Goal: Transaction & Acquisition: Purchase product/service

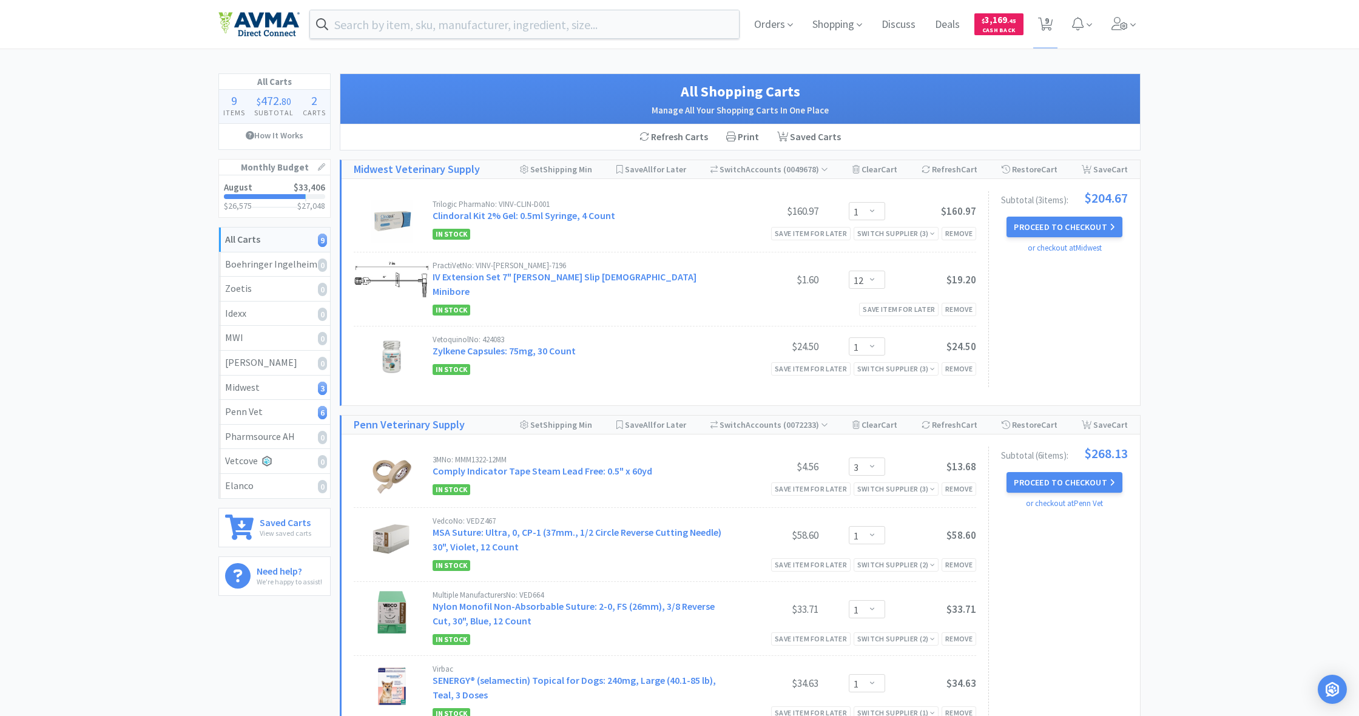
select select "1"
select select "12"
select select "1"
select select "3"
select select "1"
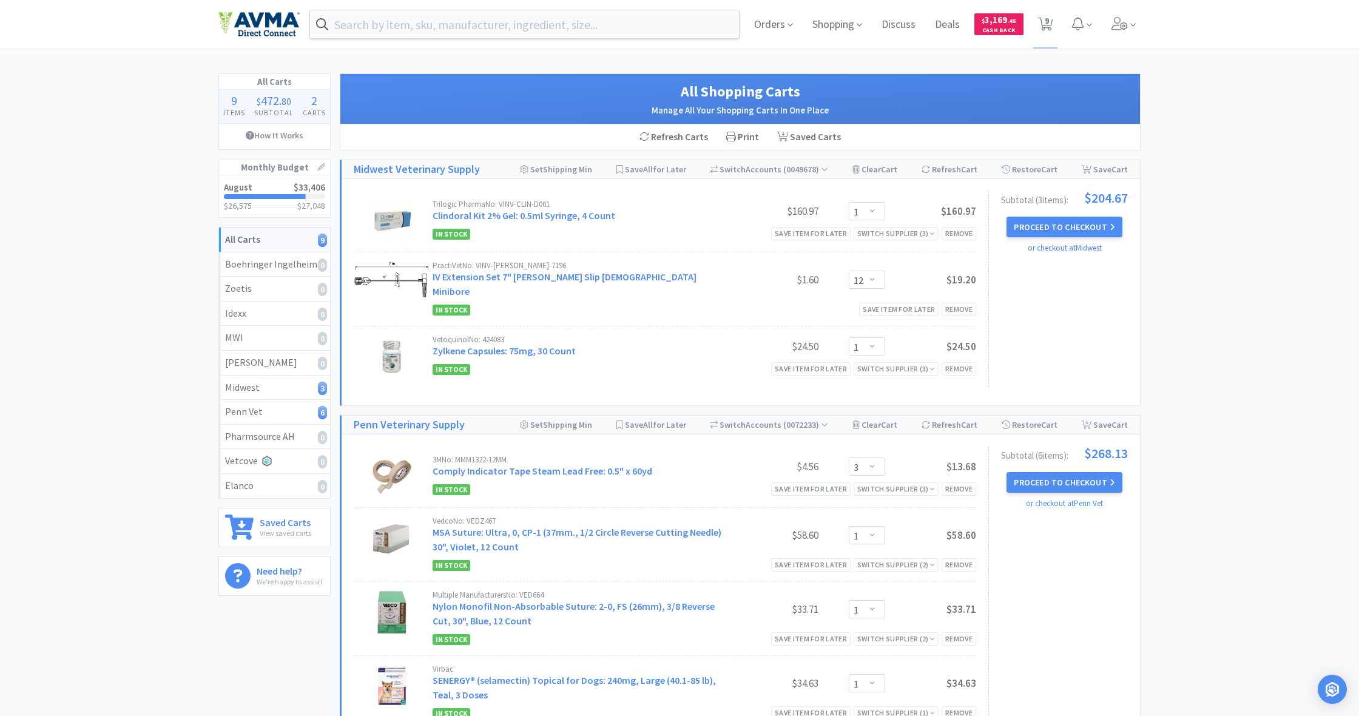
select select "1"
select select "3"
select select "2"
click at [841, 29] on span "Shopping" at bounding box center [837, 24] width 59 height 49
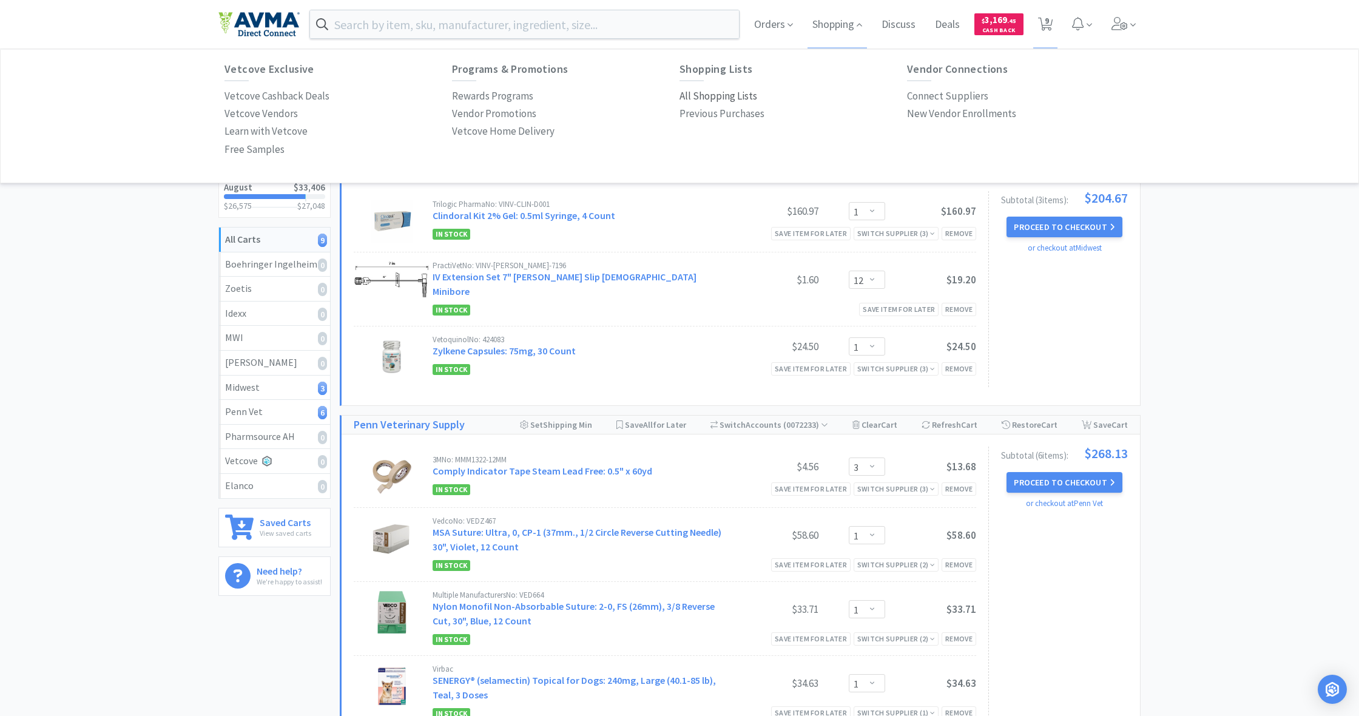
click at [719, 98] on p "All Shopping Lists" at bounding box center [719, 96] width 78 height 16
select select "1"
select select "12"
select select "1"
select select "3"
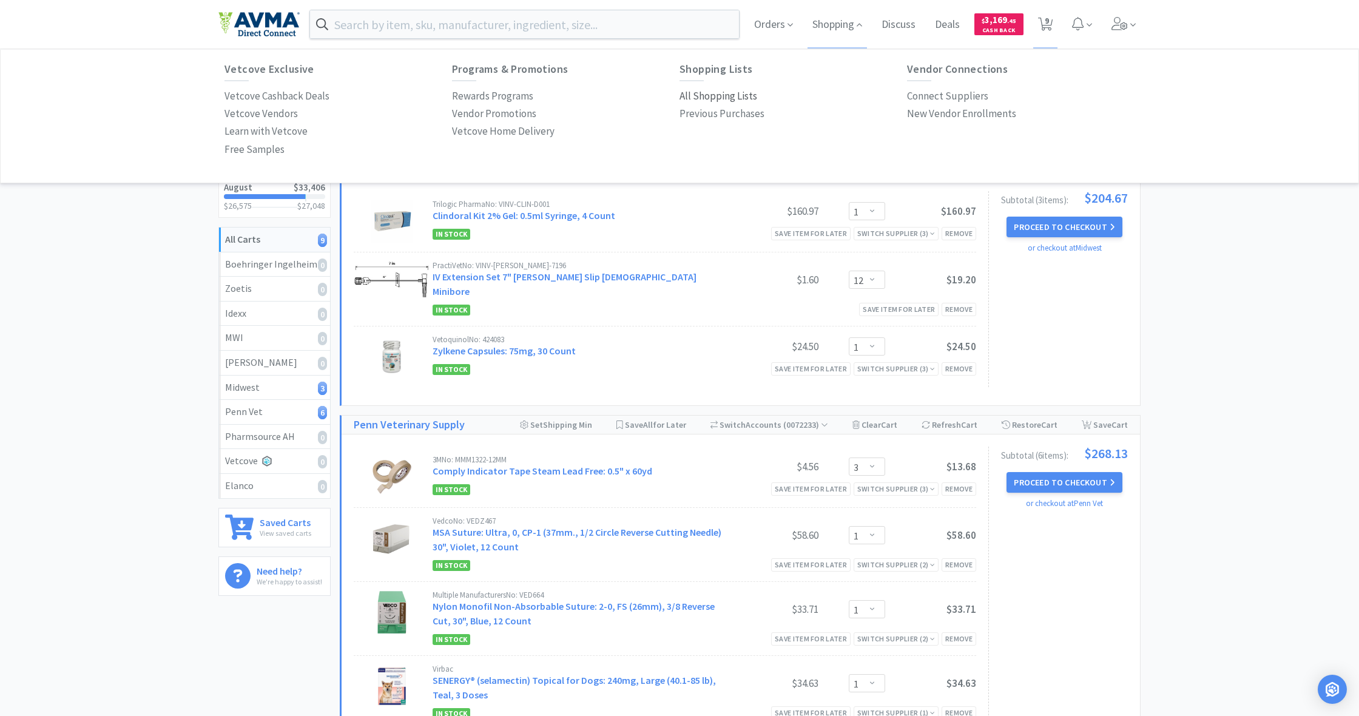
select select "1"
select select "3"
select select "2"
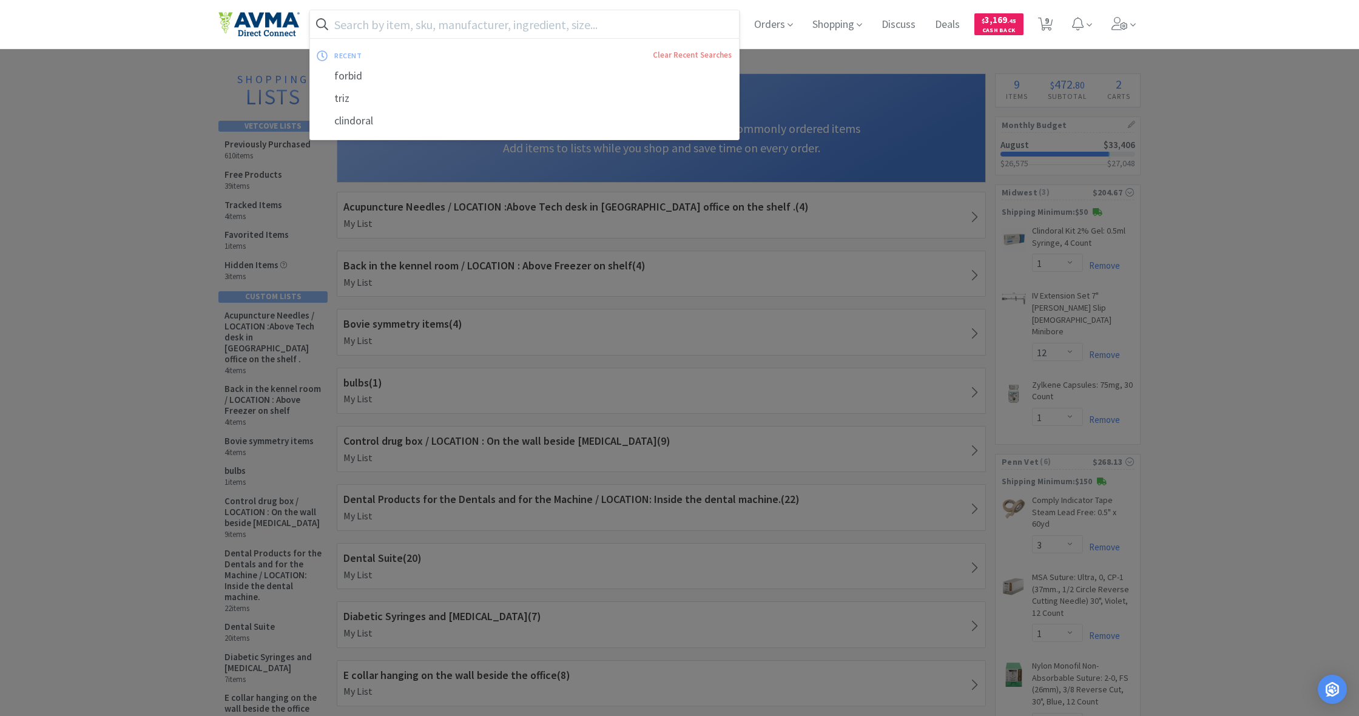
click at [504, 19] on input "text" at bounding box center [524, 24] width 429 height 28
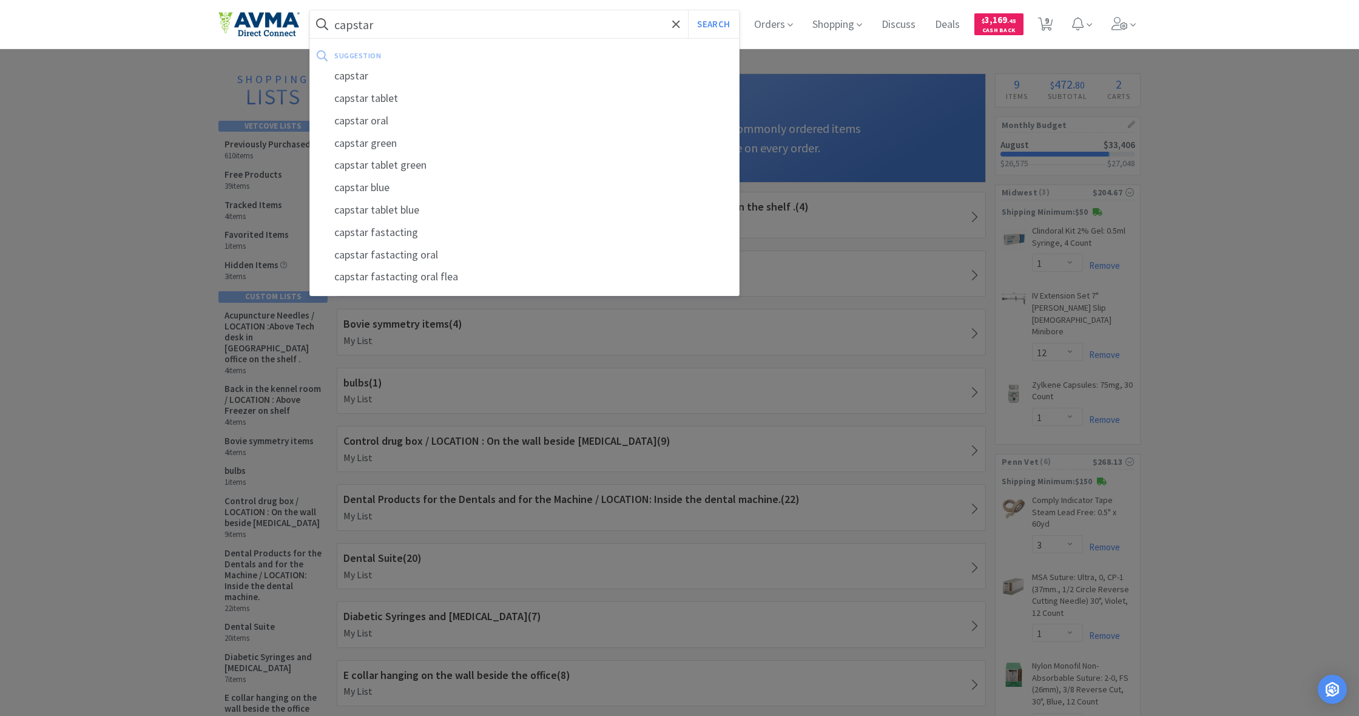
type input "capstar"
click at [712, 24] on button "Search" at bounding box center [713, 24] width 50 height 28
select select "1"
select select "12"
select select "1"
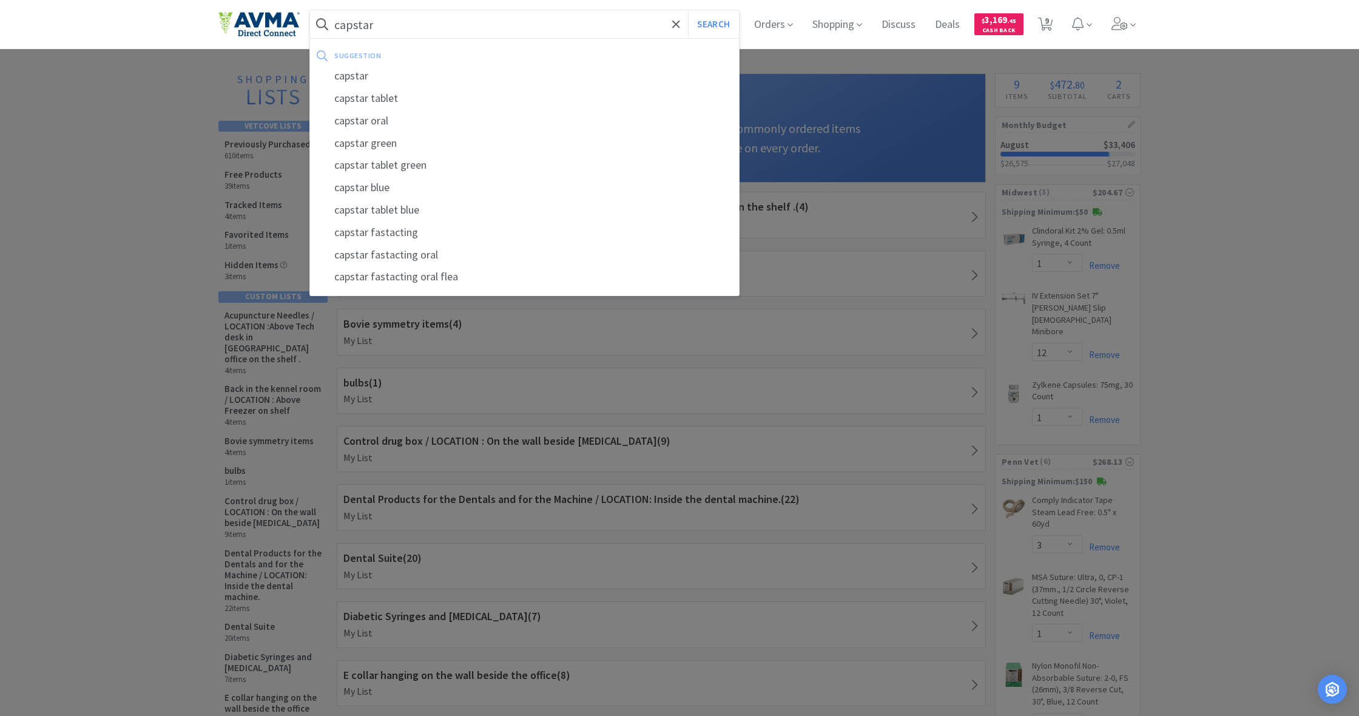
select select "3"
select select "1"
select select "3"
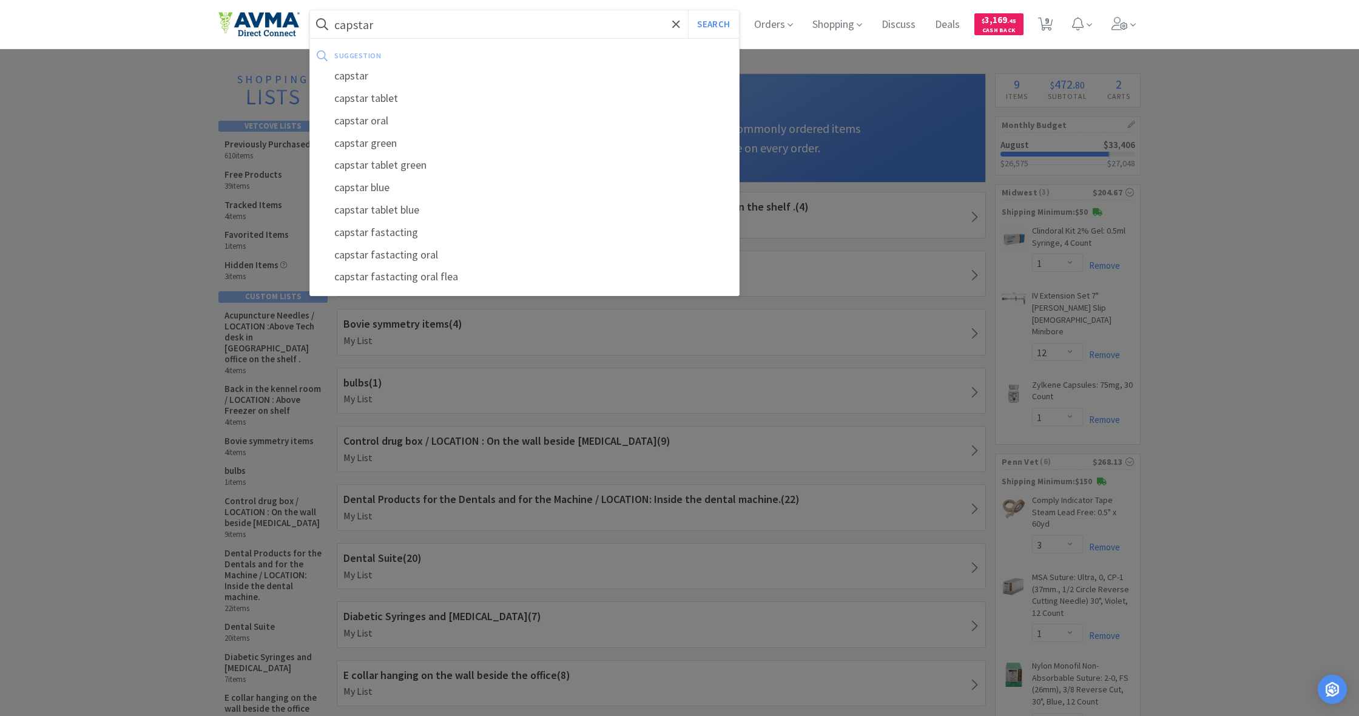
select select "2"
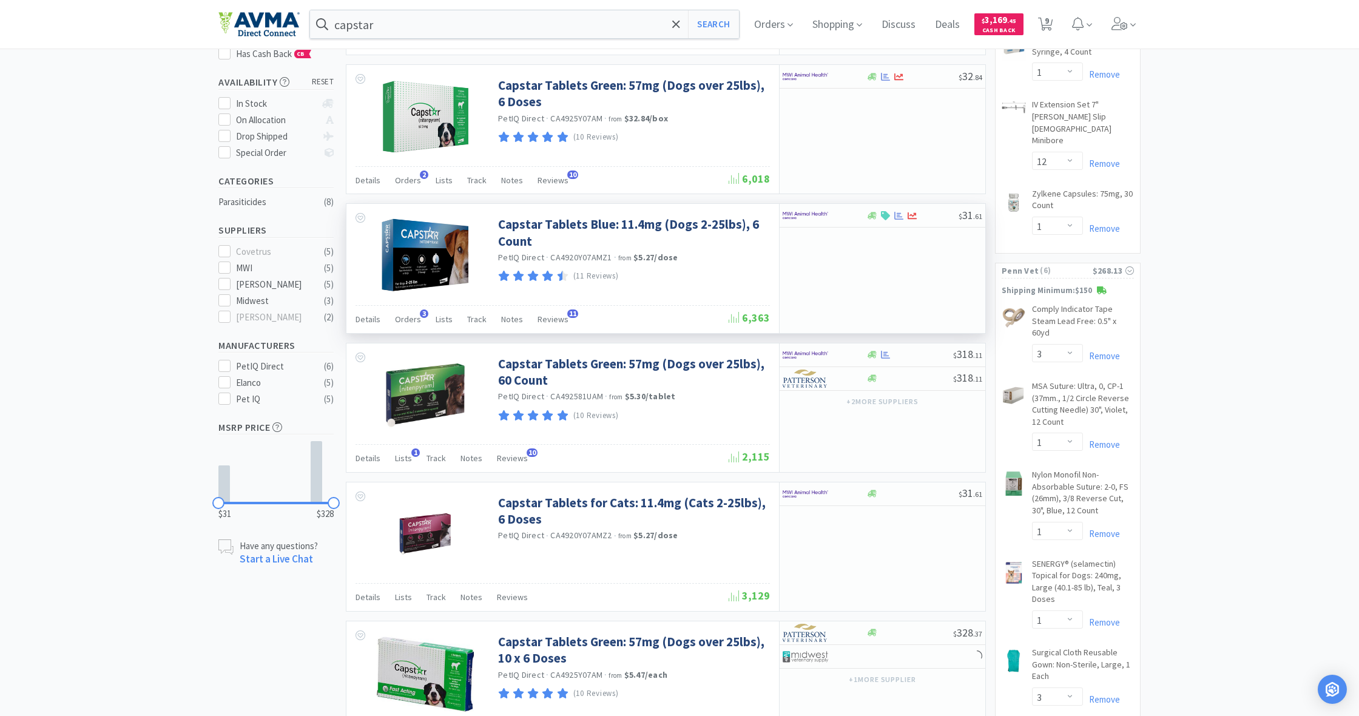
scroll to position [196, 0]
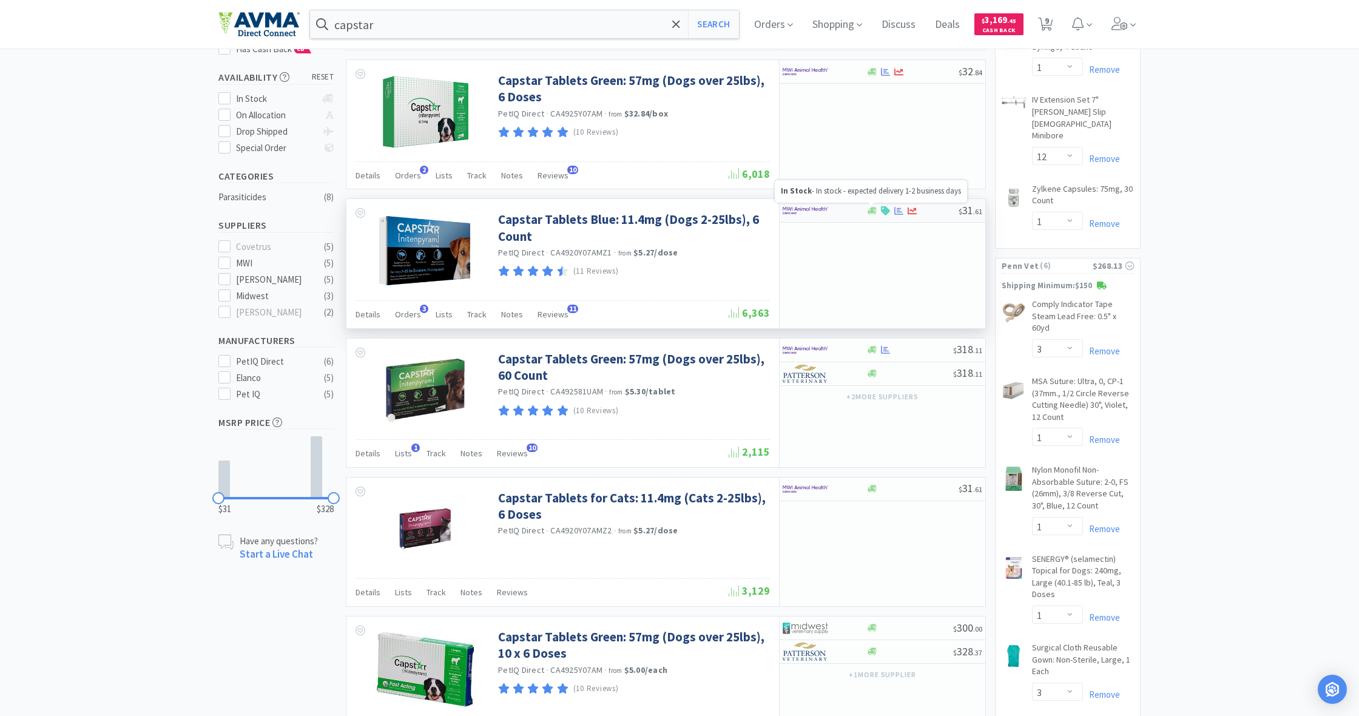
click at [871, 211] on icon at bounding box center [872, 210] width 9 height 7
select select "1"
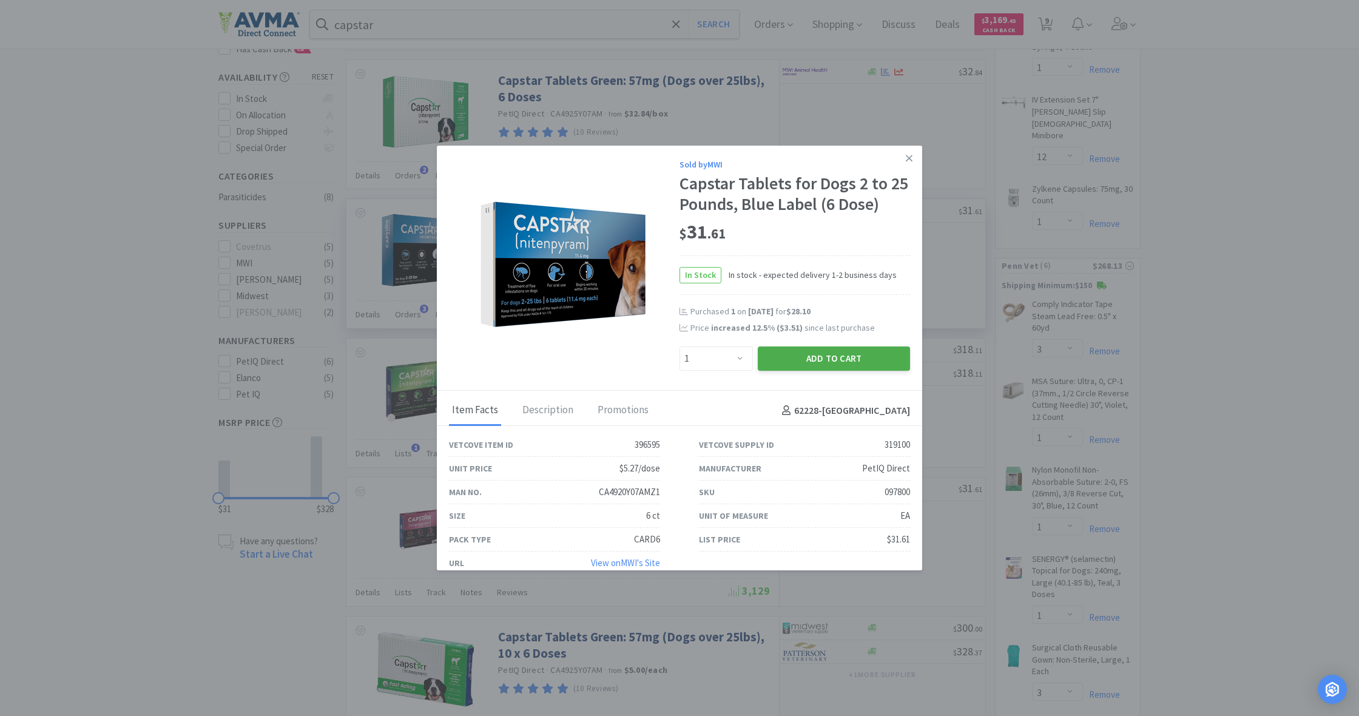
click at [840, 367] on button "Add to Cart" at bounding box center [834, 359] width 152 height 24
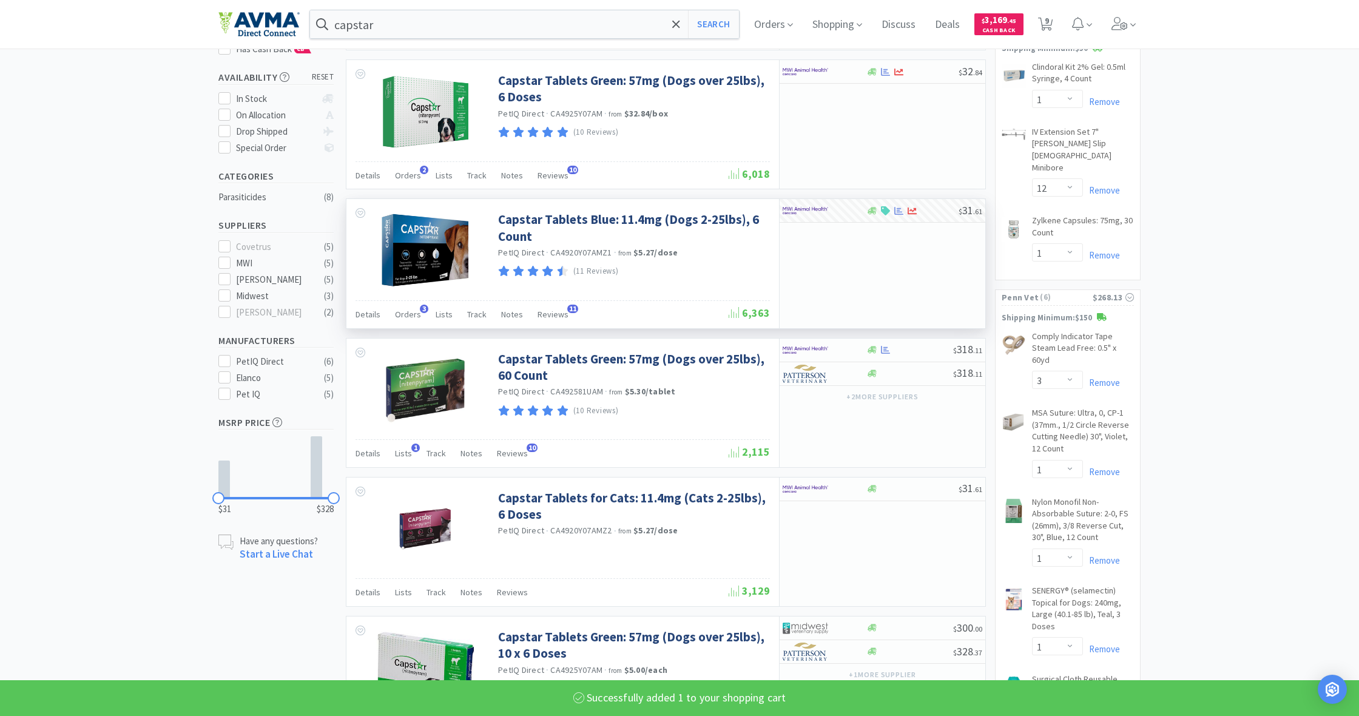
select select "1"
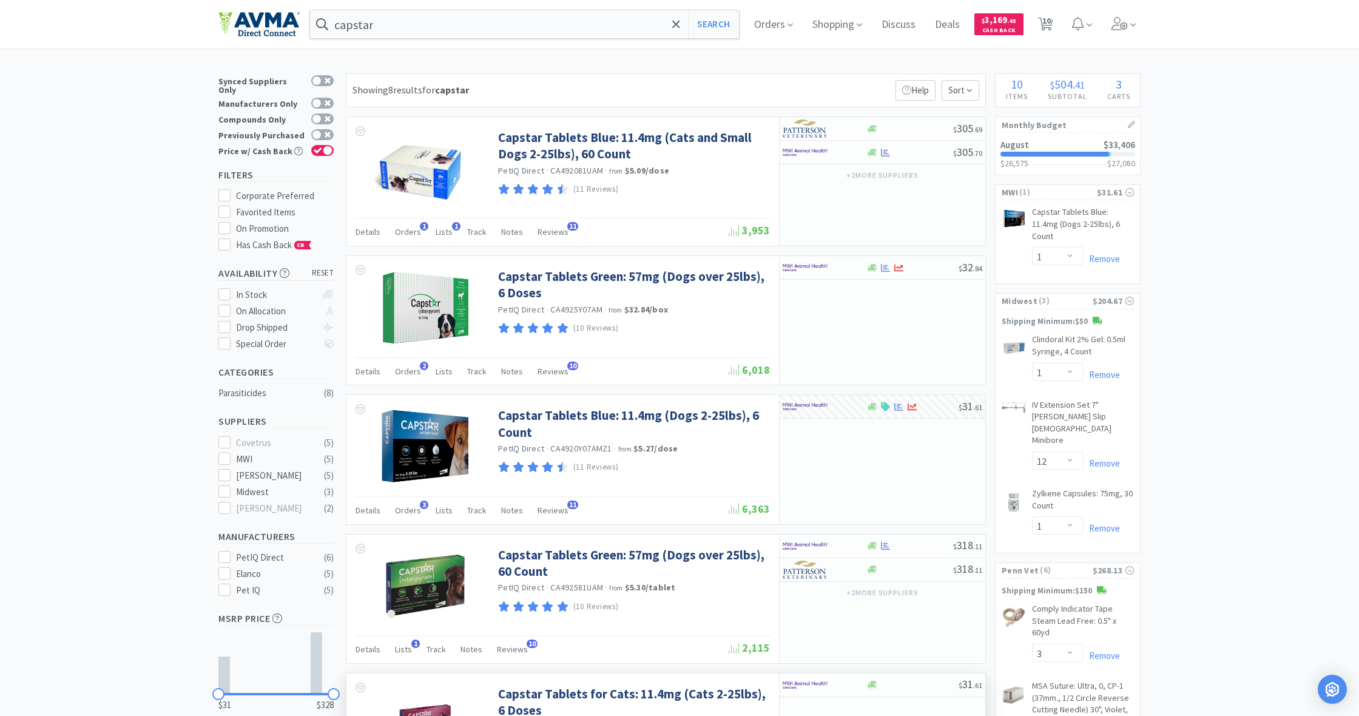
scroll to position [0, 0]
click at [1046, 24] on span "10" at bounding box center [1047, 20] width 8 height 49
select select "1"
select select "12"
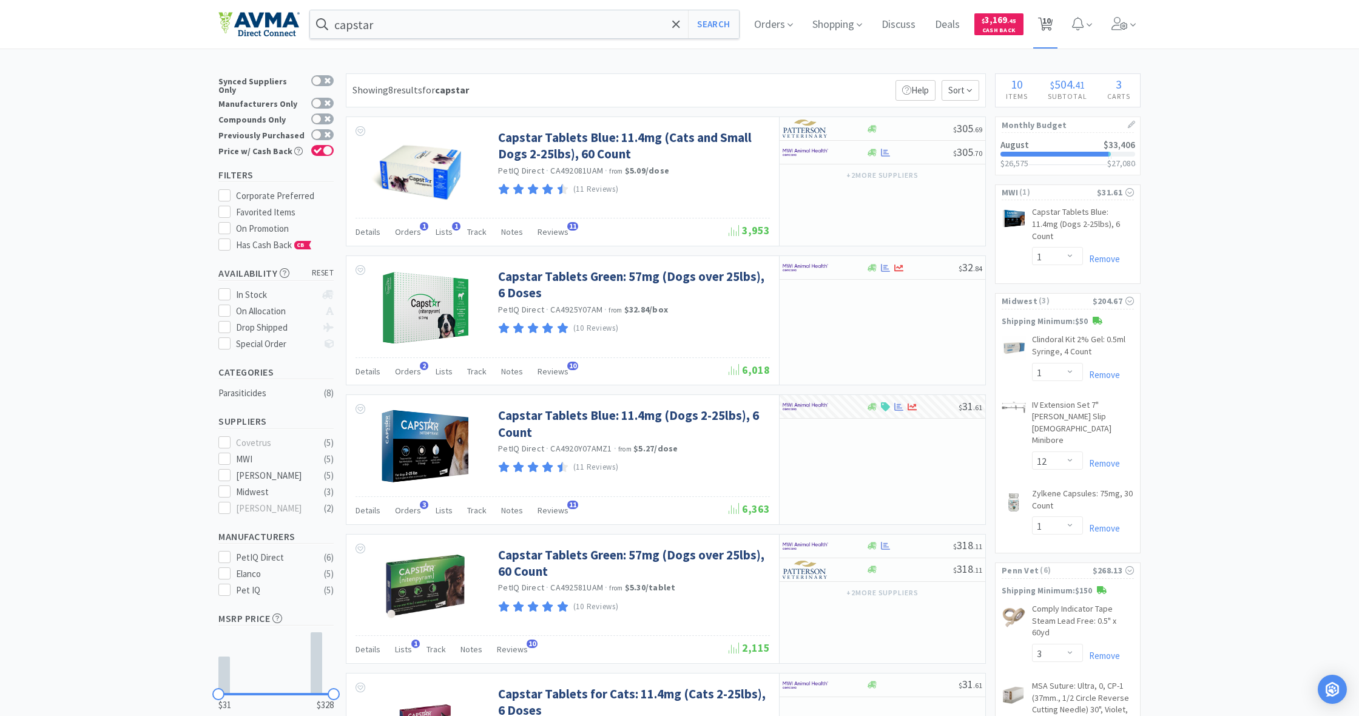
select select "1"
select select "3"
select select "1"
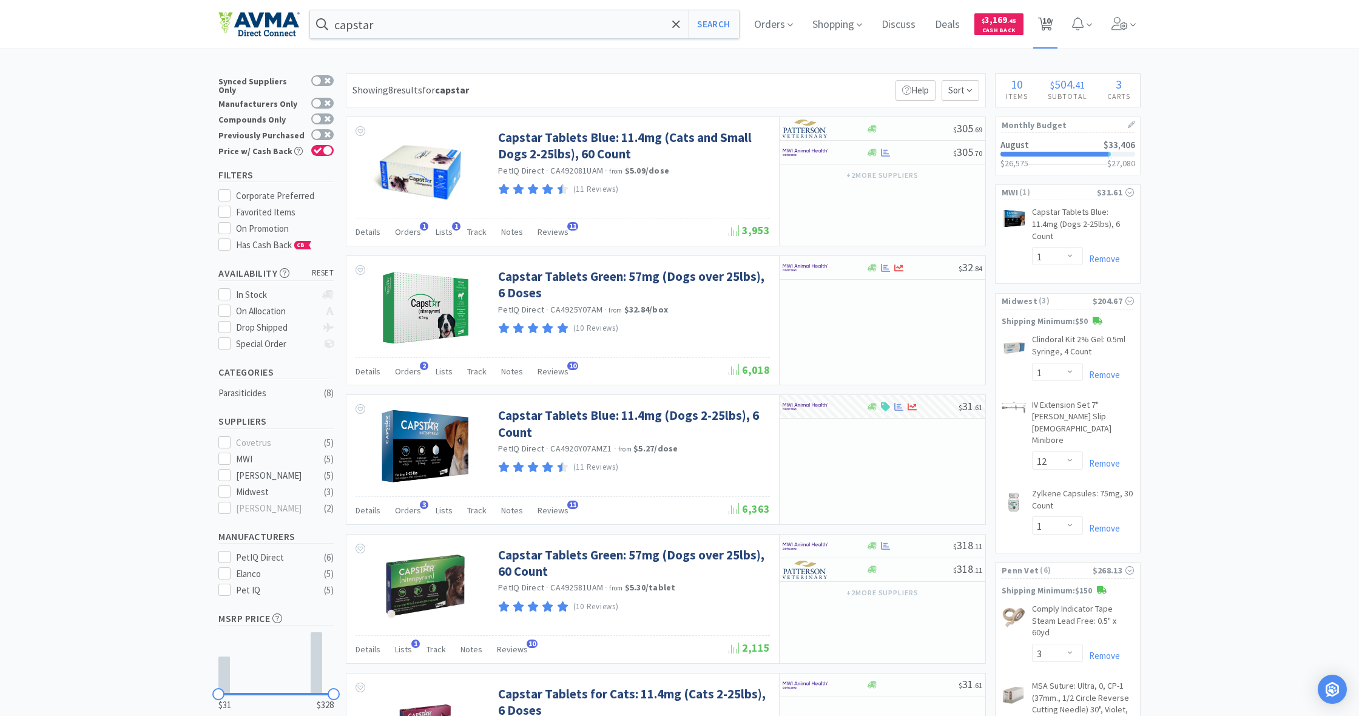
select select "3"
select select "2"
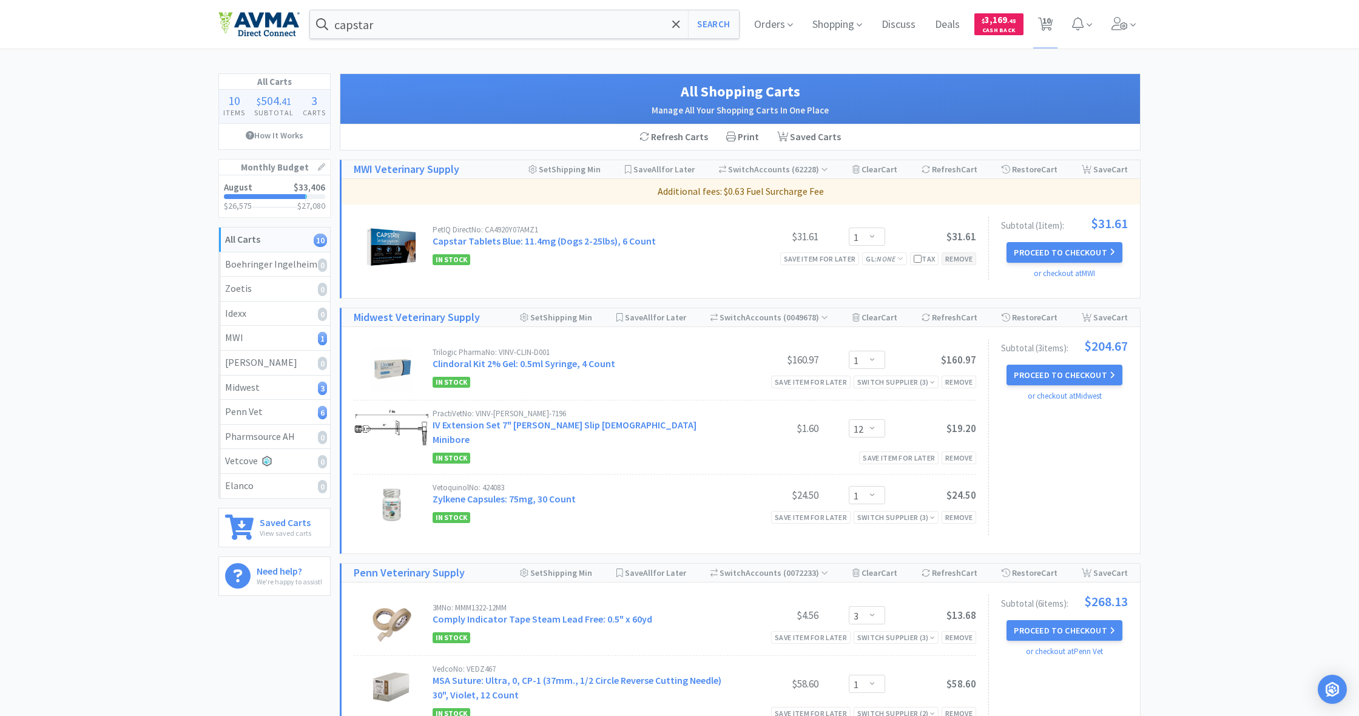
click at [959, 258] on div "Remove" at bounding box center [959, 258] width 35 height 13
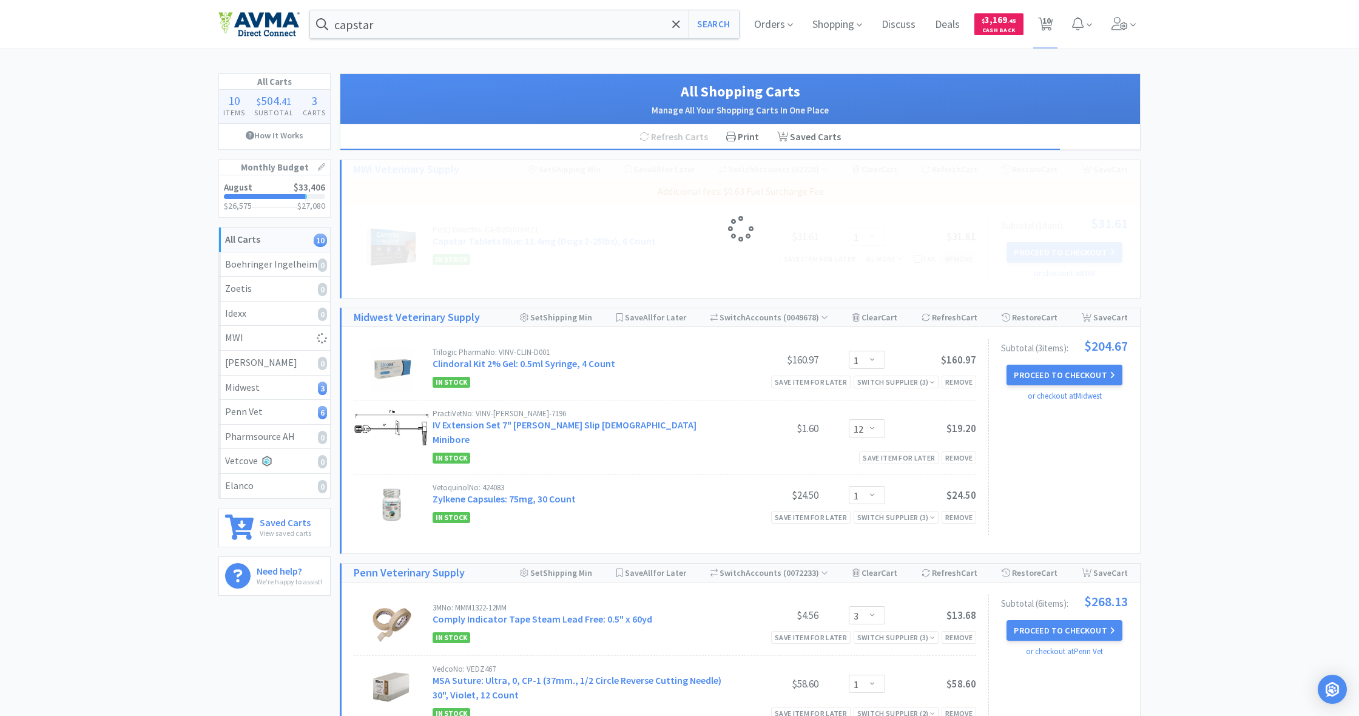
scroll to position [1, 0]
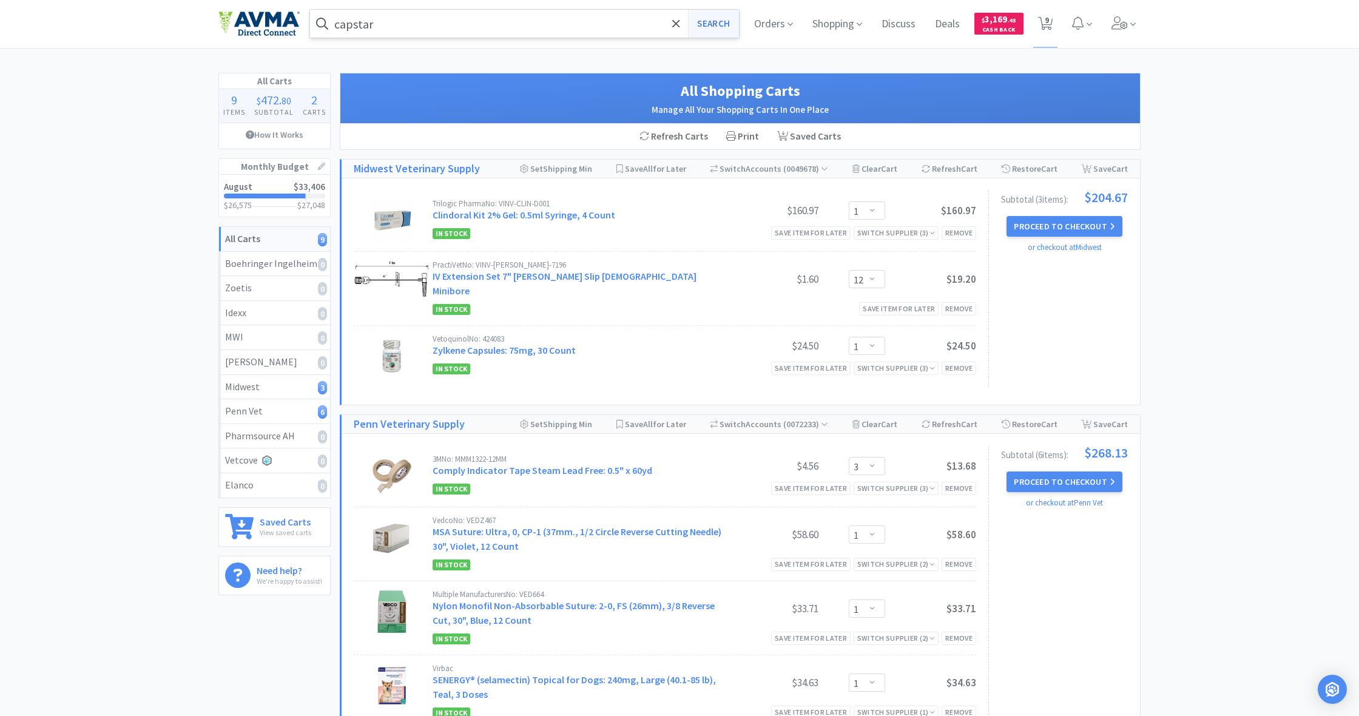
click at [720, 25] on button "Search" at bounding box center [713, 24] width 50 height 28
select select "1"
select select "12"
select select "1"
select select "3"
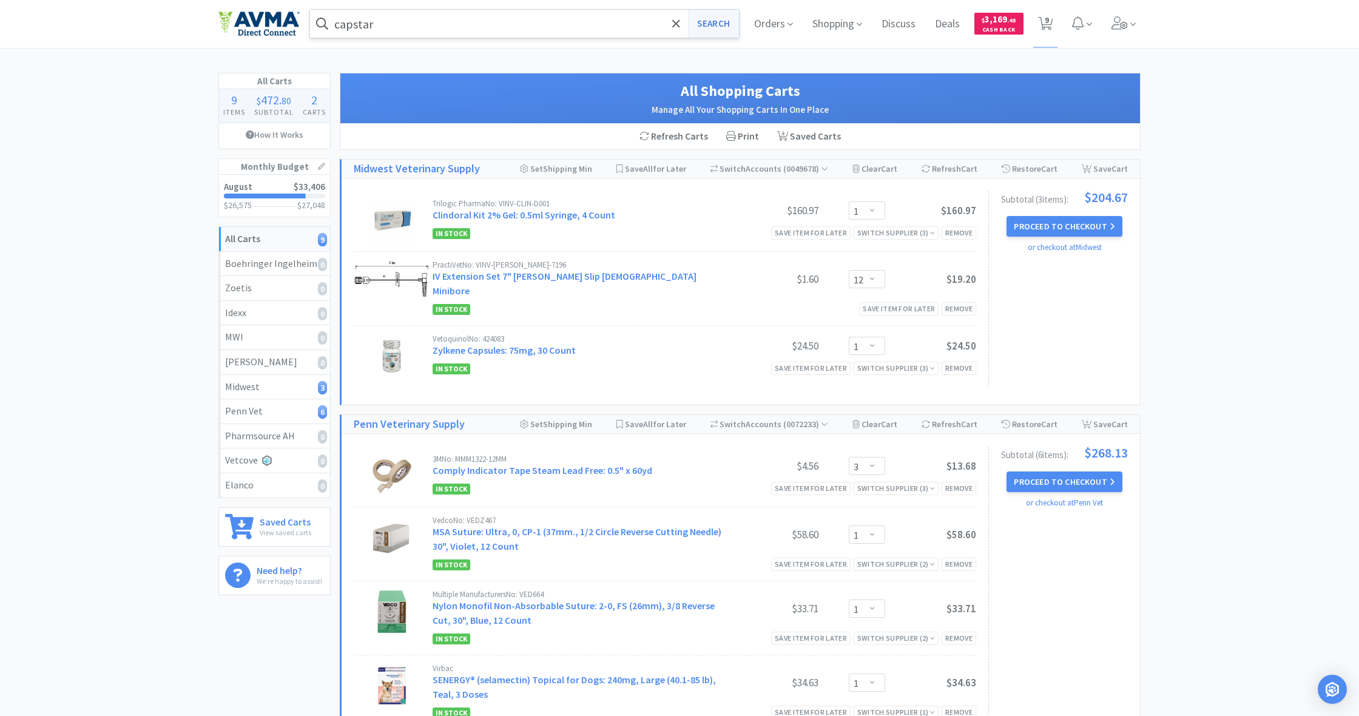
select select "1"
select select "3"
select select "2"
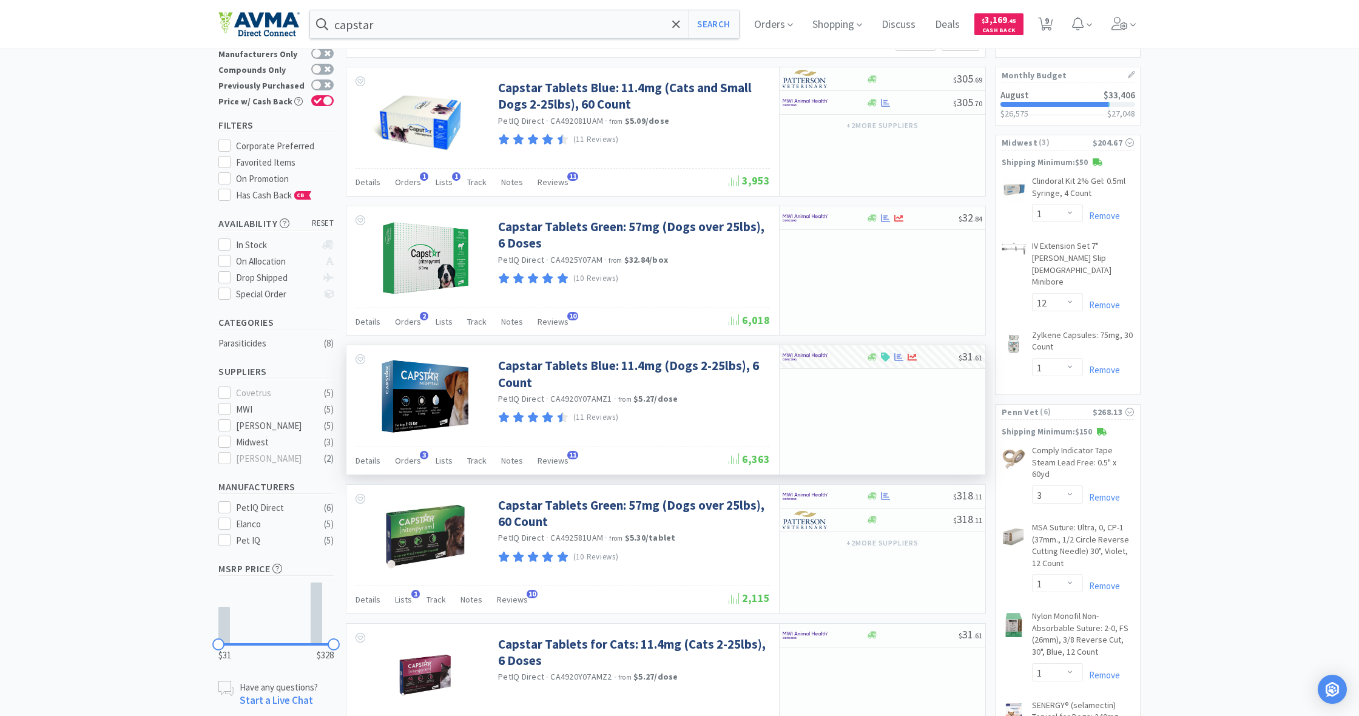
scroll to position [58, 0]
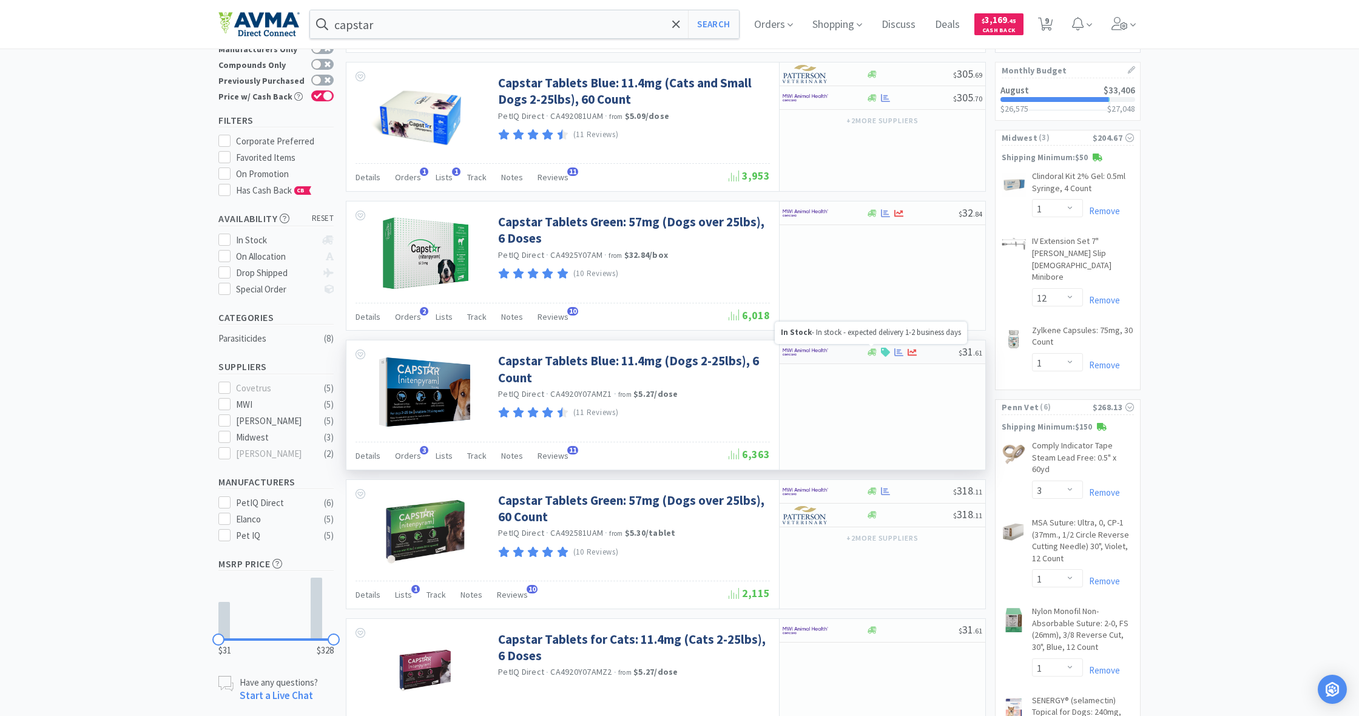
click at [872, 348] on icon at bounding box center [872, 351] width 9 height 7
select select "1"
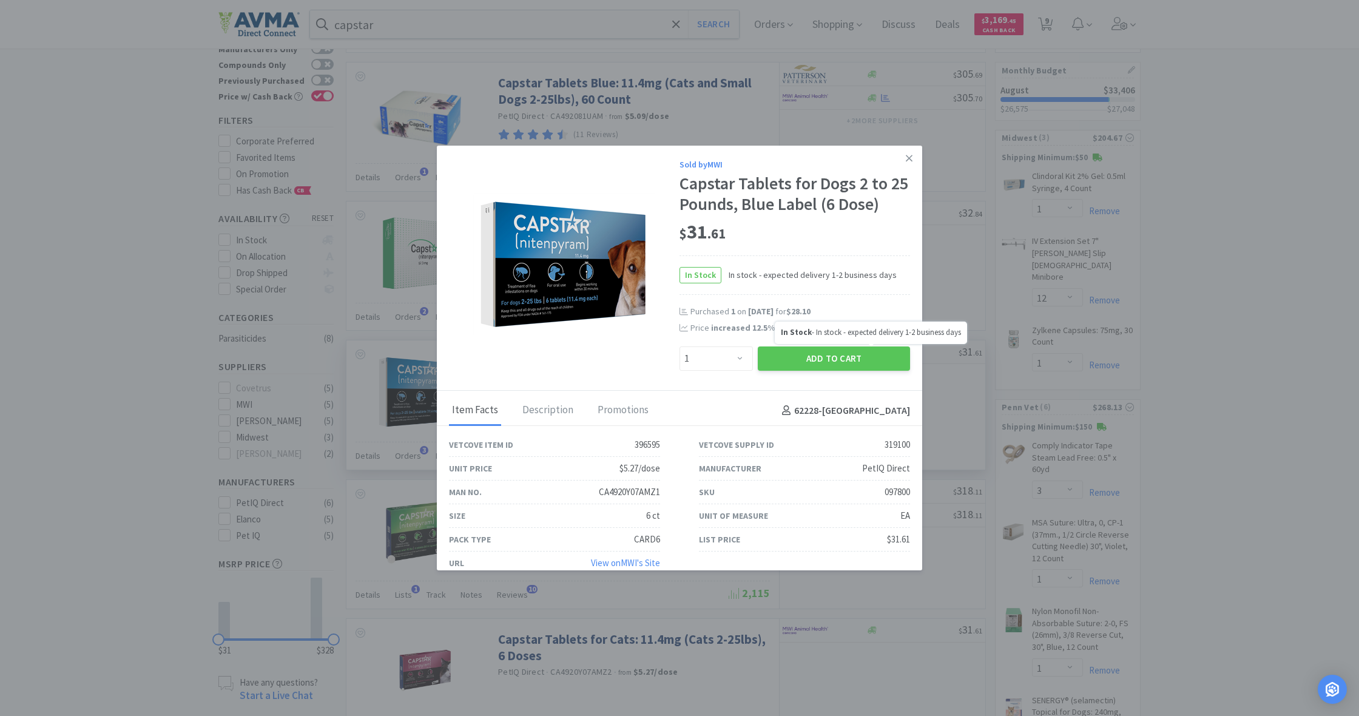
scroll to position [58, 0]
click at [830, 352] on button "Add to Cart" at bounding box center [834, 359] width 152 height 24
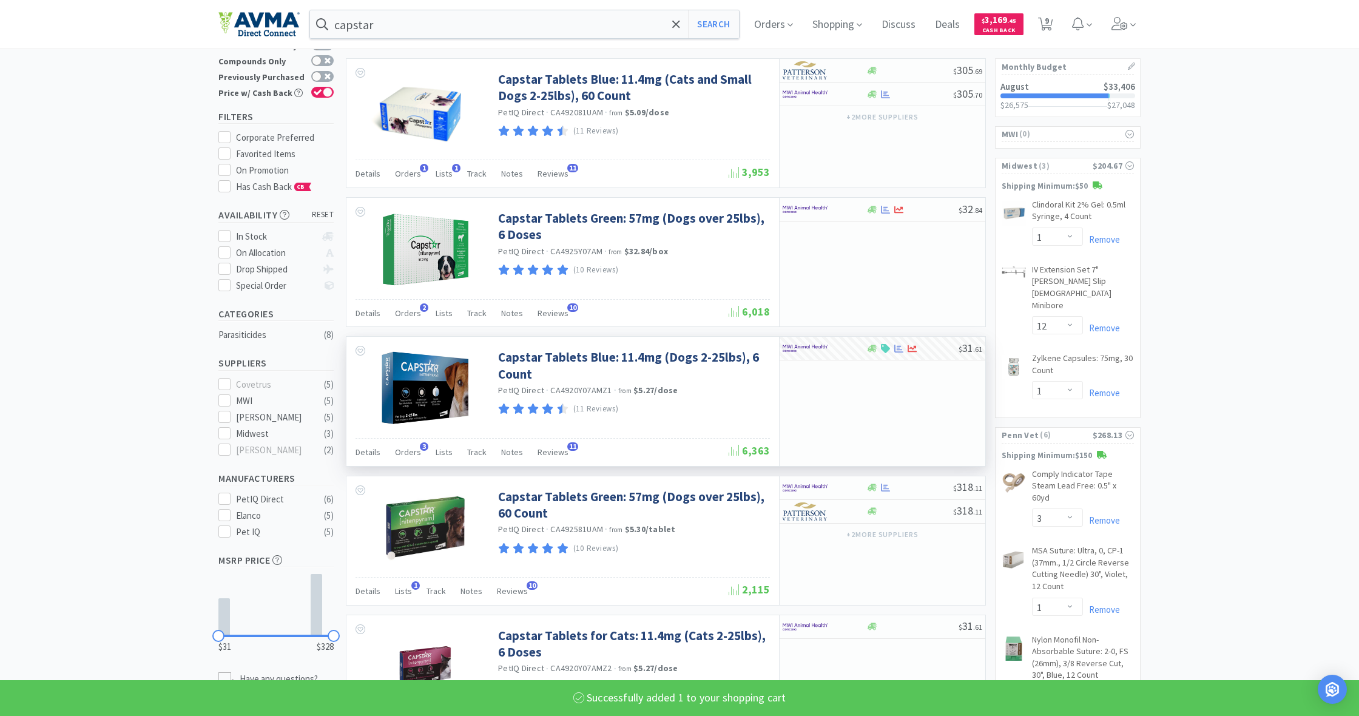
select select "1"
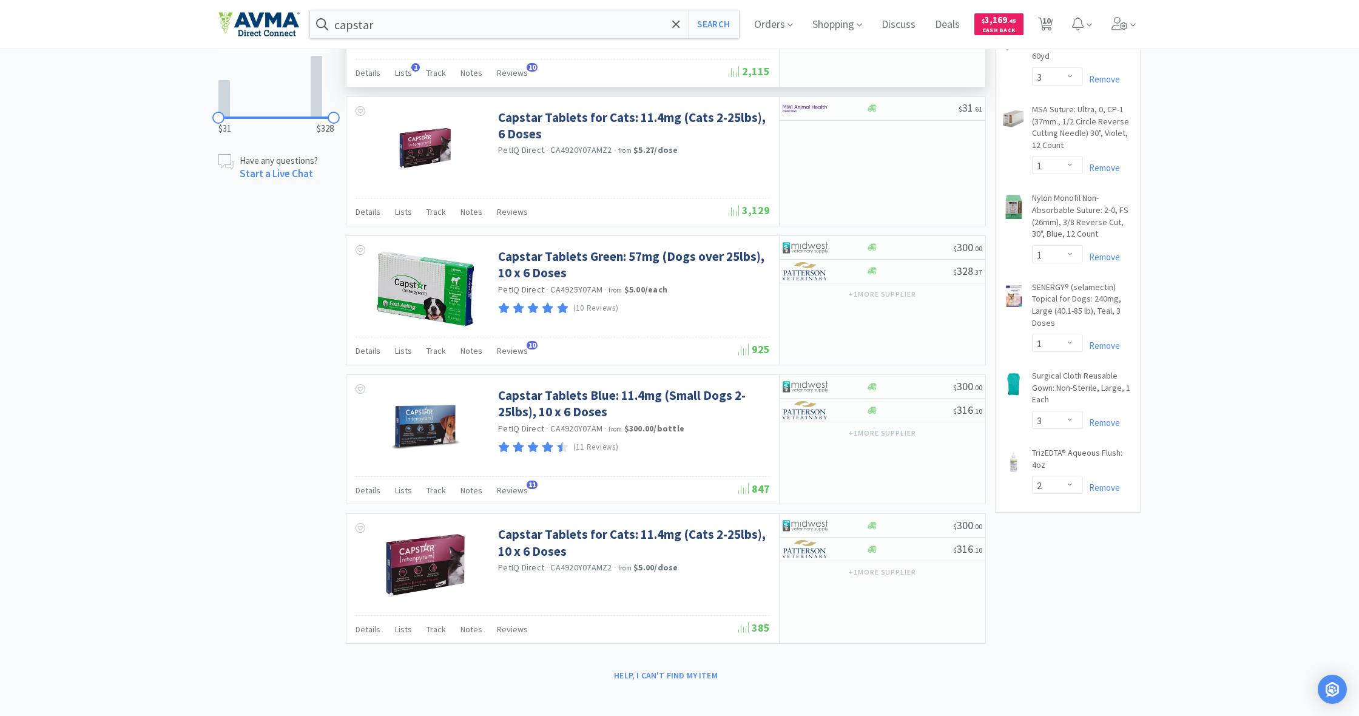
scroll to position [573, 0]
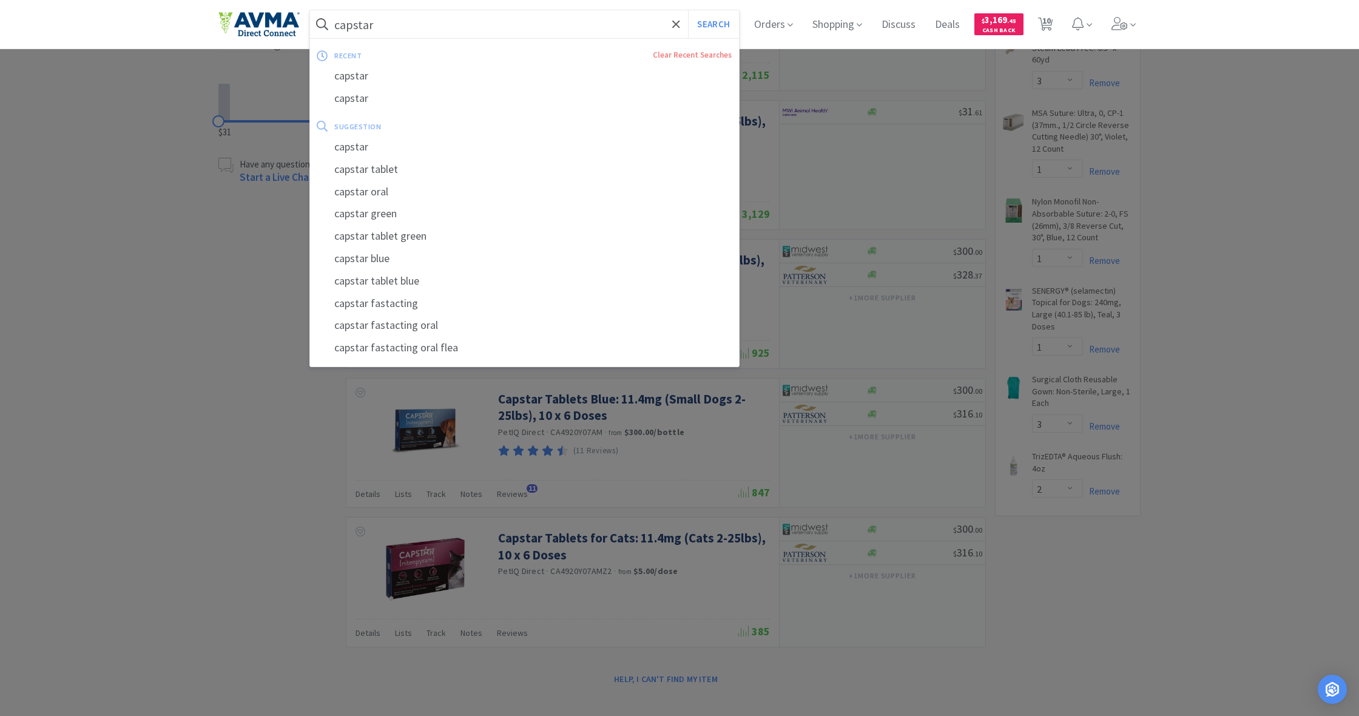
drag, startPoint x: 374, startPoint y: 24, endPoint x: 296, endPoint y: 25, distance: 78.9
click at [296, 25] on div "capstar Search recent Clear Recent Searches capstar capstar suggestion capstar …" at bounding box center [679, 24] width 922 height 49
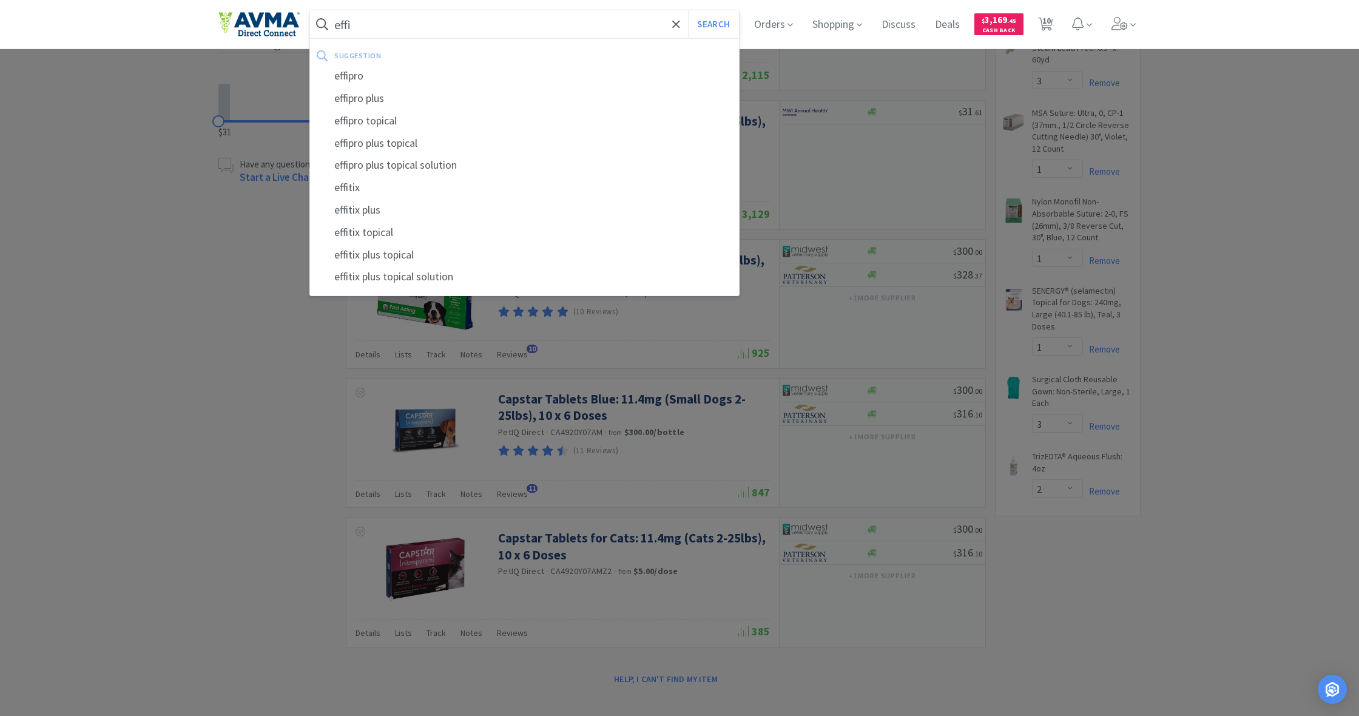
type input "effi"
click at [712, 24] on button "Search" at bounding box center [713, 24] width 50 height 28
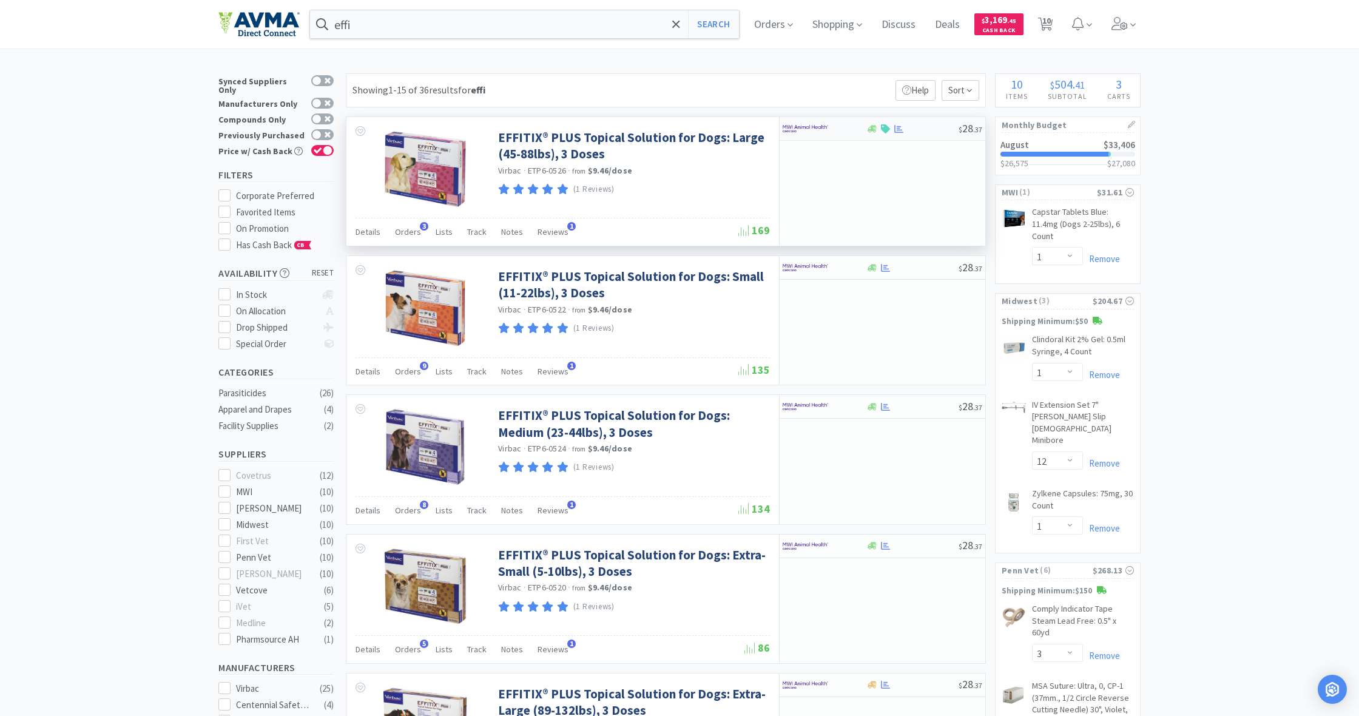
click at [881, 135] on div "$ 28 . 37" at bounding box center [883, 129] width 206 height 24
select select "1"
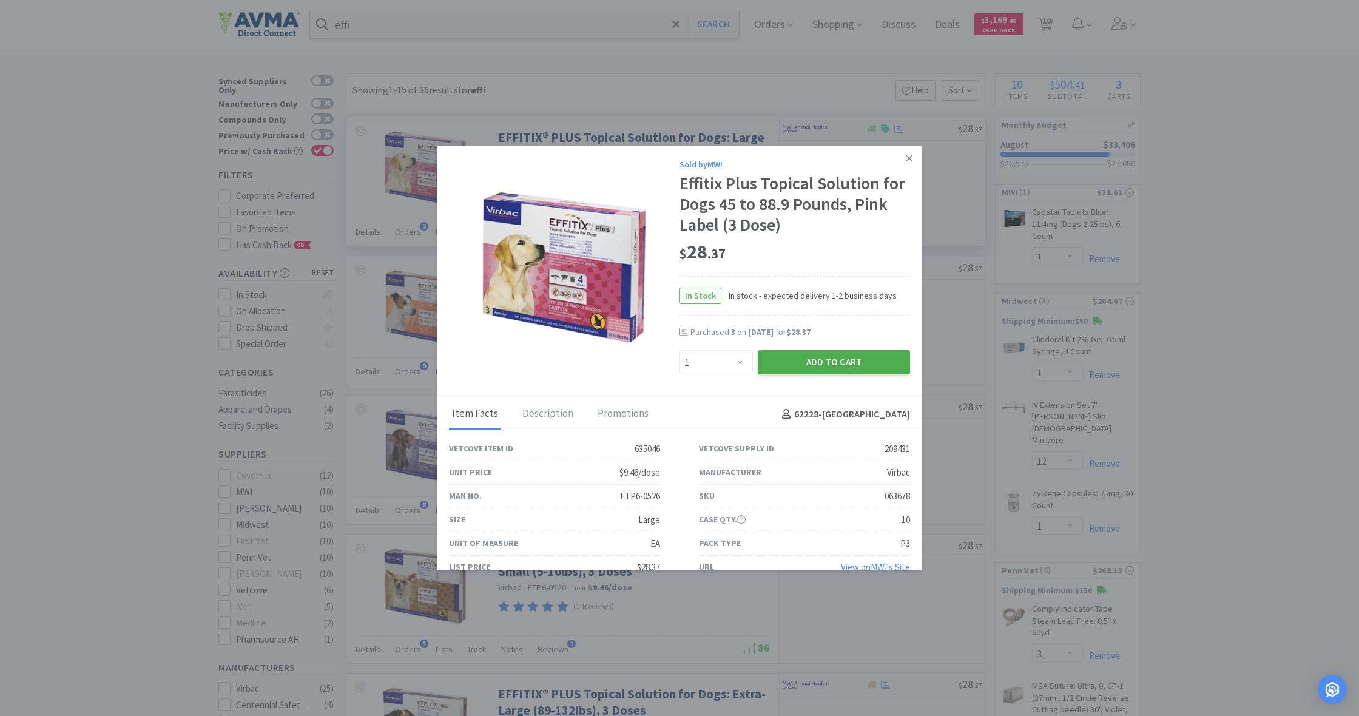
click at [869, 359] on button "Add to Cart" at bounding box center [834, 362] width 152 height 24
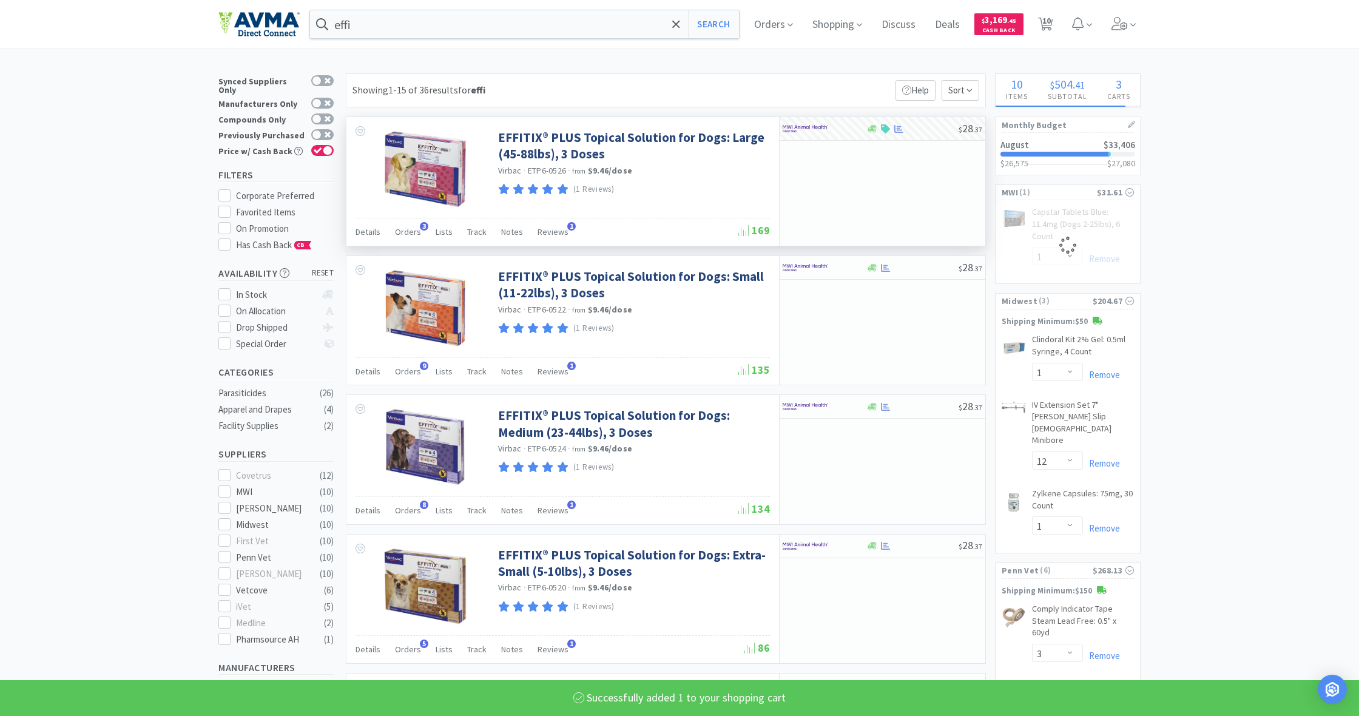
select select "1"
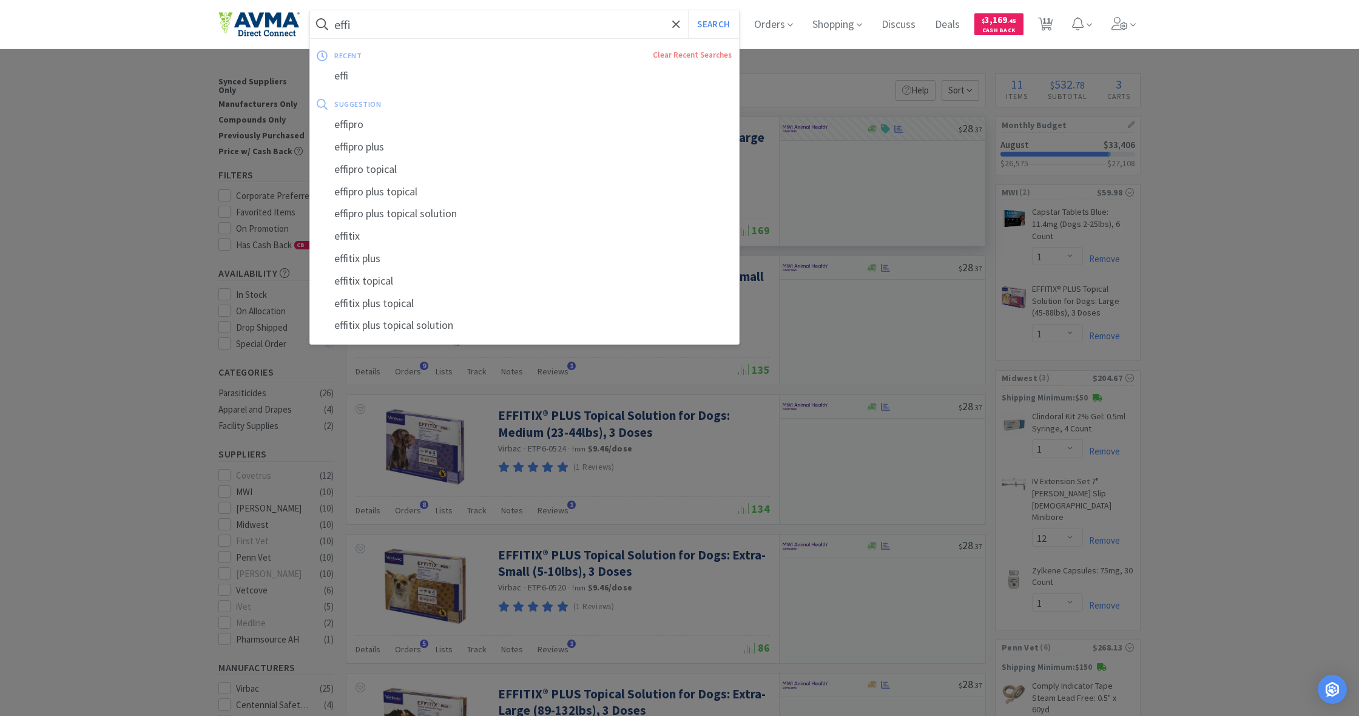
drag, startPoint x: 334, startPoint y: 21, endPoint x: 365, endPoint y: 25, distance: 30.6
click at [365, 25] on input "effi" at bounding box center [524, 24] width 429 height 28
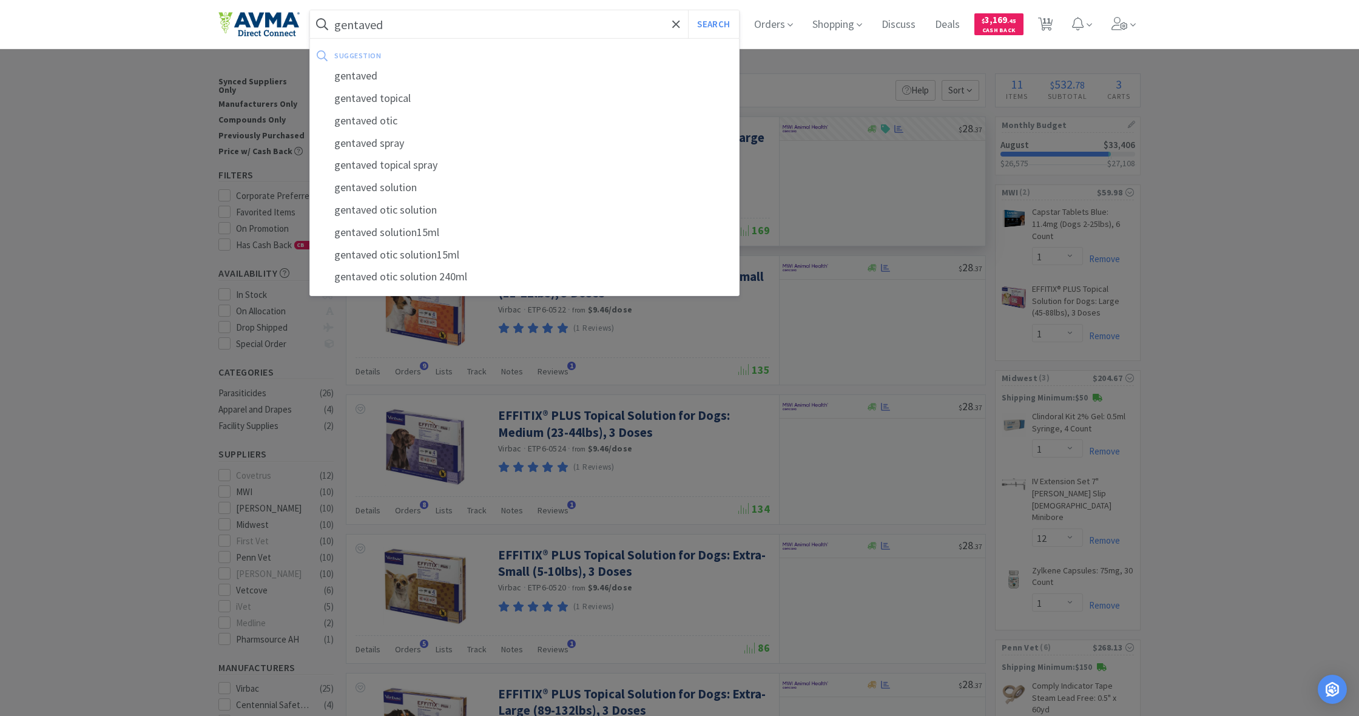
type input "gentaved"
click at [712, 24] on button "Search" at bounding box center [713, 24] width 50 height 28
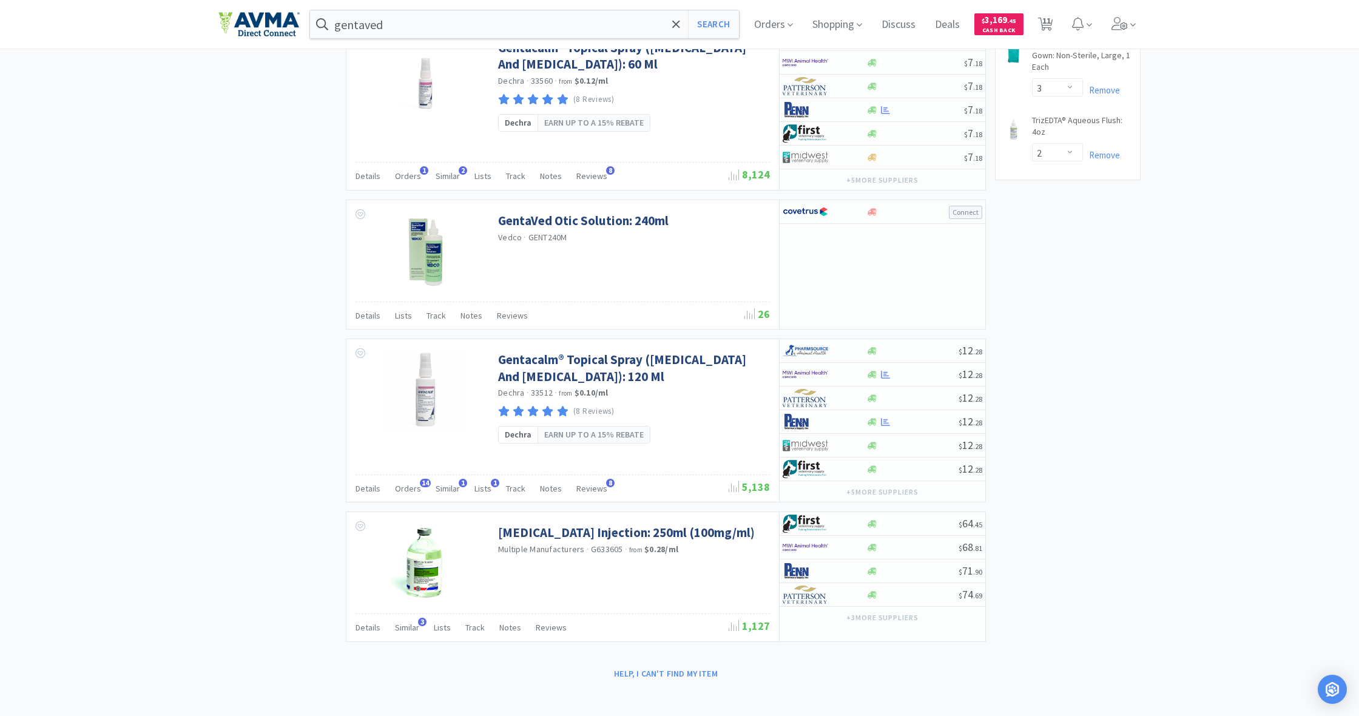
scroll to position [986, 0]
click at [871, 374] on icon at bounding box center [872, 375] width 9 height 9
select select "1"
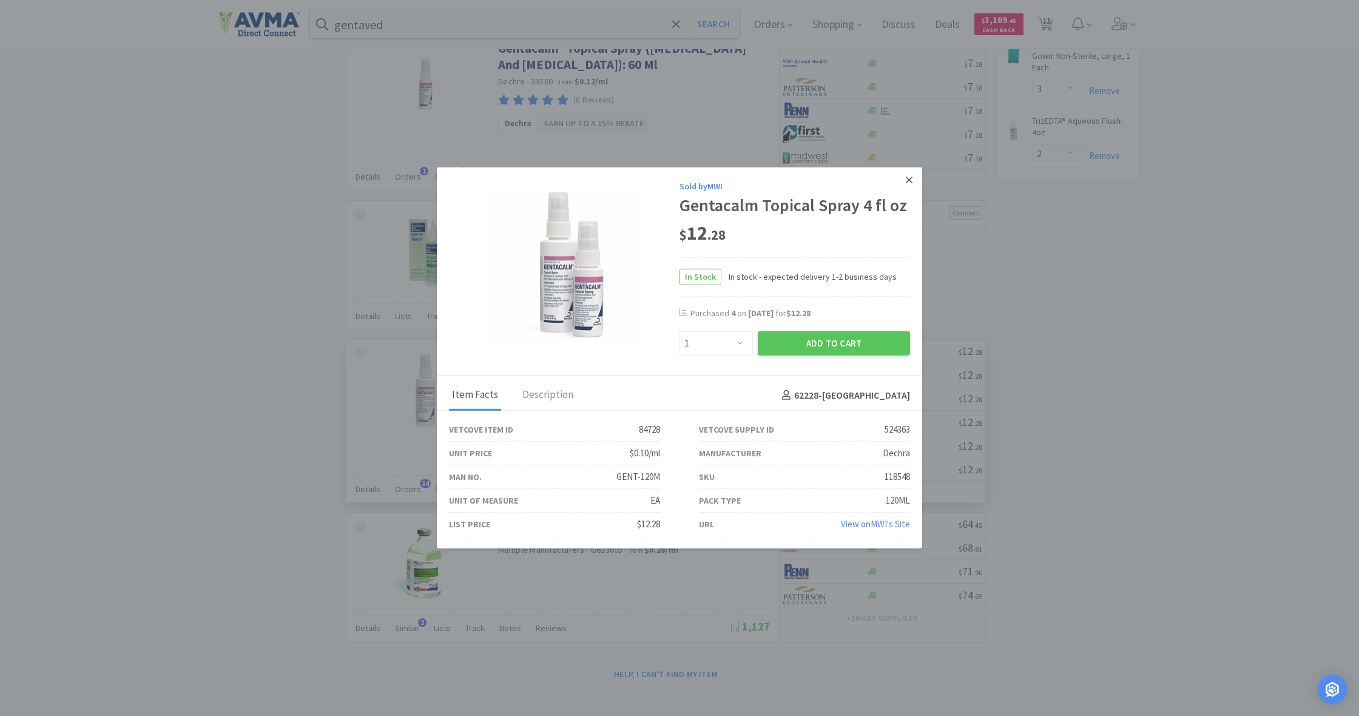
click at [912, 178] on icon at bounding box center [909, 180] width 7 height 7
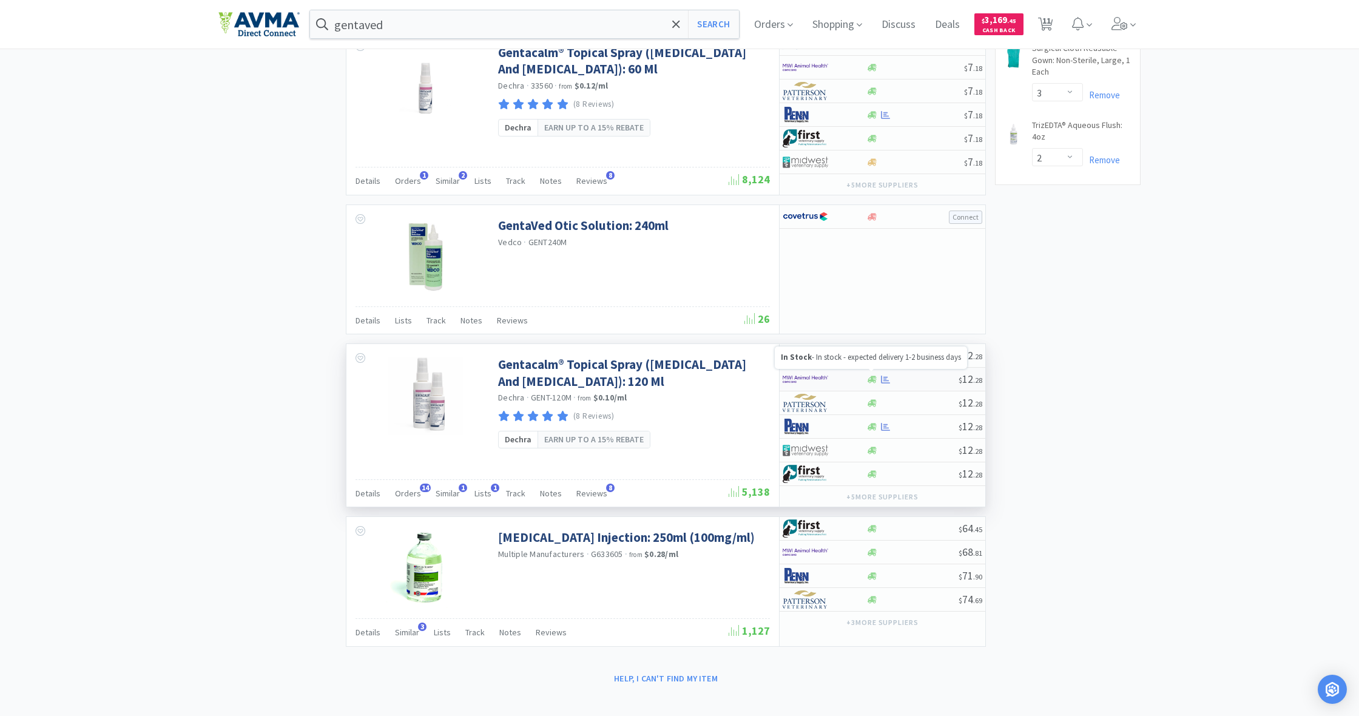
scroll to position [979, 0]
click at [874, 377] on icon at bounding box center [872, 381] width 9 height 9
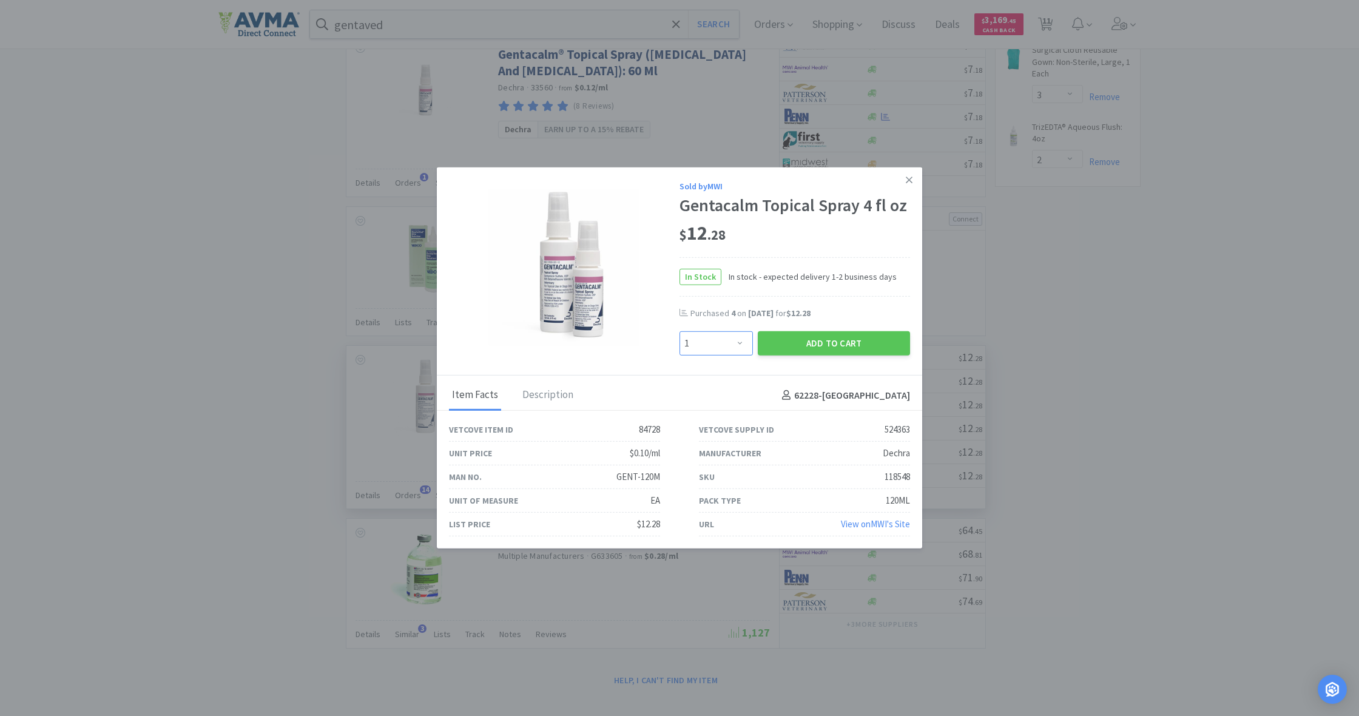
select select "2"
click at [802, 347] on button "Add to Cart" at bounding box center [834, 343] width 152 height 24
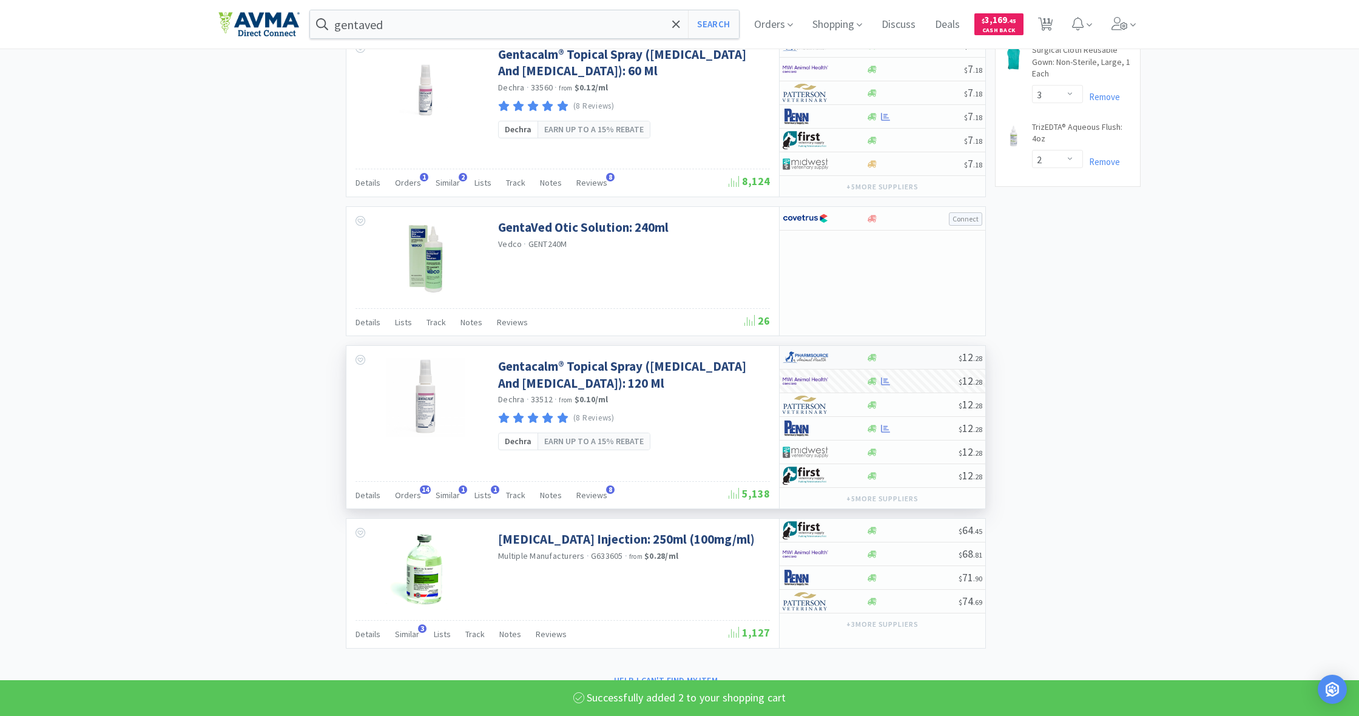
select select "2"
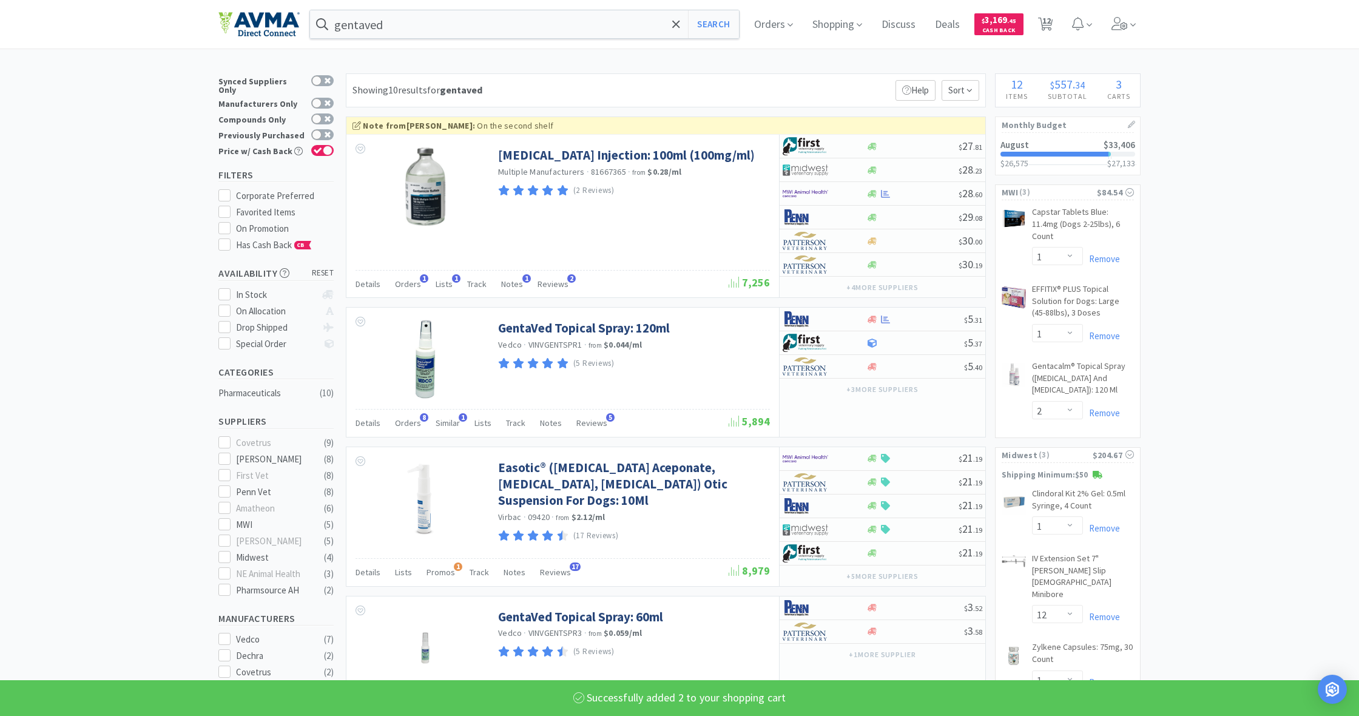
scroll to position [0, 0]
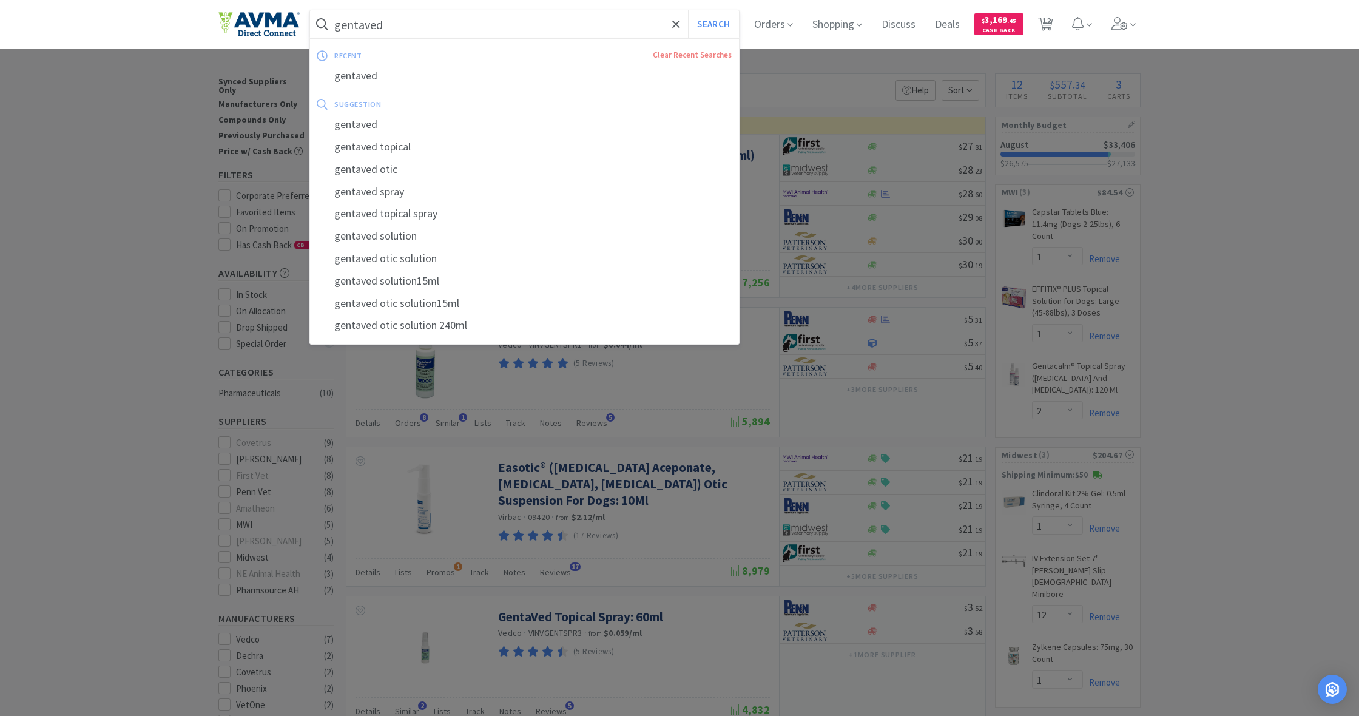
drag, startPoint x: 401, startPoint y: 26, endPoint x: 328, endPoint y: 25, distance: 72.2
click at [328, 25] on form "gentaved Search" at bounding box center [524, 24] width 429 height 28
drag, startPoint x: 328, startPoint y: 27, endPoint x: 403, endPoint y: 31, distance: 75.4
click at [403, 31] on input "gentaved" at bounding box center [524, 24] width 429 height 28
drag, startPoint x: 323, startPoint y: 21, endPoint x: 288, endPoint y: 21, distance: 34.6
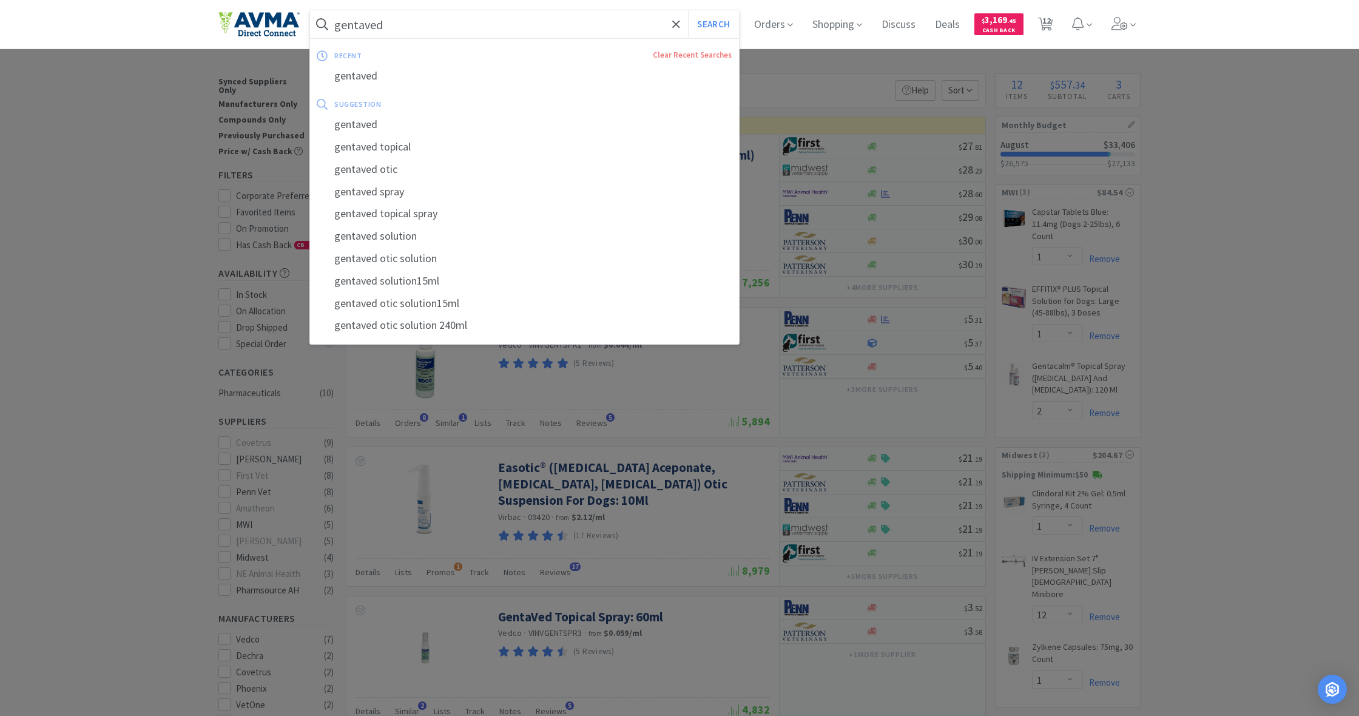
click at [288, 21] on div "gentaved Search recent Clear Recent Searches gentaved suggestion gentaved genta…" at bounding box center [679, 24] width 922 height 49
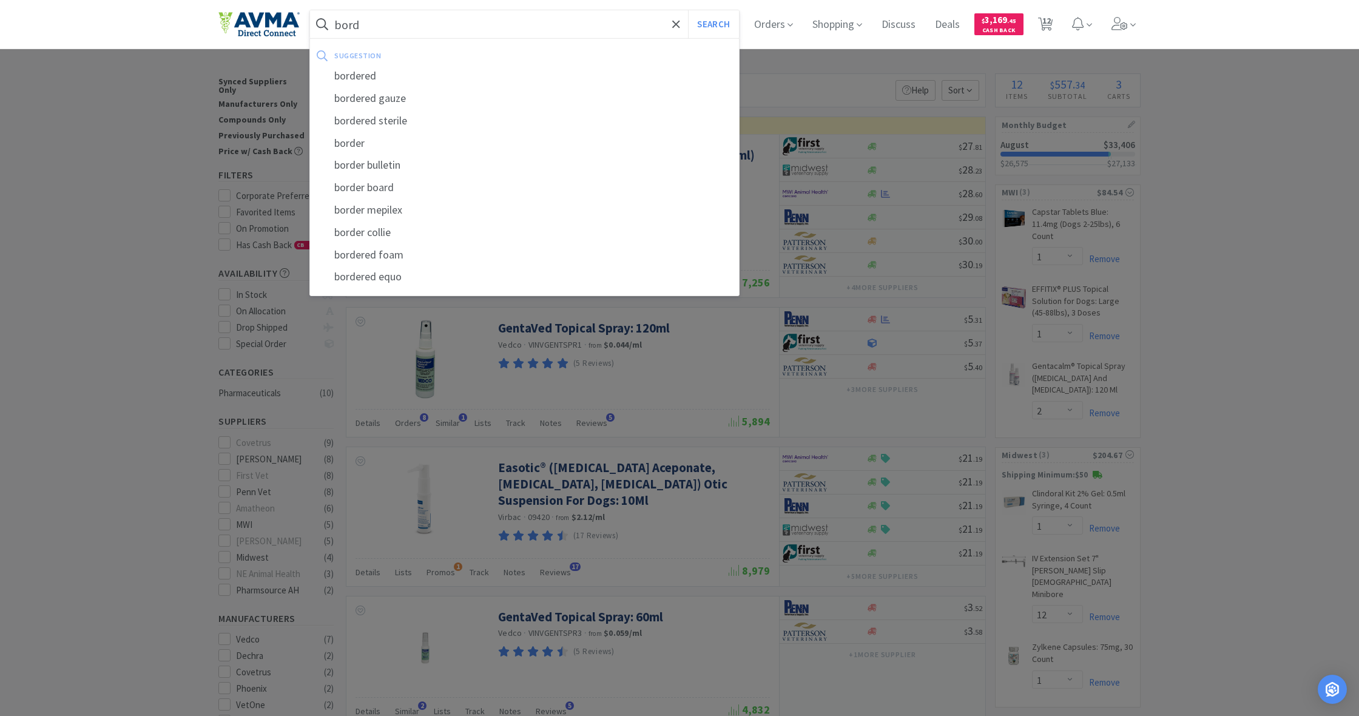
type input "bord"
click at [712, 24] on button "Search" at bounding box center [713, 24] width 50 height 28
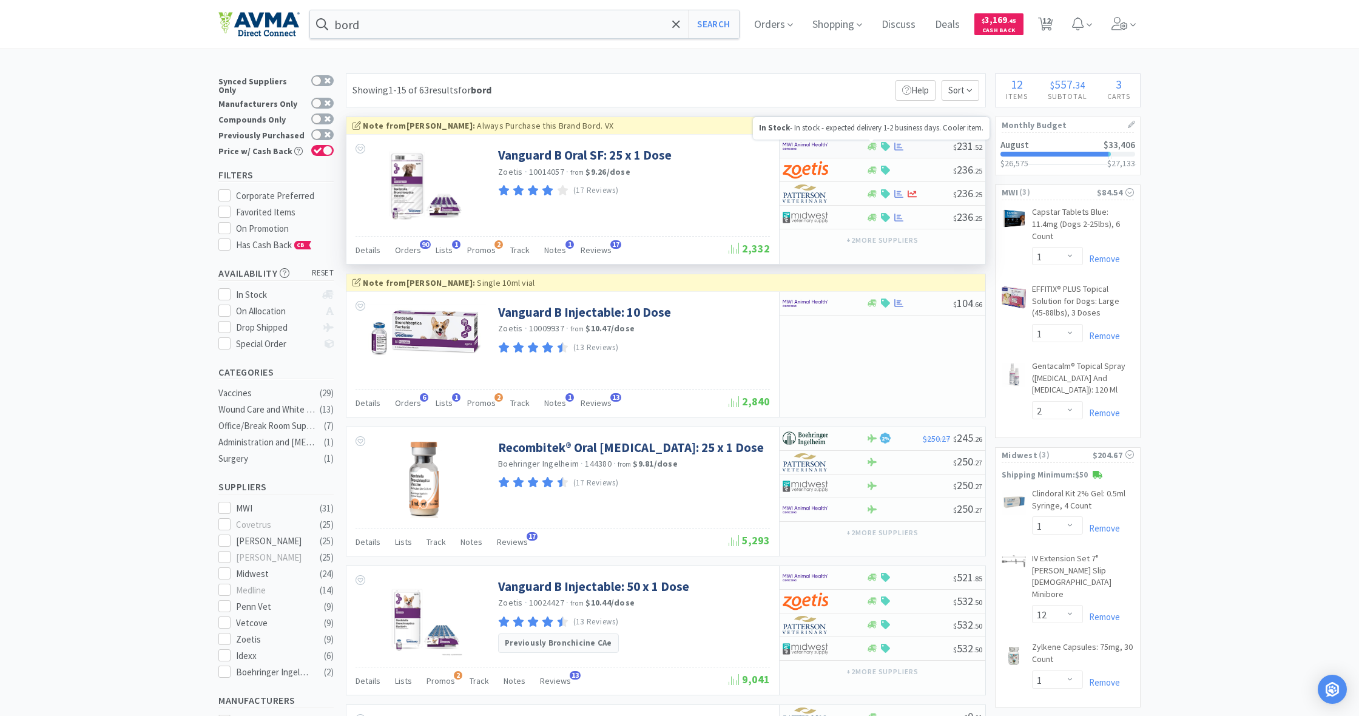
click at [873, 147] on icon at bounding box center [872, 146] width 9 height 7
select select "1"
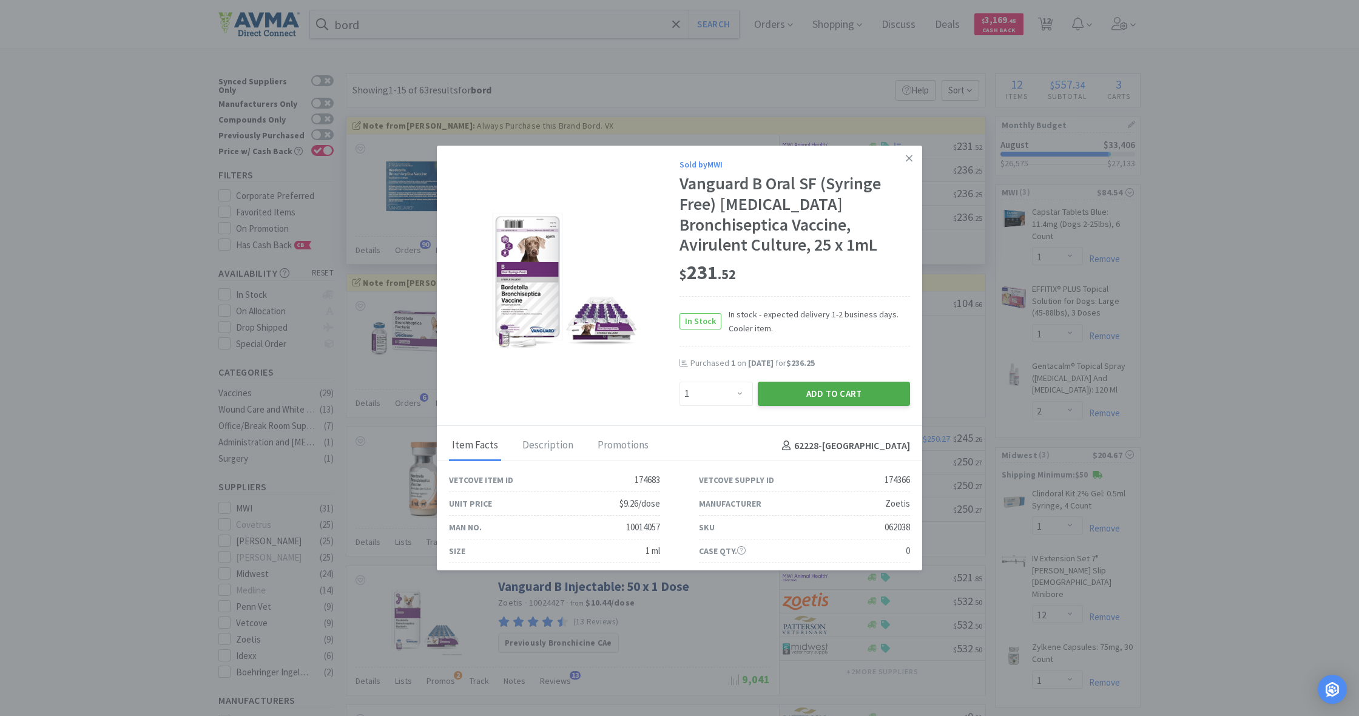
click at [834, 389] on button "Add to Cart" at bounding box center [834, 394] width 152 height 24
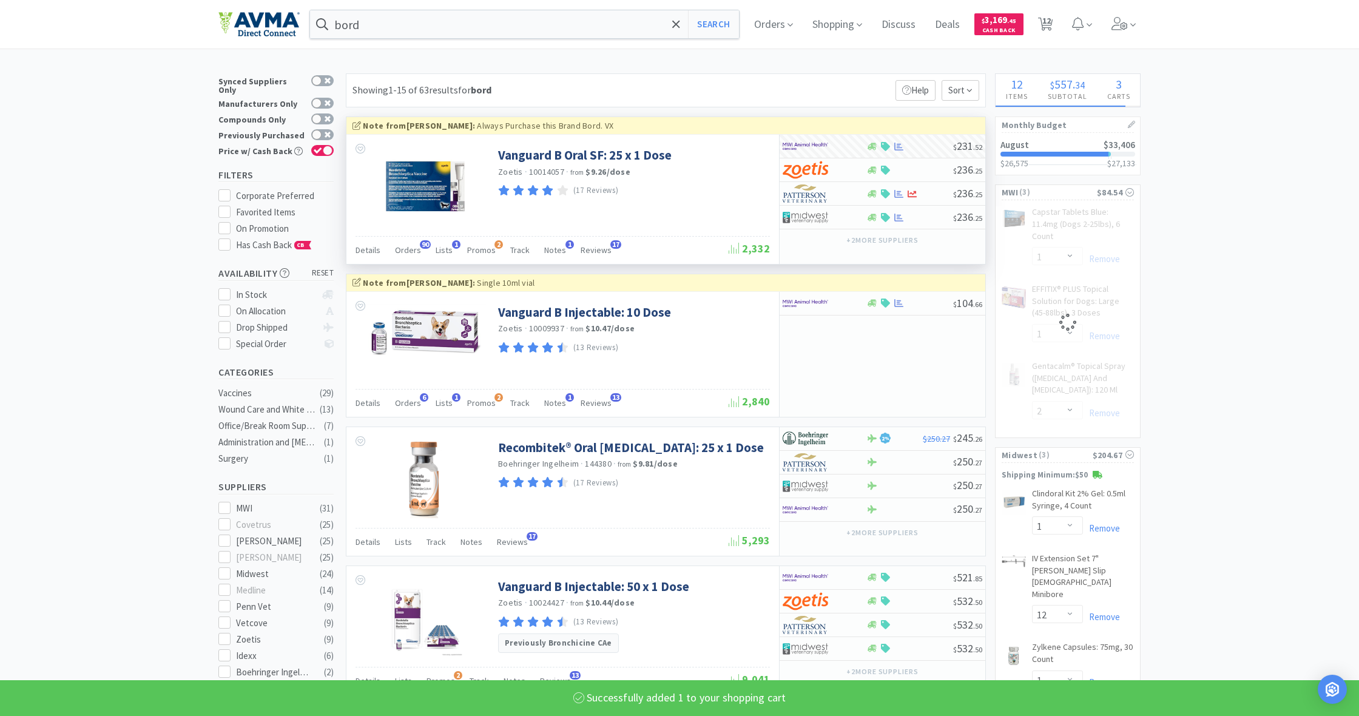
select select "1"
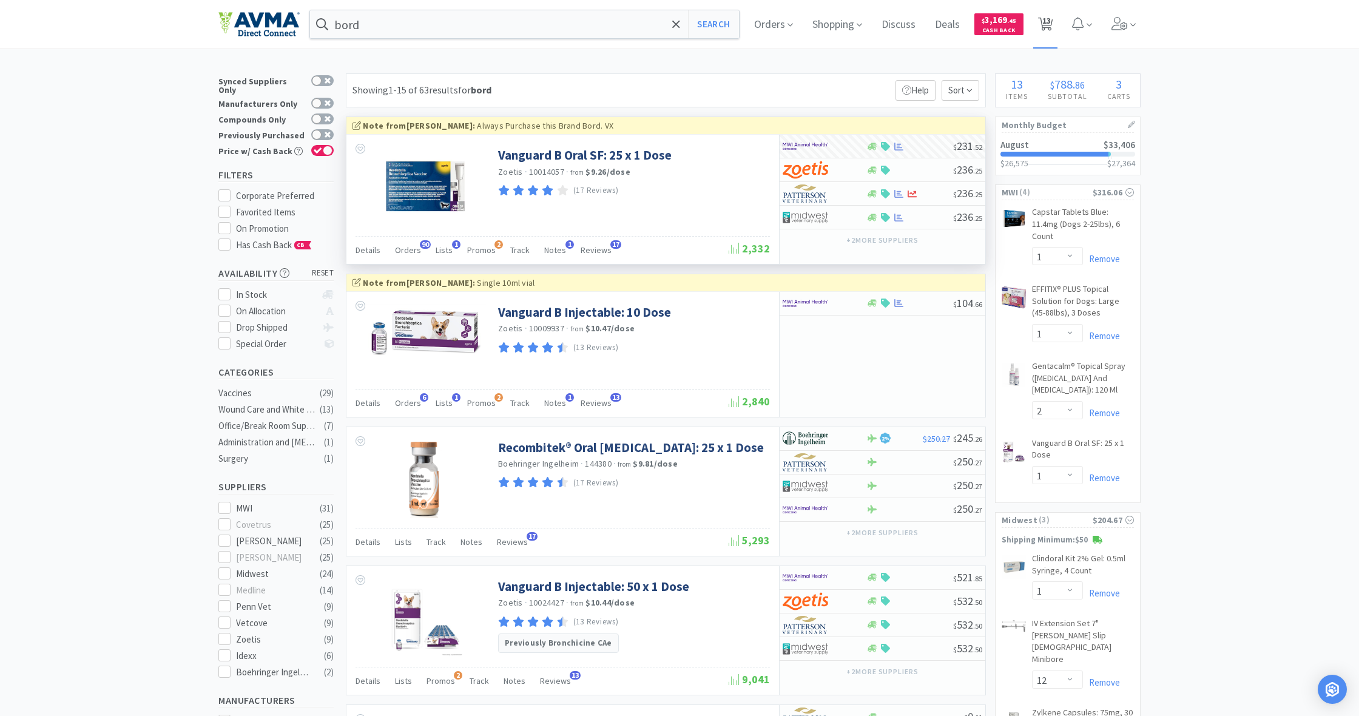
click at [1047, 28] on span "13" at bounding box center [1047, 20] width 8 height 49
select select "1"
select select "2"
select select "1"
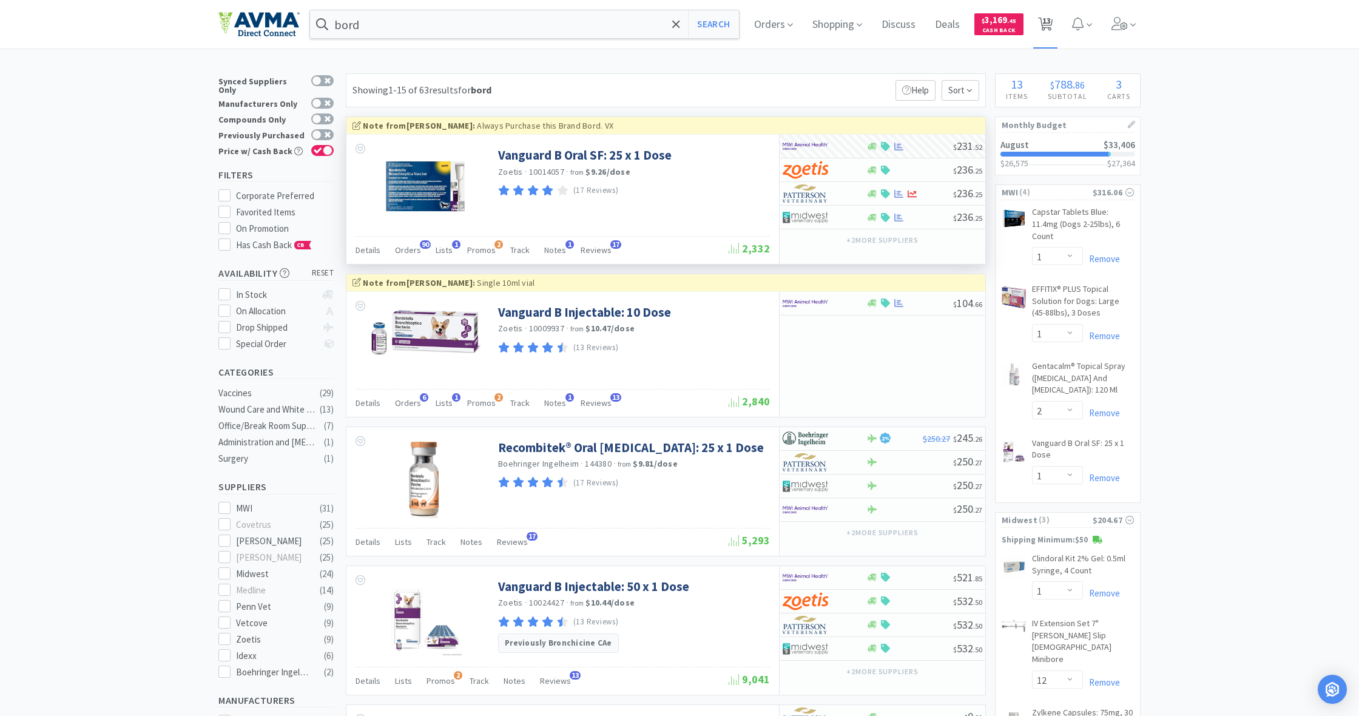
select select "1"
select select "12"
select select "1"
select select "3"
select select "1"
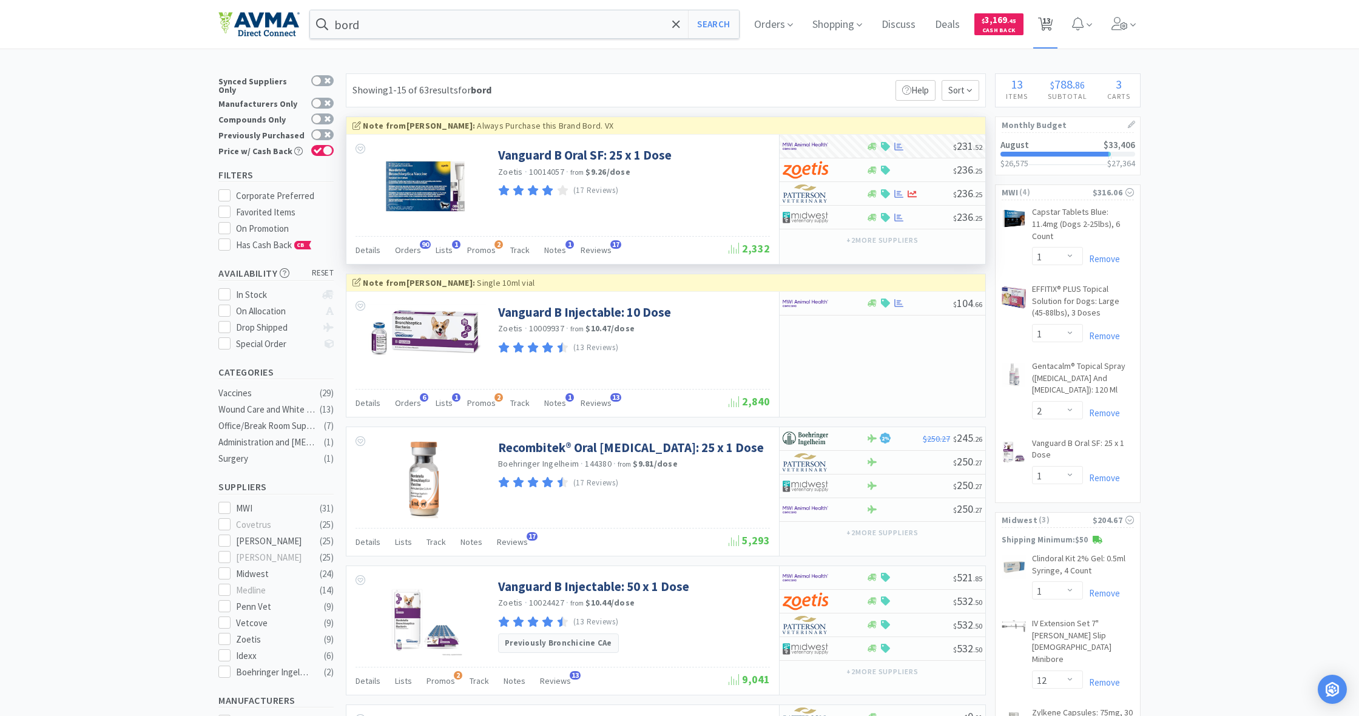
select select "1"
select select "3"
select select "2"
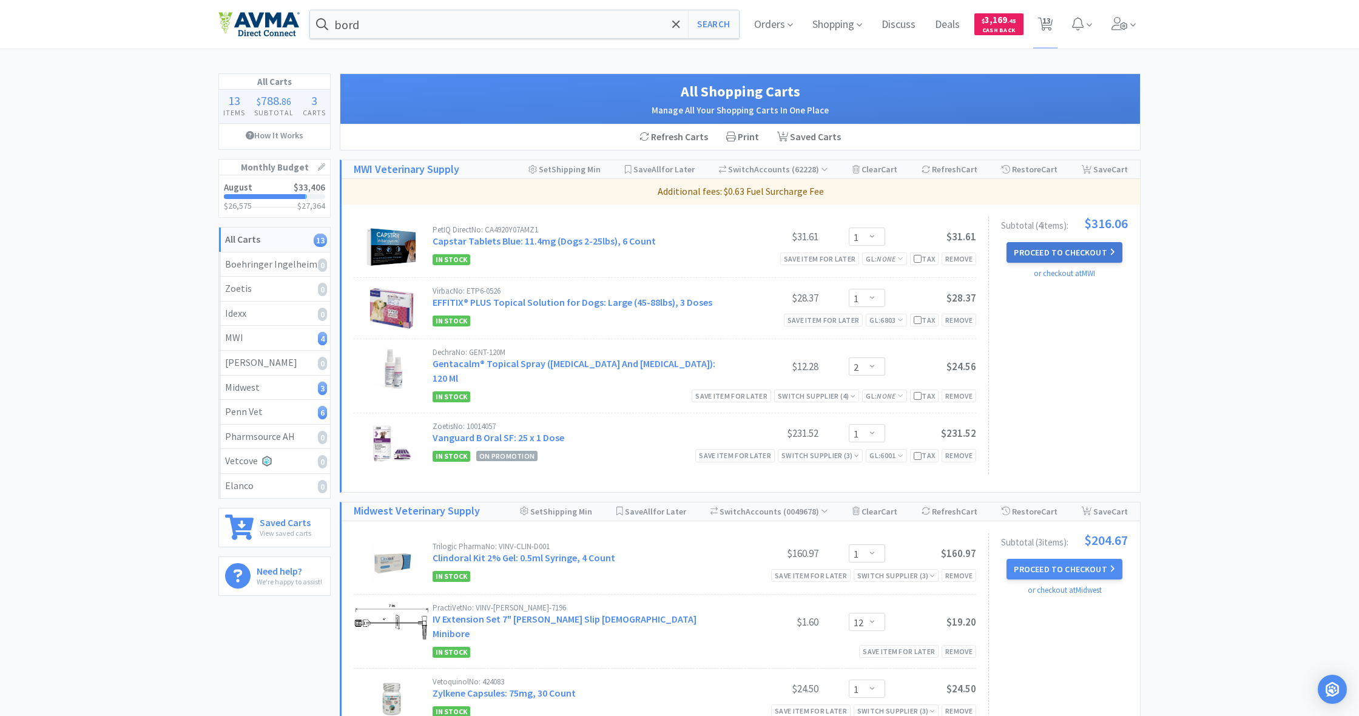
click at [1066, 247] on button "Proceed to Checkout" at bounding box center [1064, 252] width 115 height 21
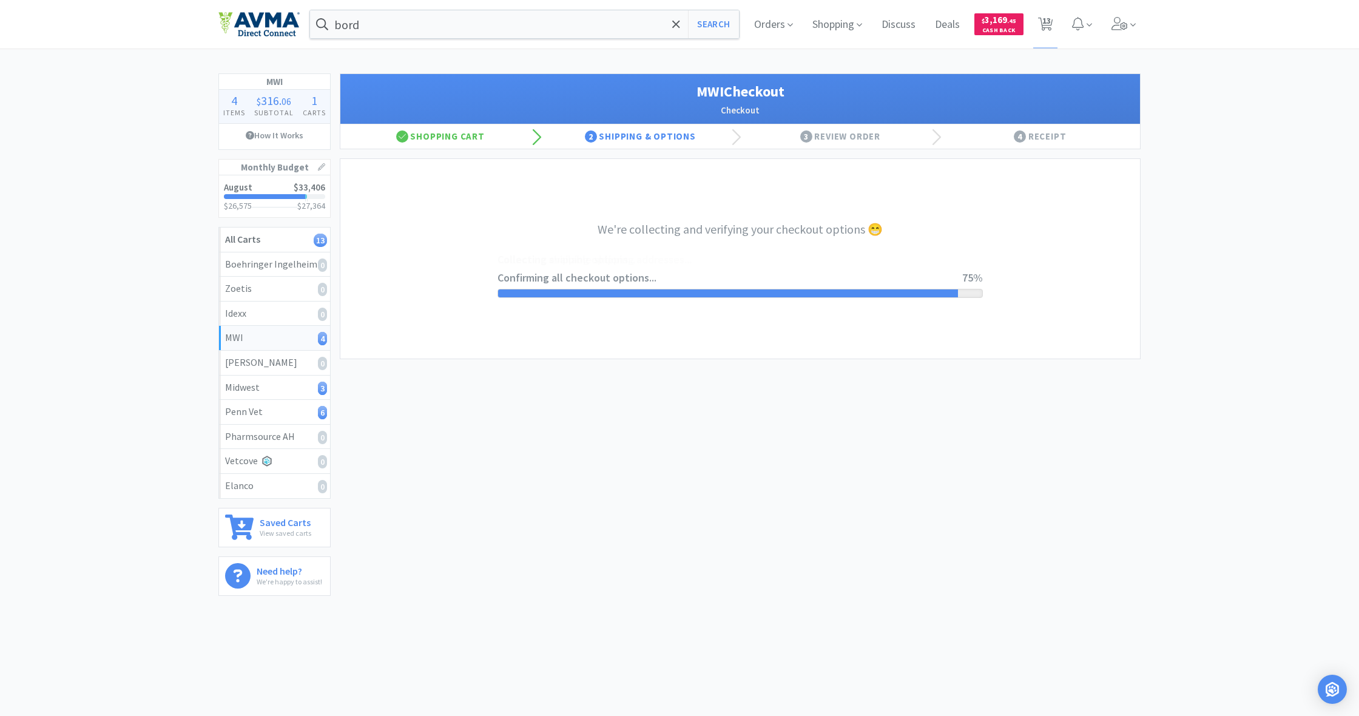
select select "STD_"
select select "FX9"
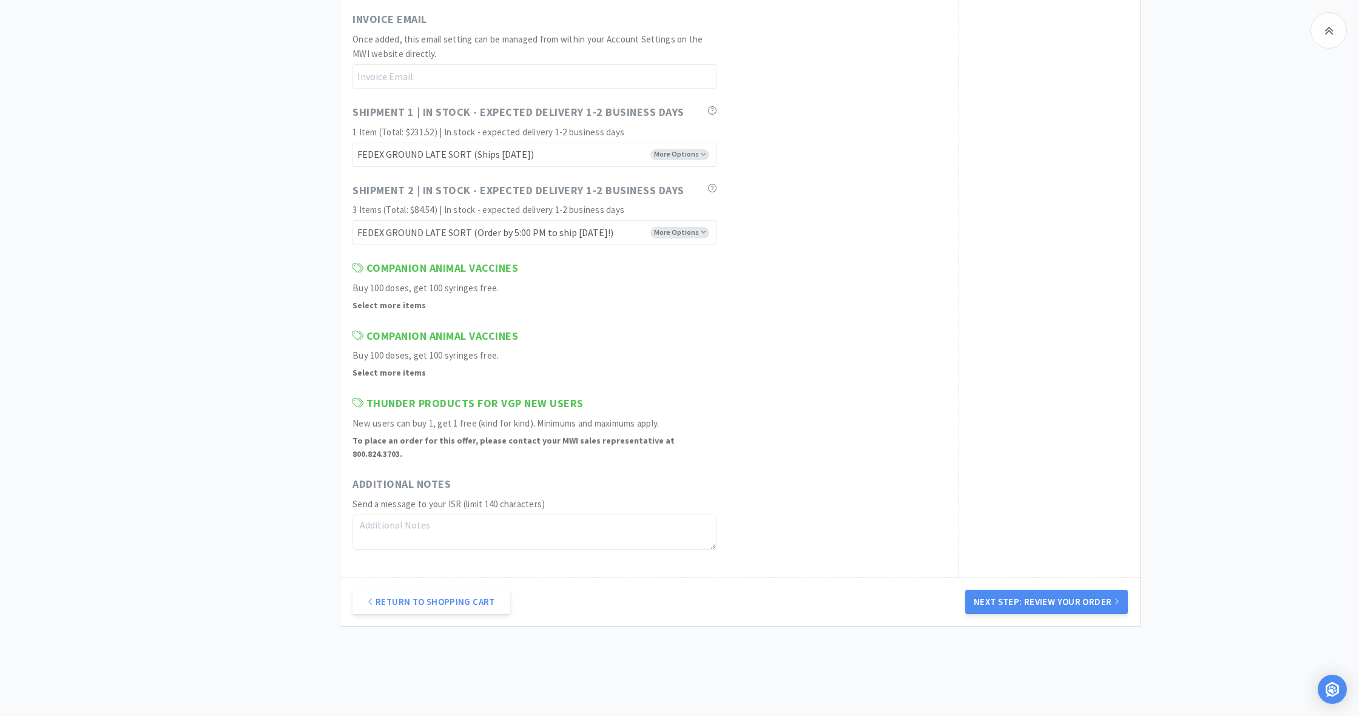
scroll to position [709, 0]
click at [1051, 589] on button "Next Step: Review Your Order" at bounding box center [1047, 601] width 163 height 24
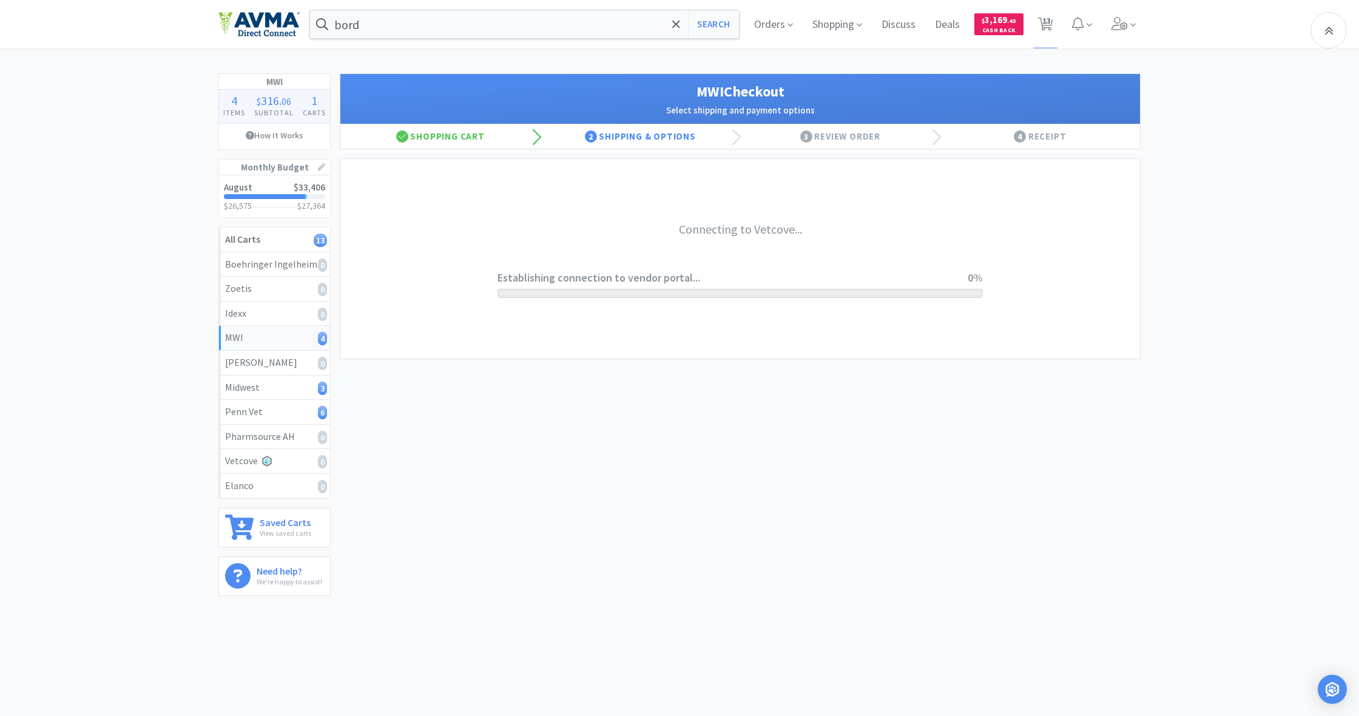
scroll to position [0, 0]
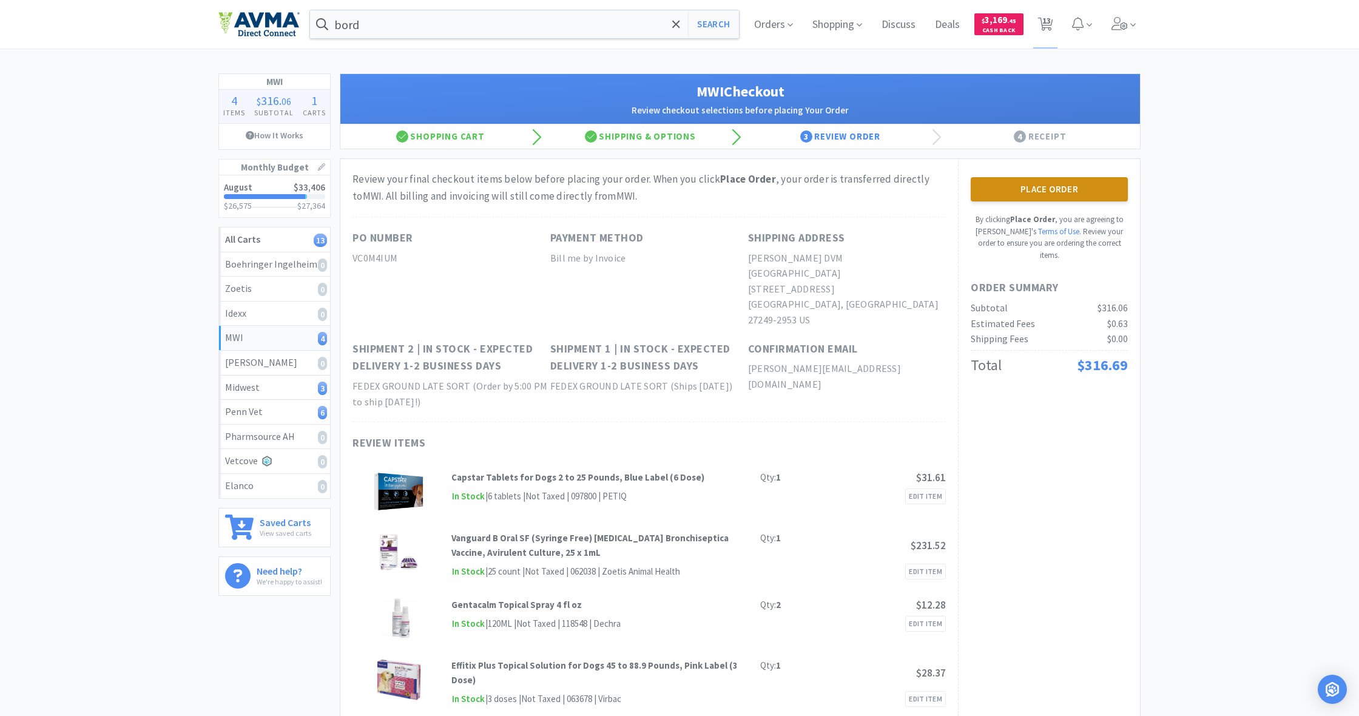
click at [1044, 186] on button "Place Order" at bounding box center [1049, 189] width 157 height 24
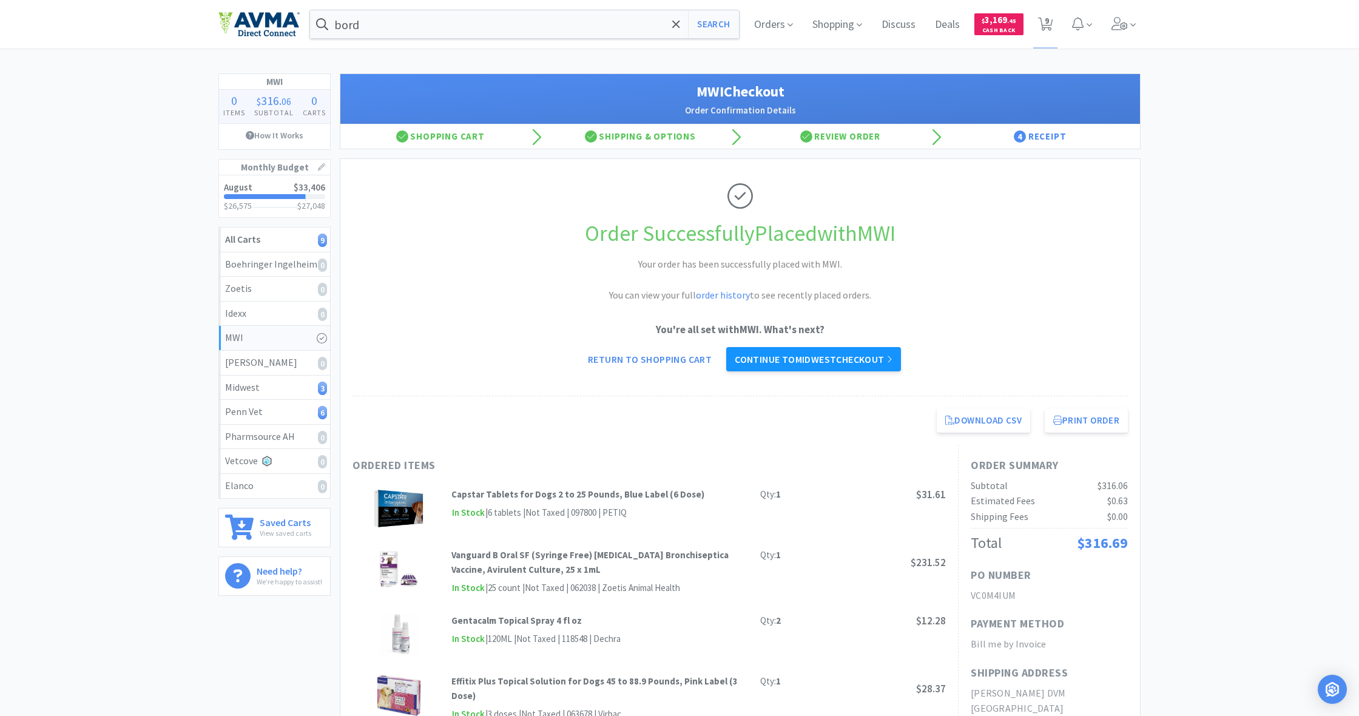
click at [821, 364] on link "Continue to Midwest checkout" at bounding box center [813, 359] width 175 height 24
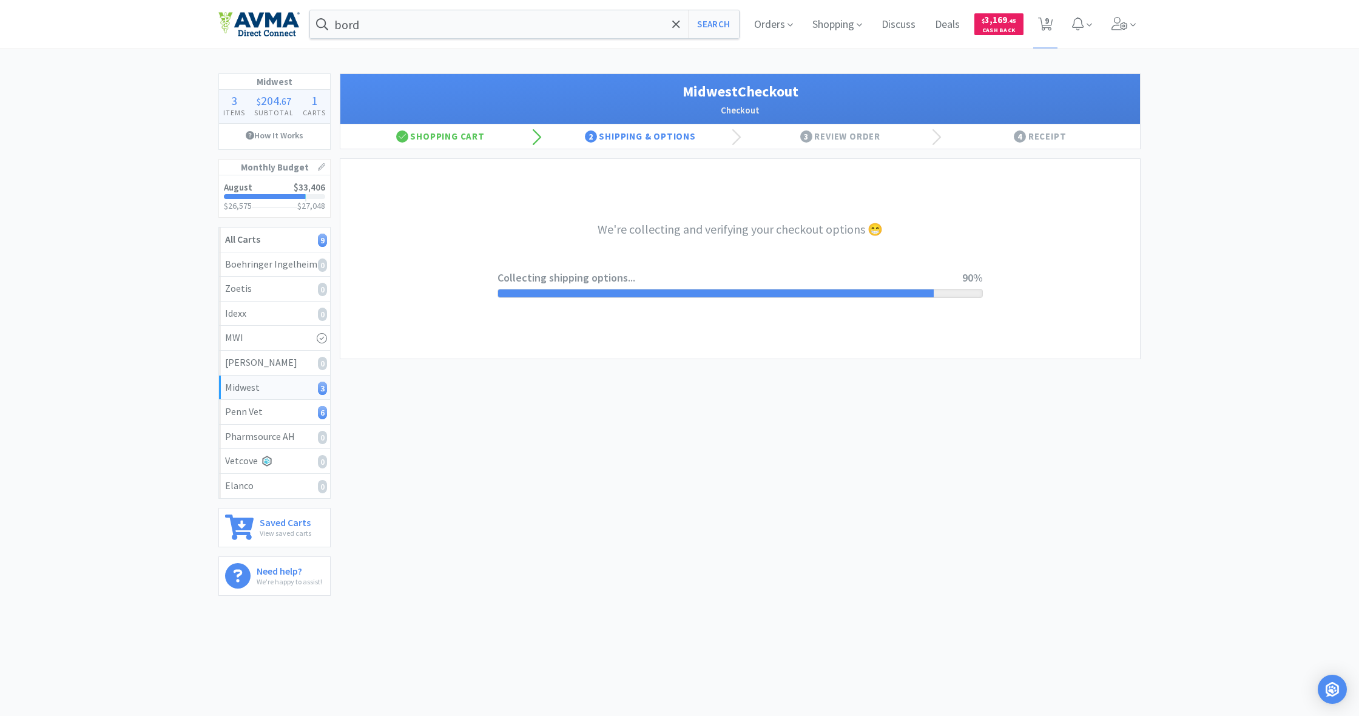
select select "0"
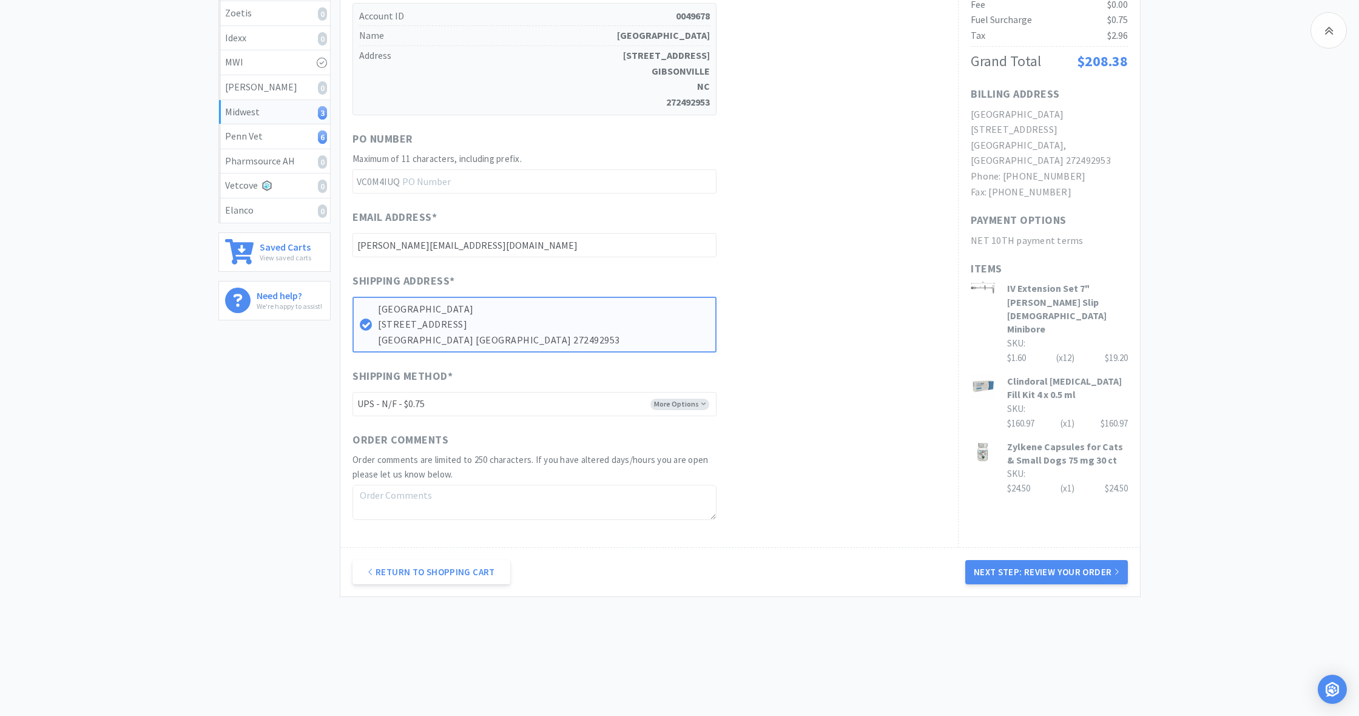
scroll to position [274, 0]
click at [1057, 569] on button "Next Step: Review Your Order" at bounding box center [1047, 574] width 163 height 24
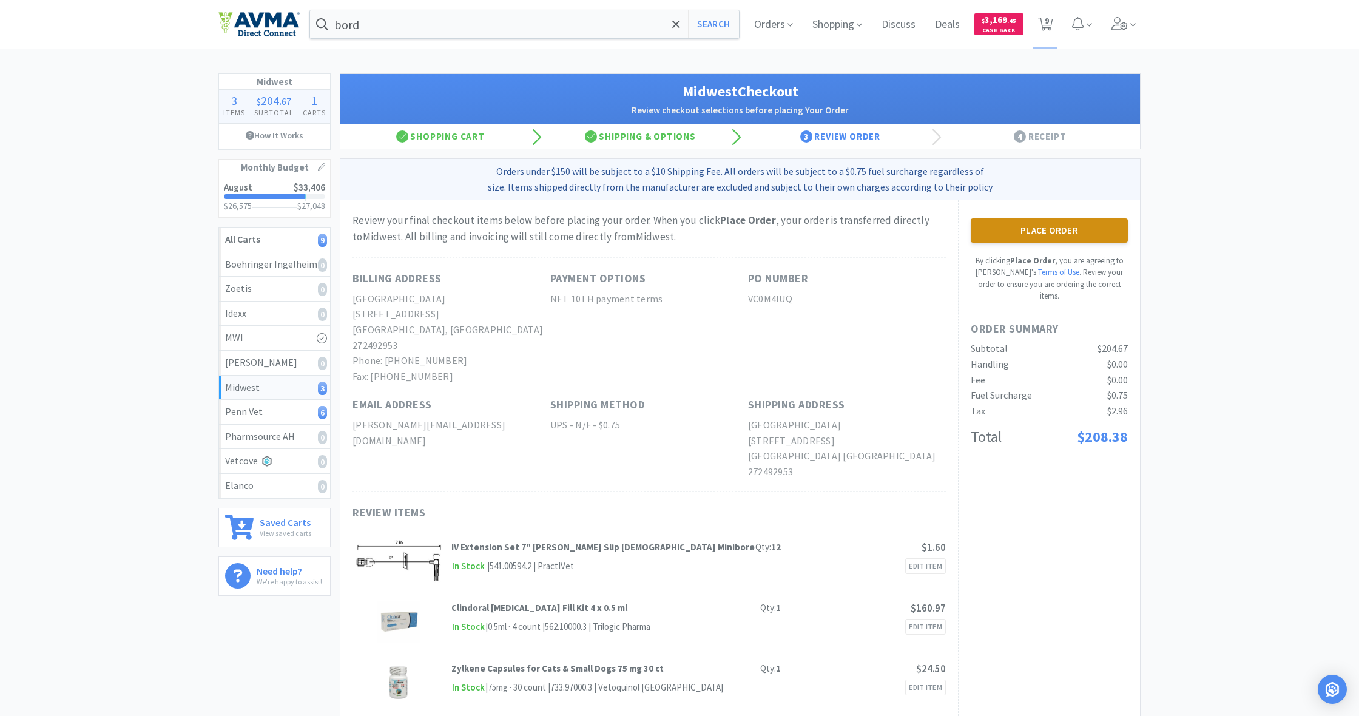
scroll to position [0, 0]
click at [1049, 226] on button "Place Order" at bounding box center [1049, 230] width 157 height 24
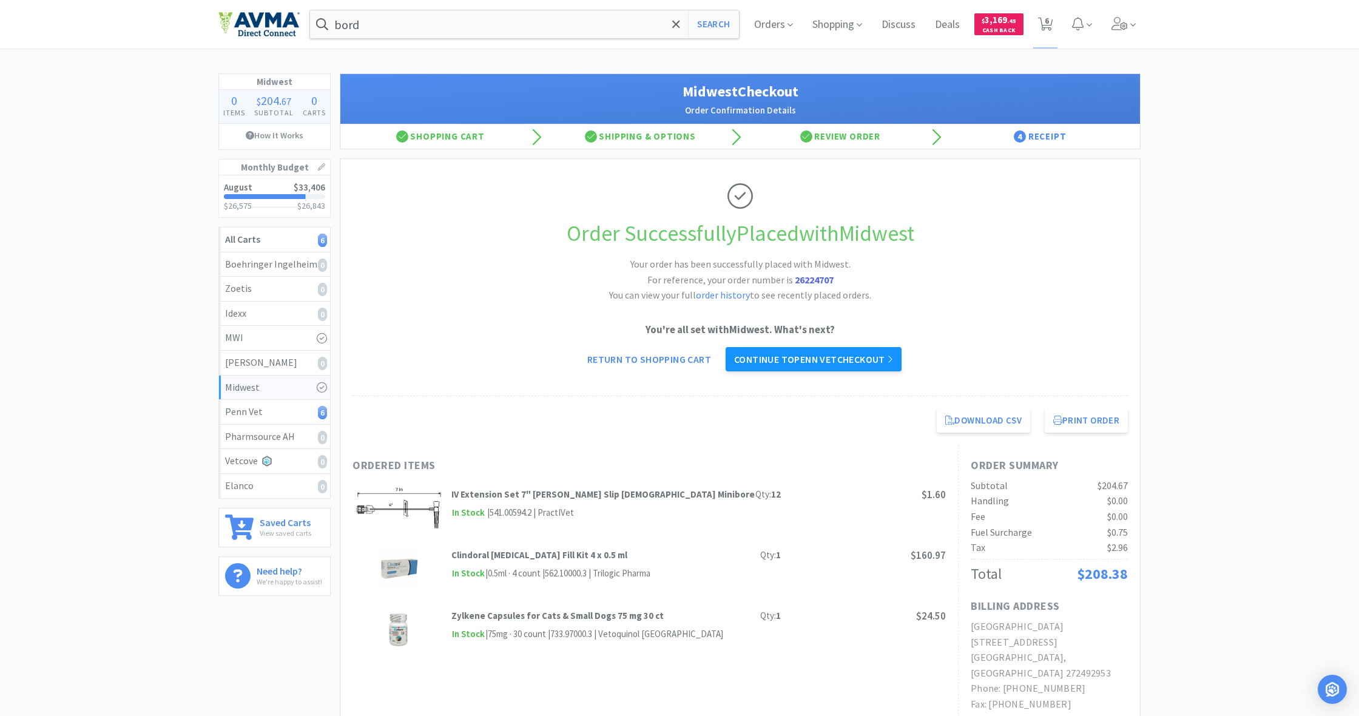
click at [825, 358] on link "Continue to Penn Vet checkout" at bounding box center [814, 359] width 176 height 24
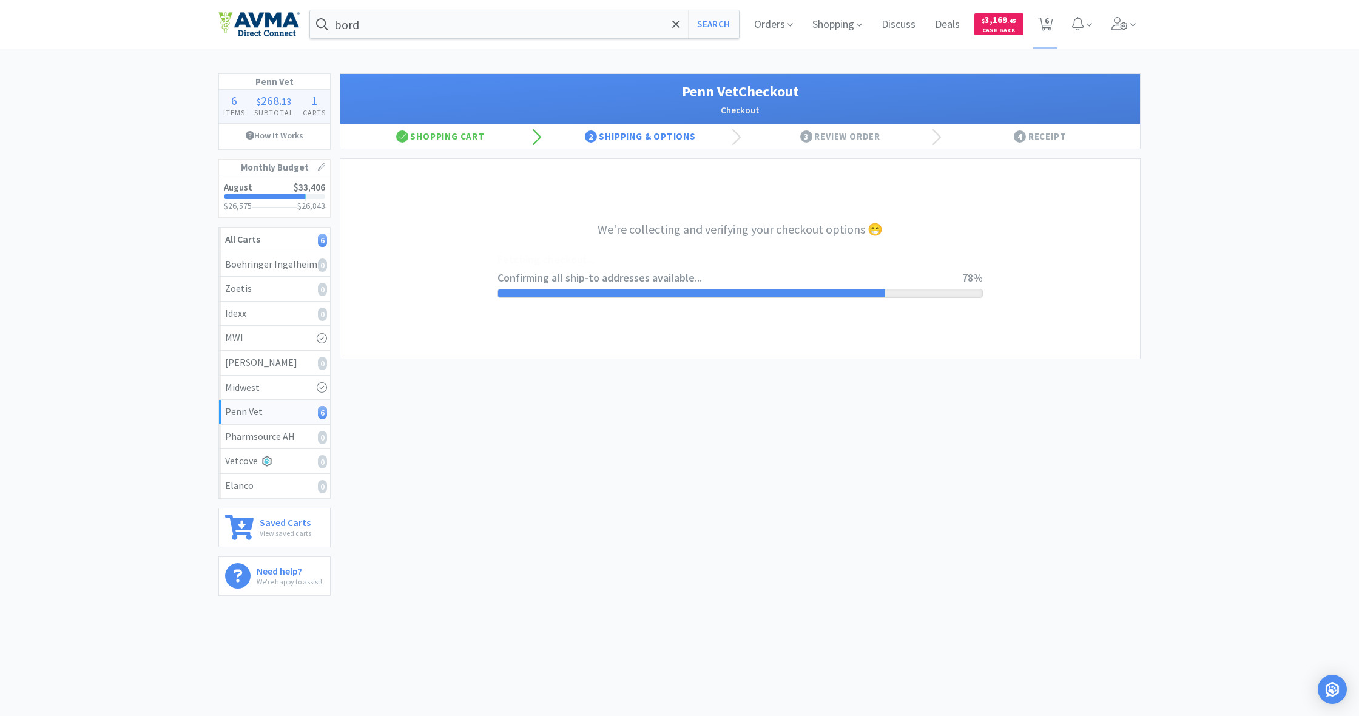
select select "terms"
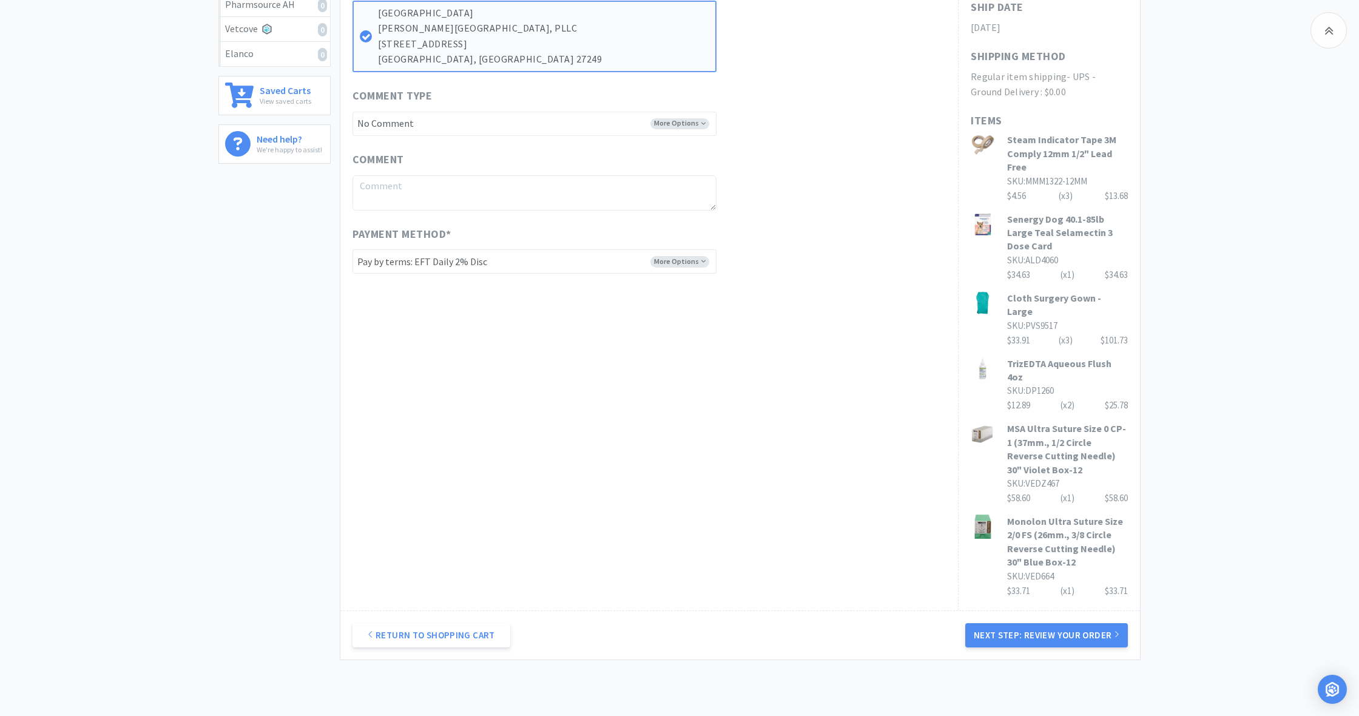
scroll to position [431, 0]
click at [1051, 624] on button "Next Step: Review Your Order" at bounding box center [1047, 636] width 163 height 24
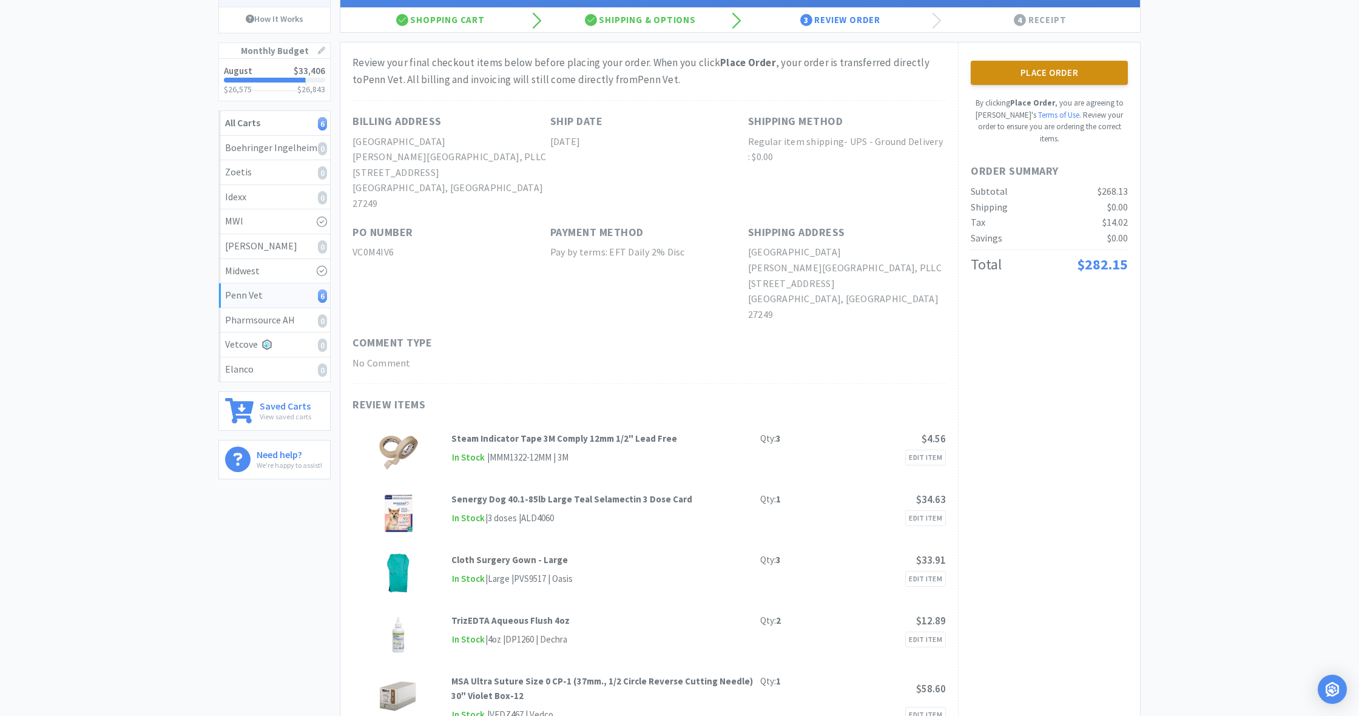
scroll to position [113, 0]
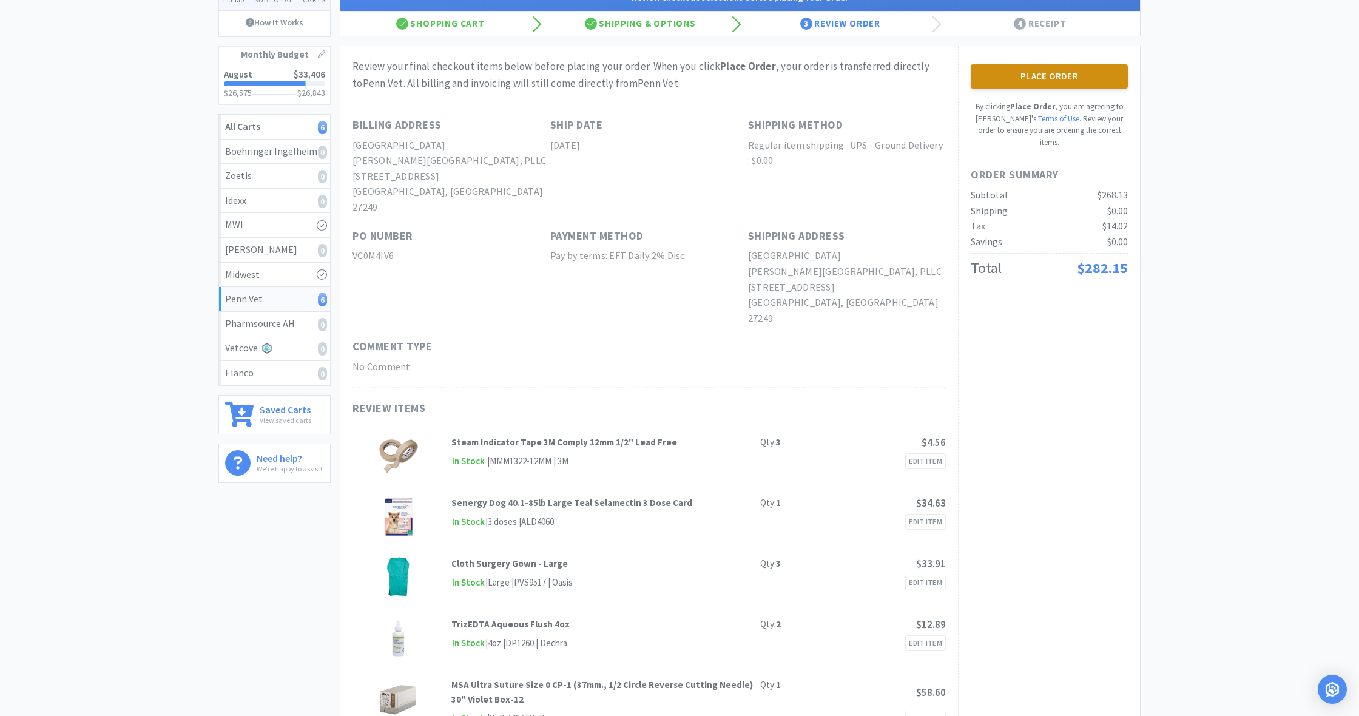
click at [1052, 73] on button "Place Order" at bounding box center [1049, 76] width 157 height 24
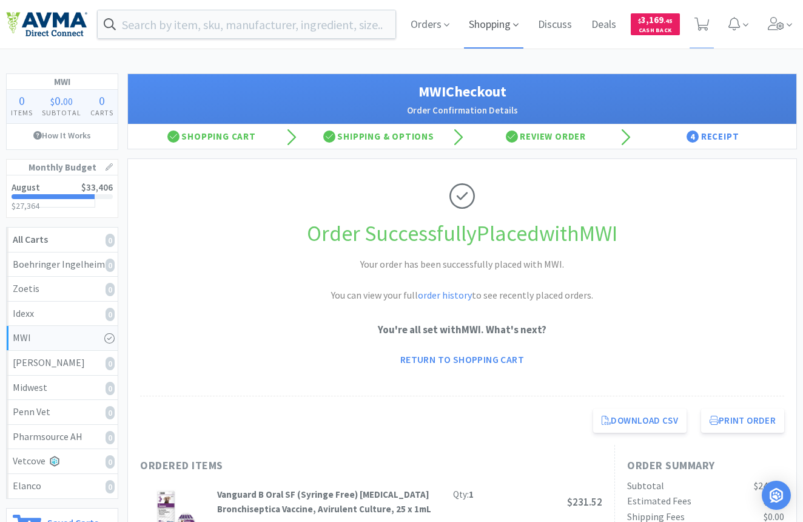
click at [490, 29] on span "Shopping" at bounding box center [493, 24] width 59 height 49
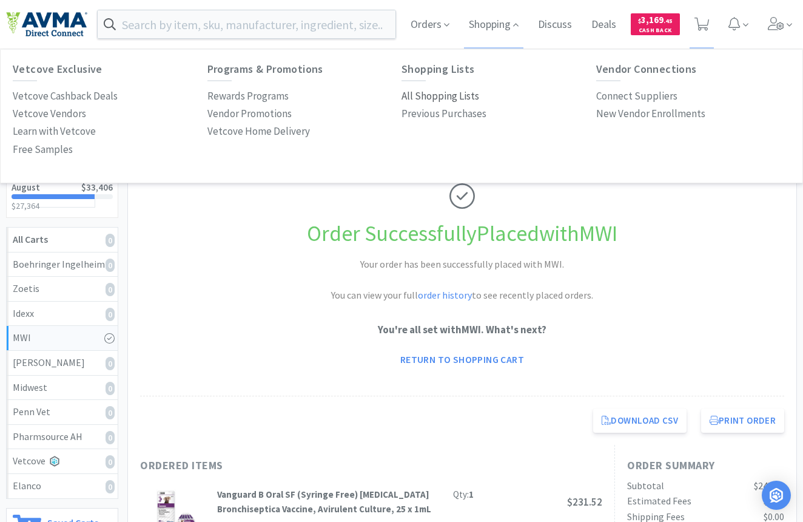
click at [433, 92] on p "All Shopping Lists" at bounding box center [441, 96] width 78 height 16
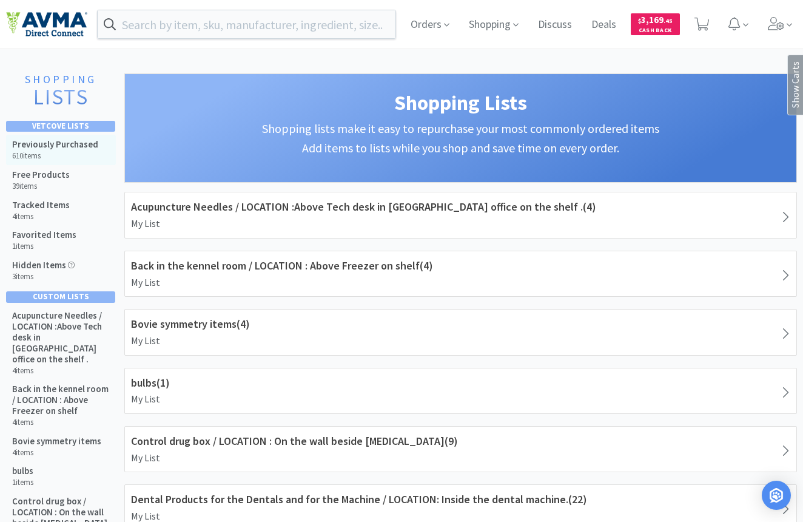
click at [51, 146] on h5 "Previously Purchased" at bounding box center [55, 144] width 86 height 11
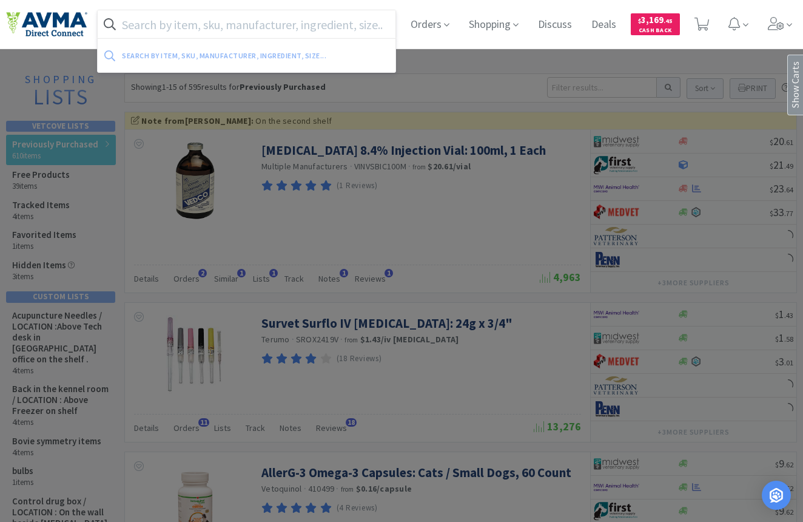
click at [158, 28] on input "text" at bounding box center [247, 24] width 298 height 28
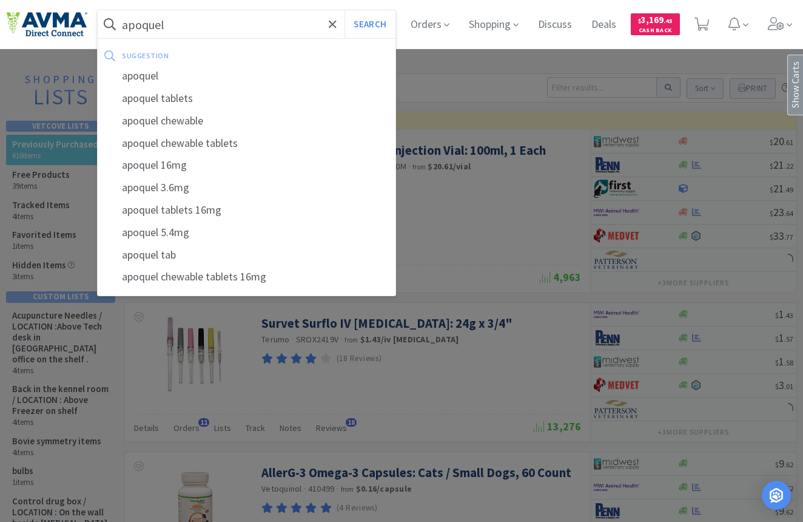
type input "apoquel"
click at [368, 24] on button "Search" at bounding box center [370, 24] width 50 height 28
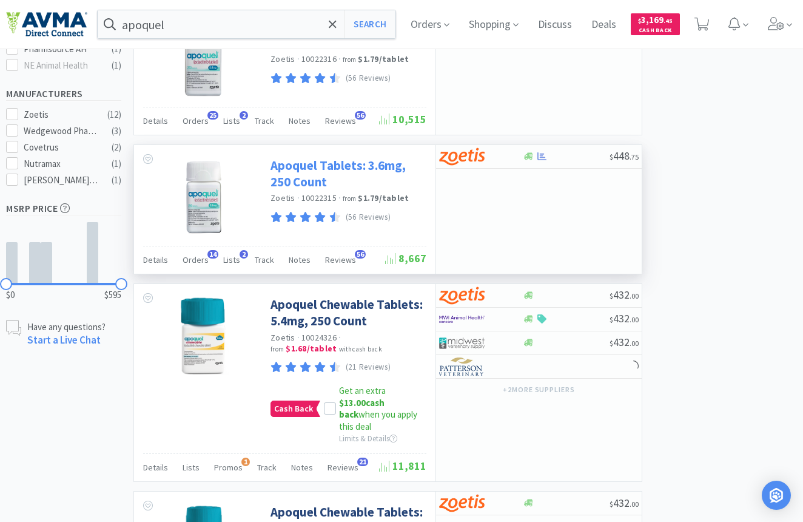
scroll to position [601, 0]
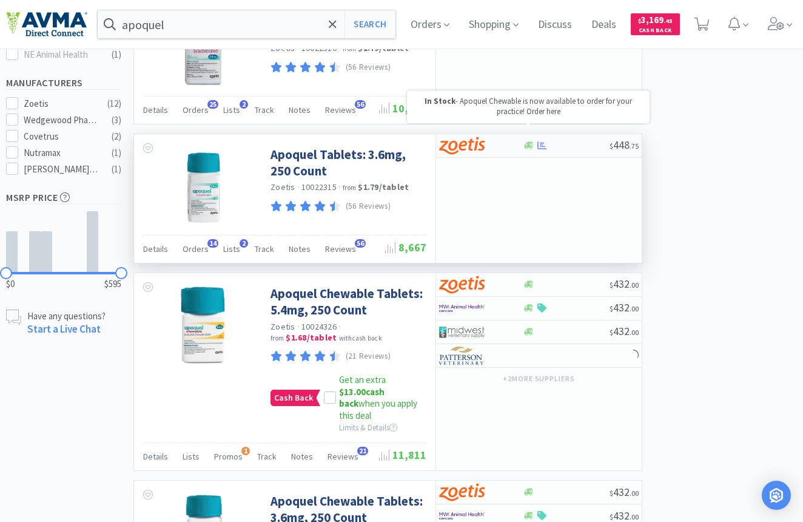
click at [527, 141] on icon at bounding box center [528, 145] width 9 height 9
select select "1"
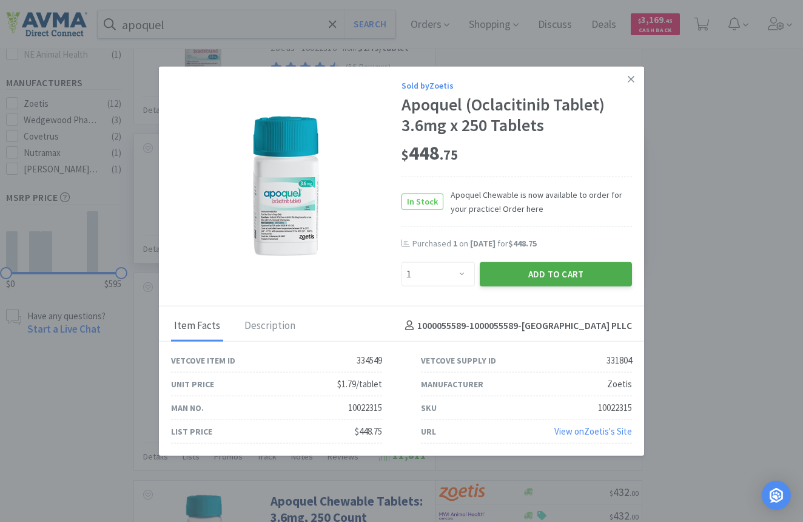
click at [558, 272] on button "Add to Cart" at bounding box center [556, 274] width 152 height 24
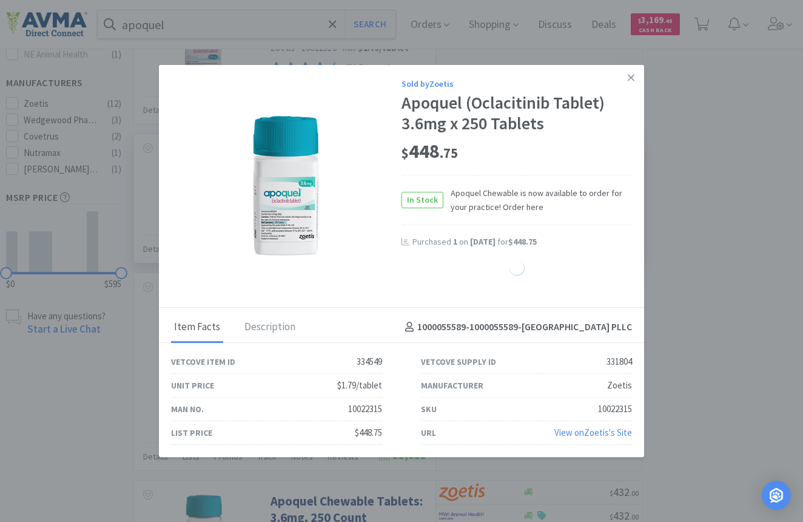
select select "1"
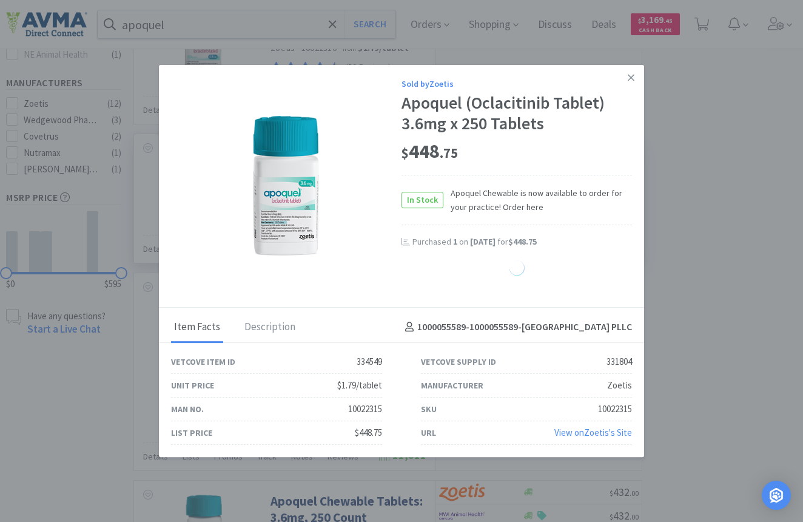
select select "1"
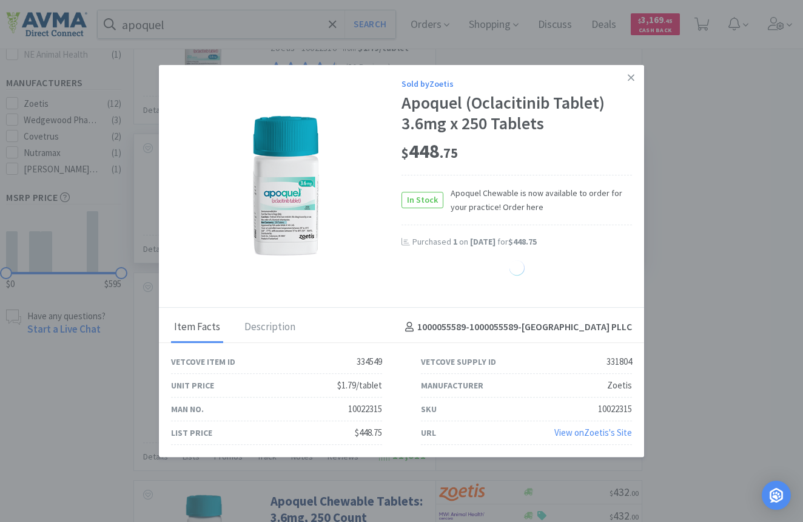
select select "1"
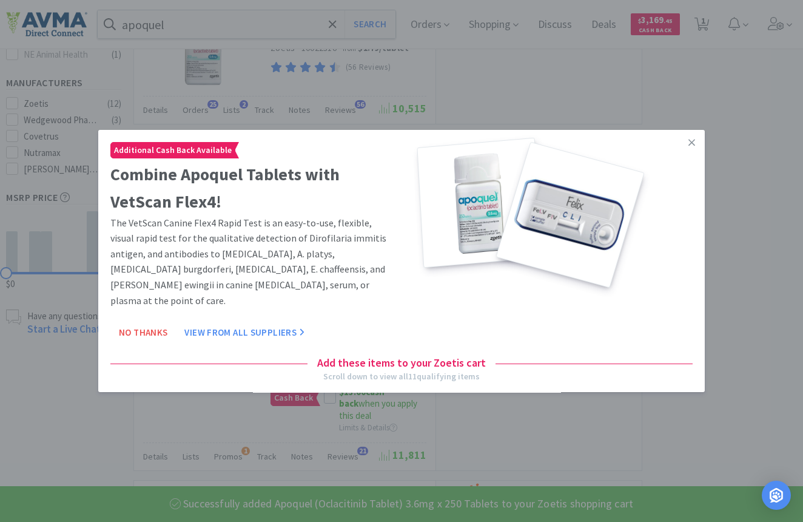
click at [694, 140] on icon at bounding box center [692, 142] width 7 height 11
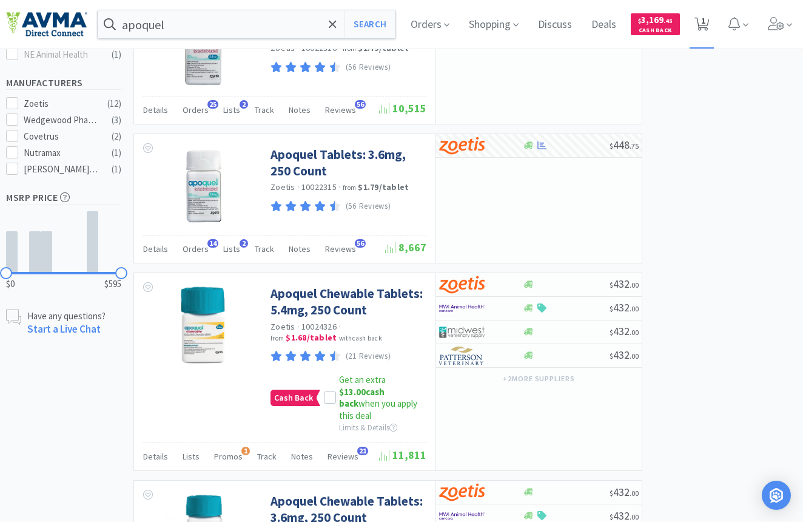
click at [702, 27] on span "1" at bounding box center [704, 20] width 4 height 49
select select "1"
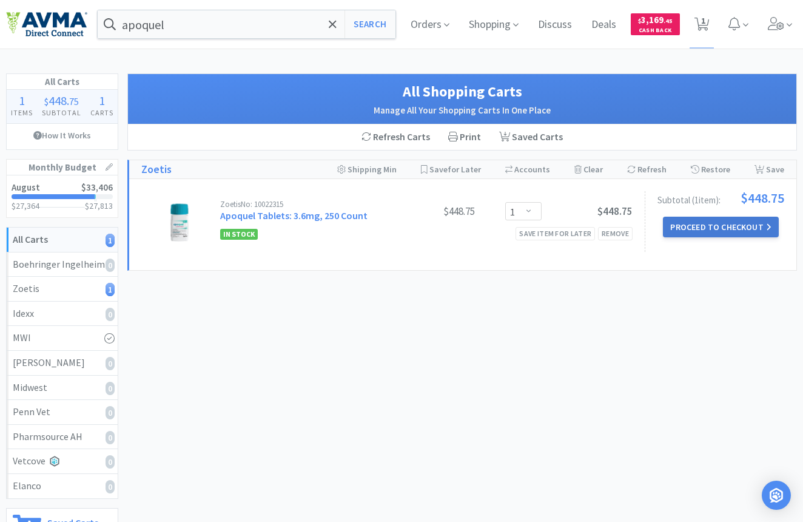
click at [723, 222] on button "Proceed to Checkout" at bounding box center [720, 227] width 115 height 21
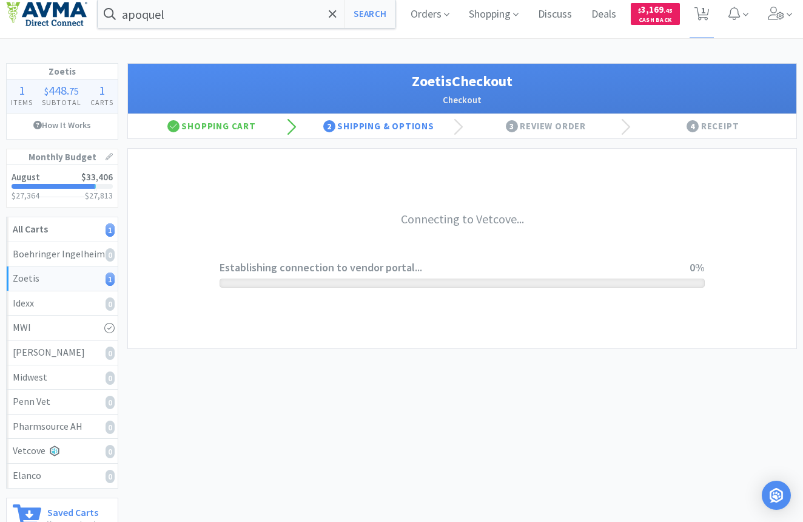
scroll to position [13, 0]
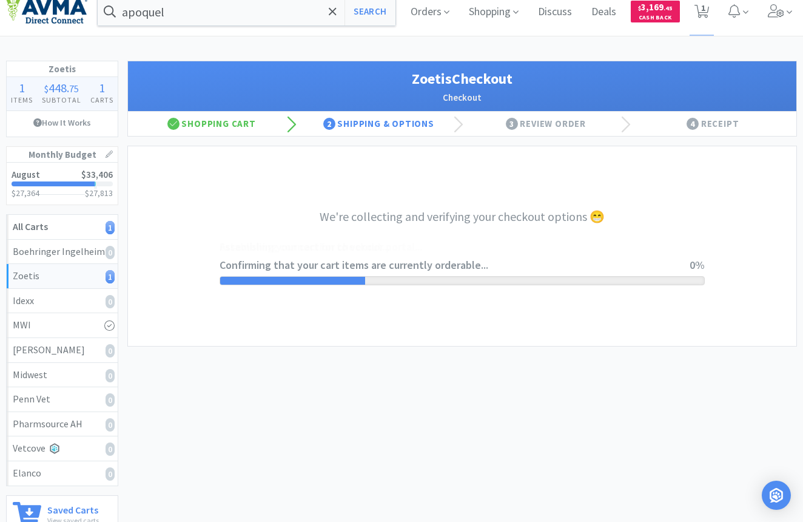
select select "invoice"
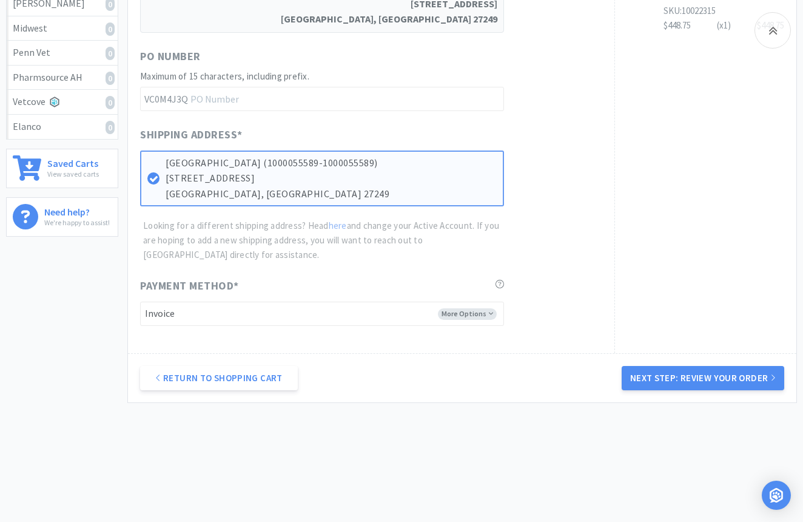
scroll to position [359, 0]
click at [732, 372] on button "Next Step: Review Your Order" at bounding box center [703, 379] width 163 height 24
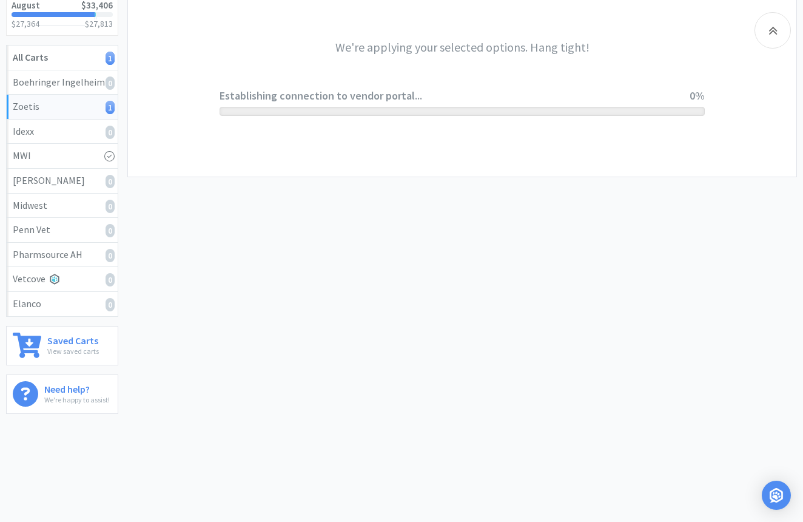
scroll to position [0, 0]
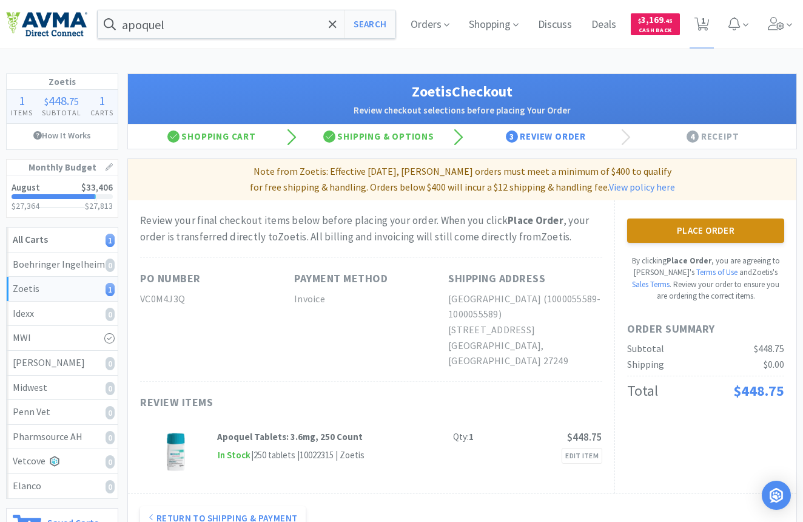
click at [708, 231] on button "Place Order" at bounding box center [705, 230] width 157 height 24
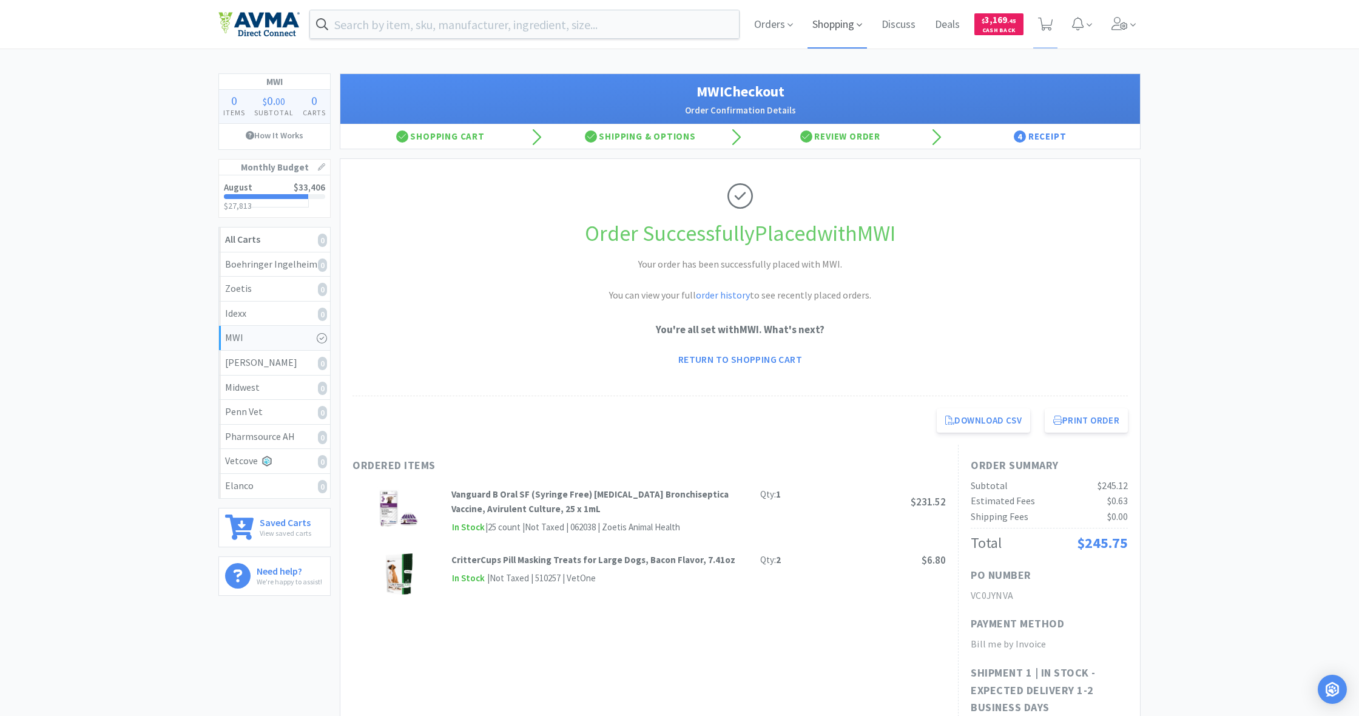
click at [803, 30] on span "Shopping" at bounding box center [837, 24] width 59 height 49
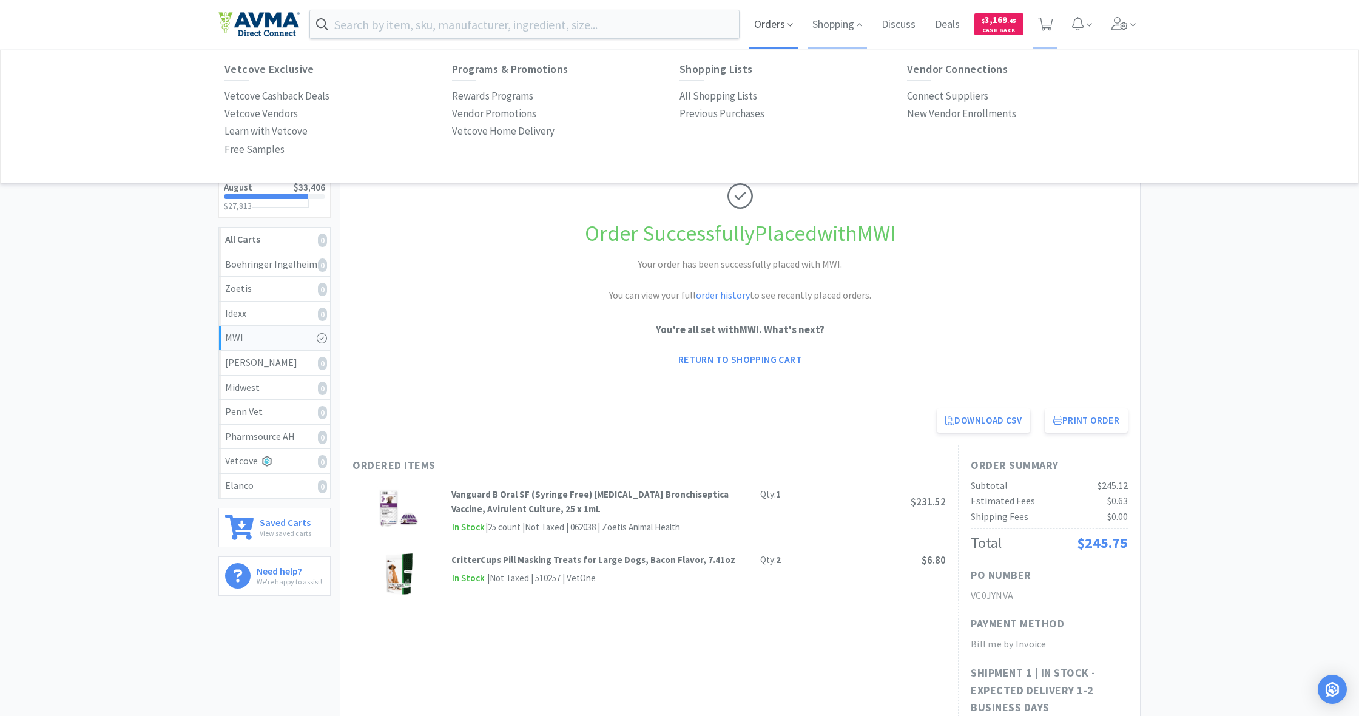
click at [770, 16] on span "Orders" at bounding box center [773, 24] width 49 height 49
click at [696, 113] on p "Budgets" at bounding box center [699, 114] width 38 height 16
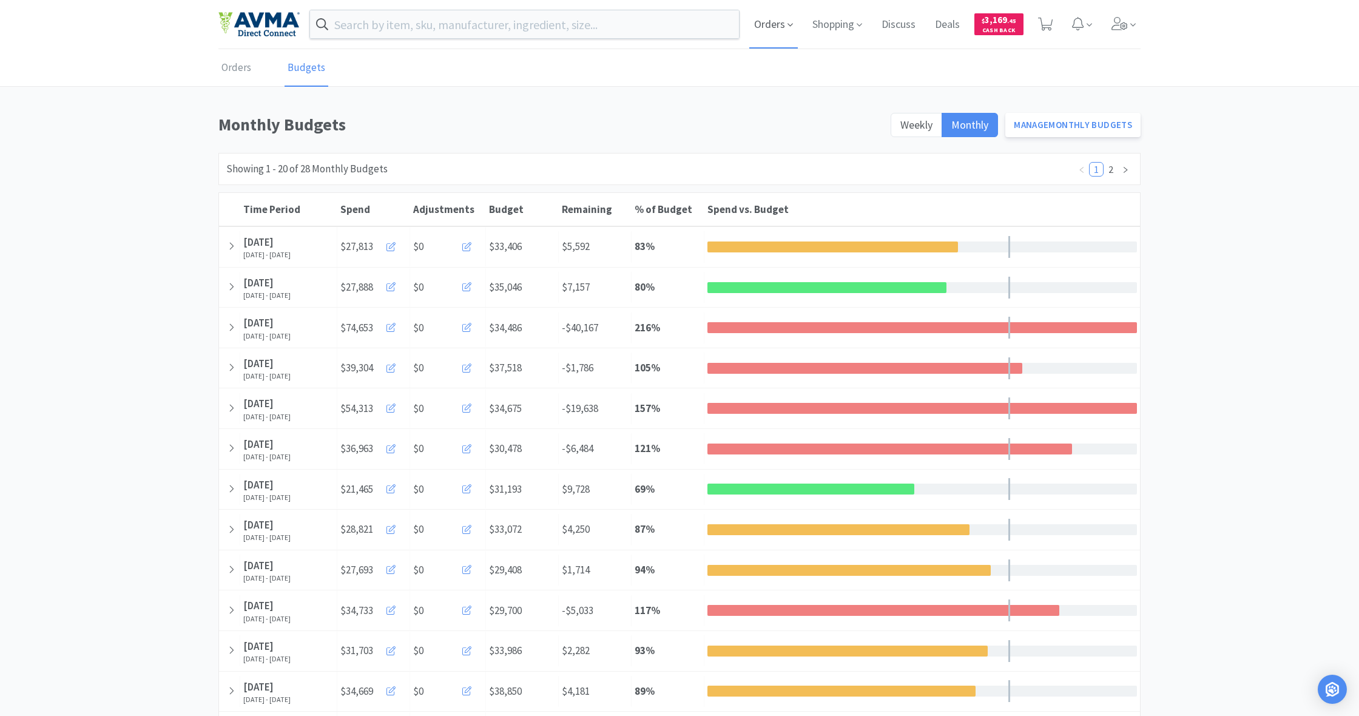
click at [766, 29] on span "Orders" at bounding box center [773, 24] width 49 height 49
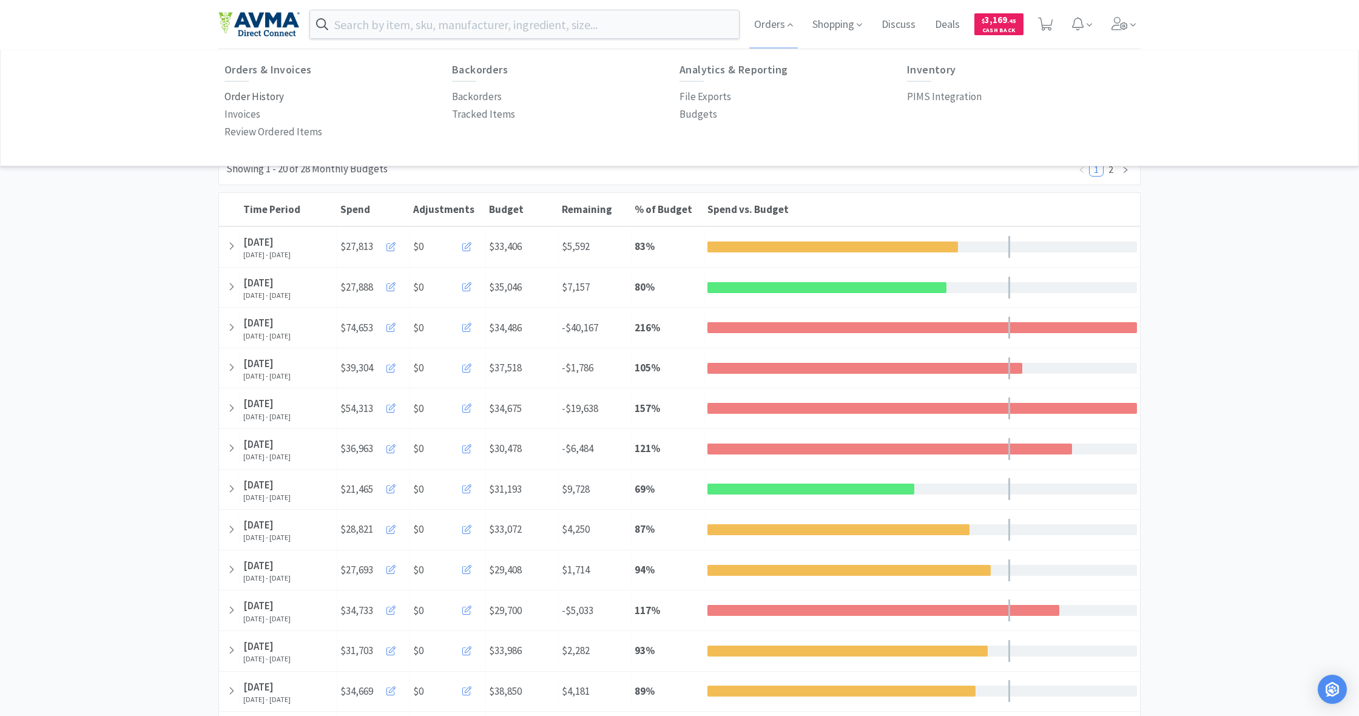
click at [248, 95] on p "Order History" at bounding box center [254, 97] width 59 height 16
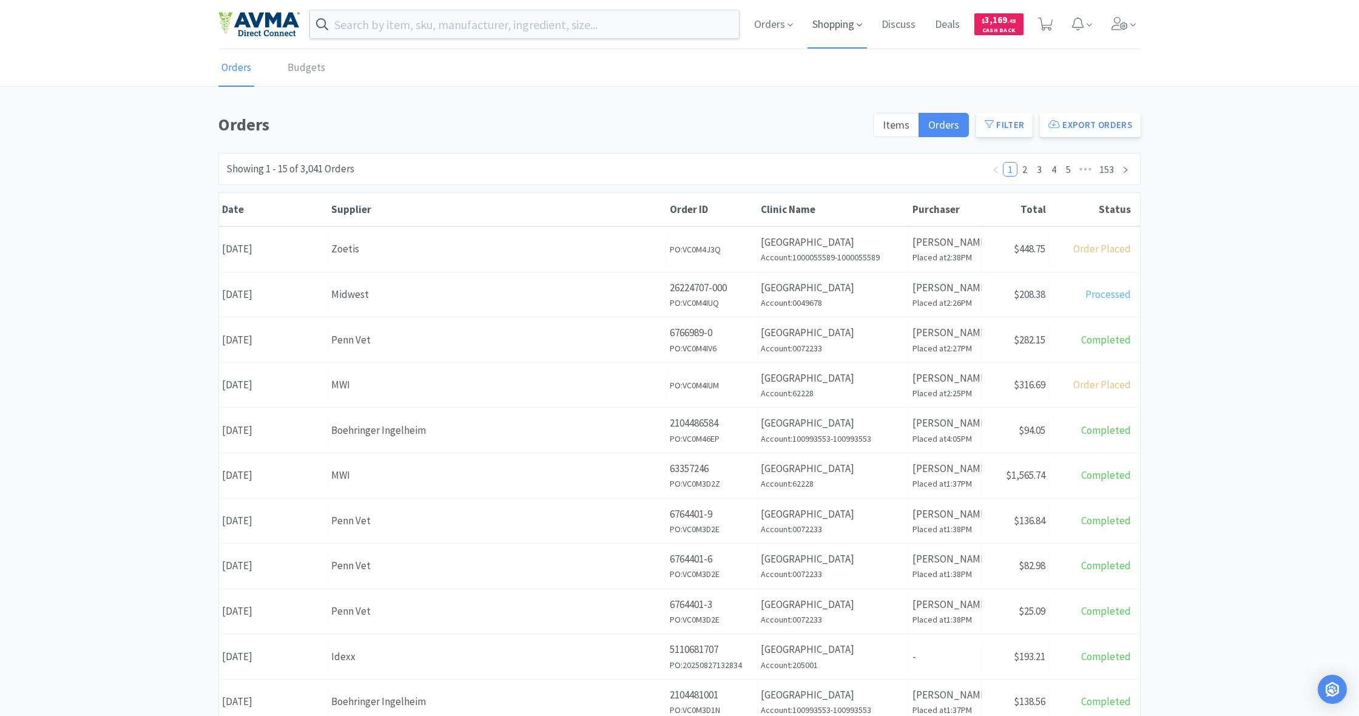
click at [803, 22] on span "Shopping" at bounding box center [837, 24] width 59 height 49
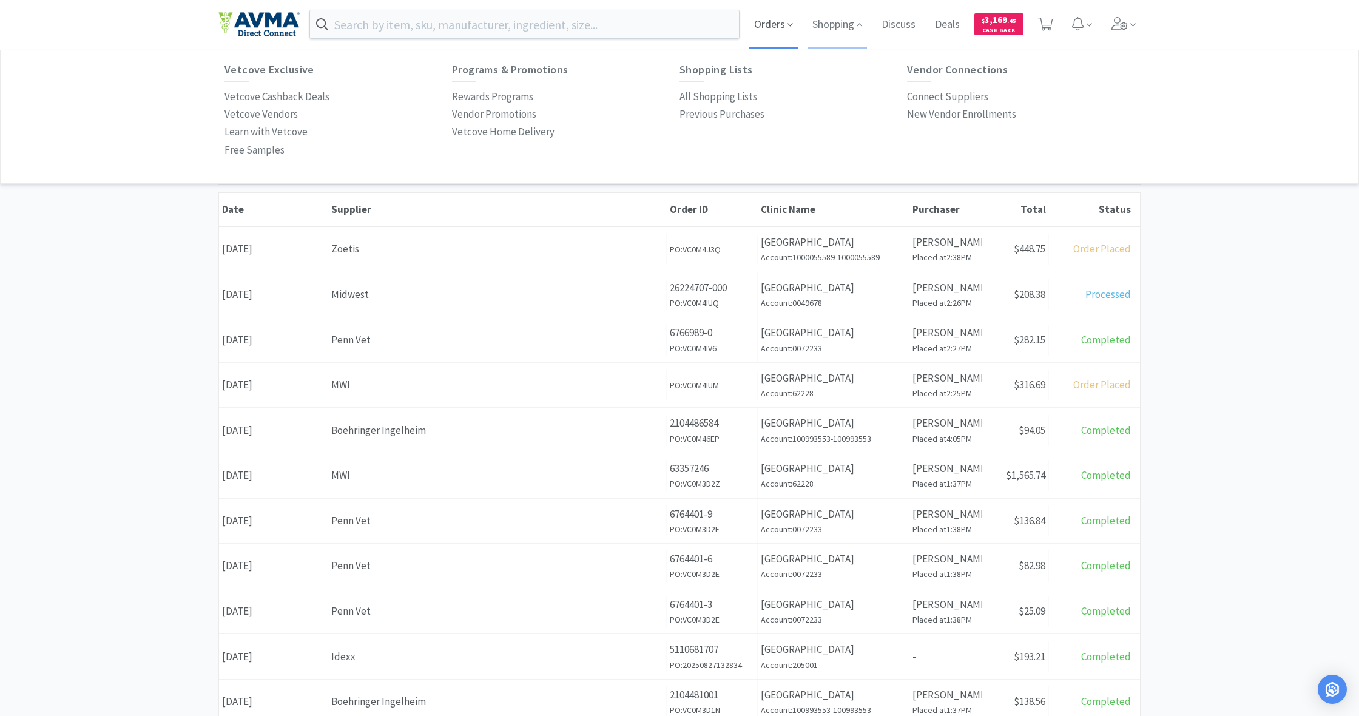
click at [771, 22] on span "Orders" at bounding box center [773, 24] width 49 height 49
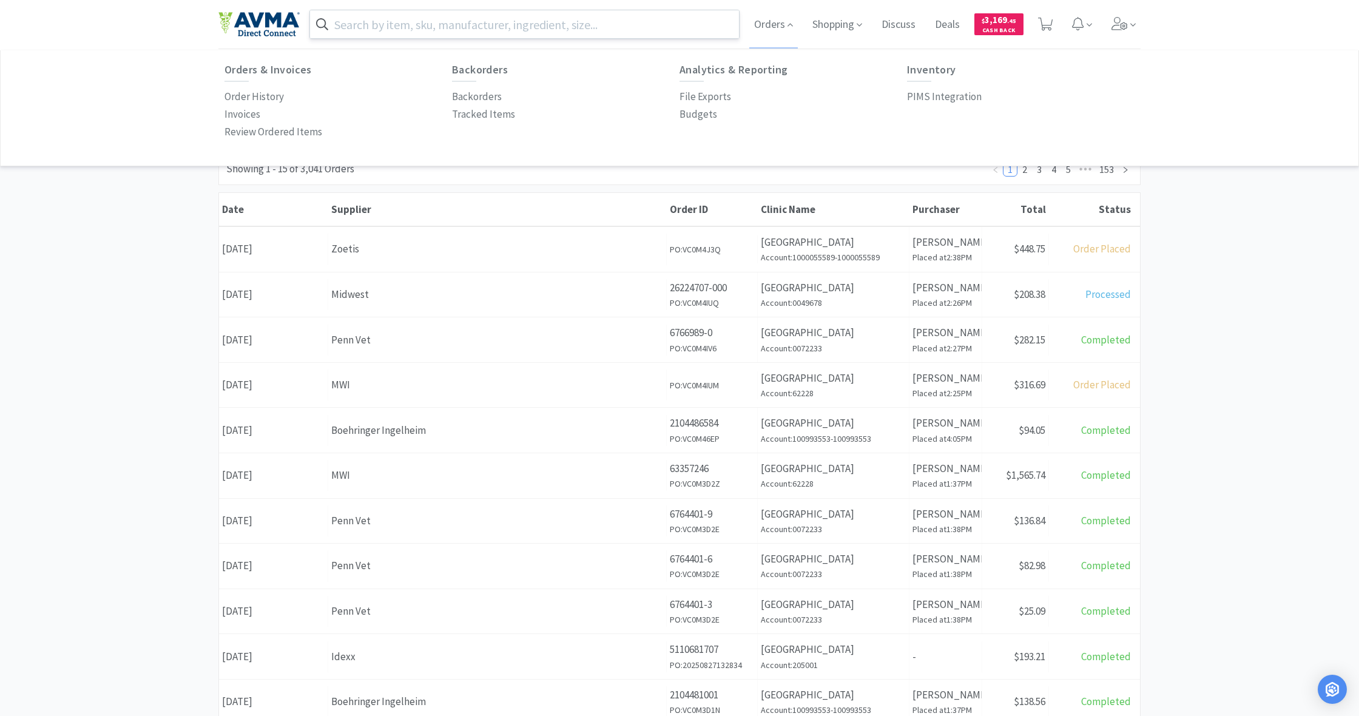
click at [377, 27] on input "text" at bounding box center [524, 24] width 429 height 28
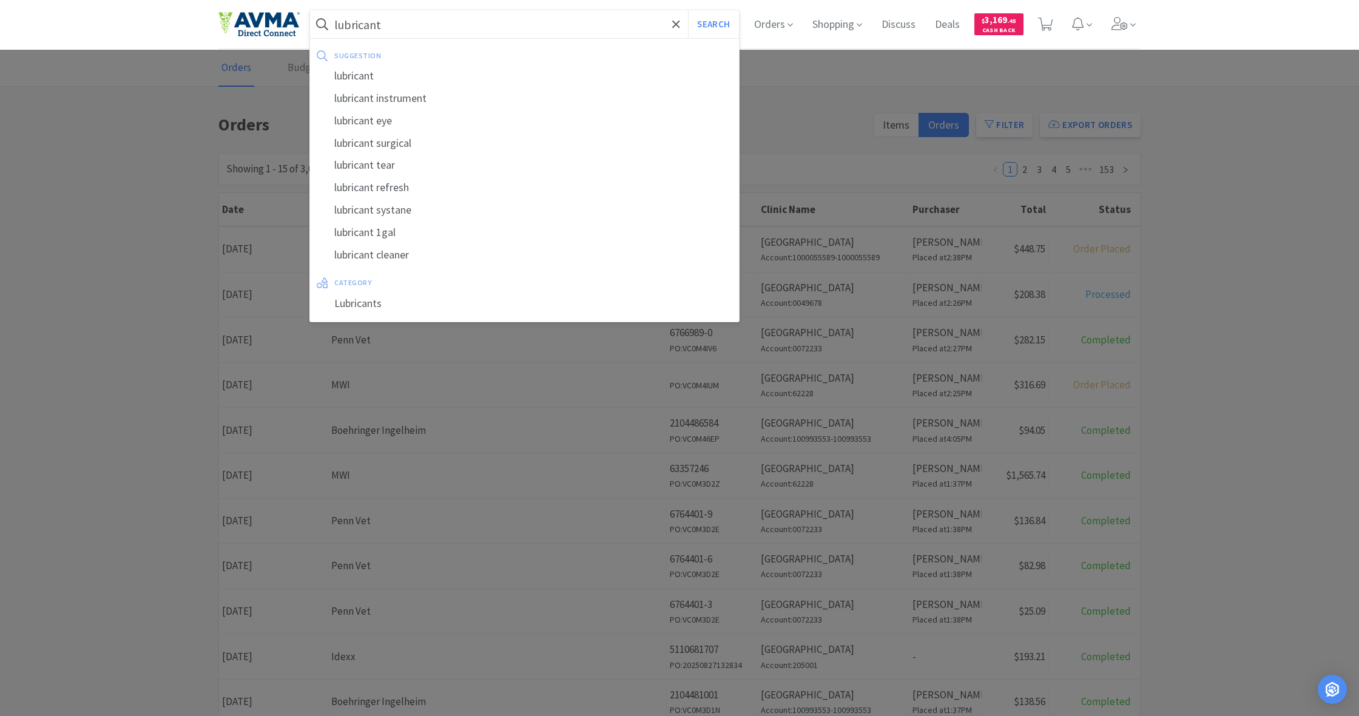
click at [712, 24] on button "Search" at bounding box center [713, 24] width 50 height 28
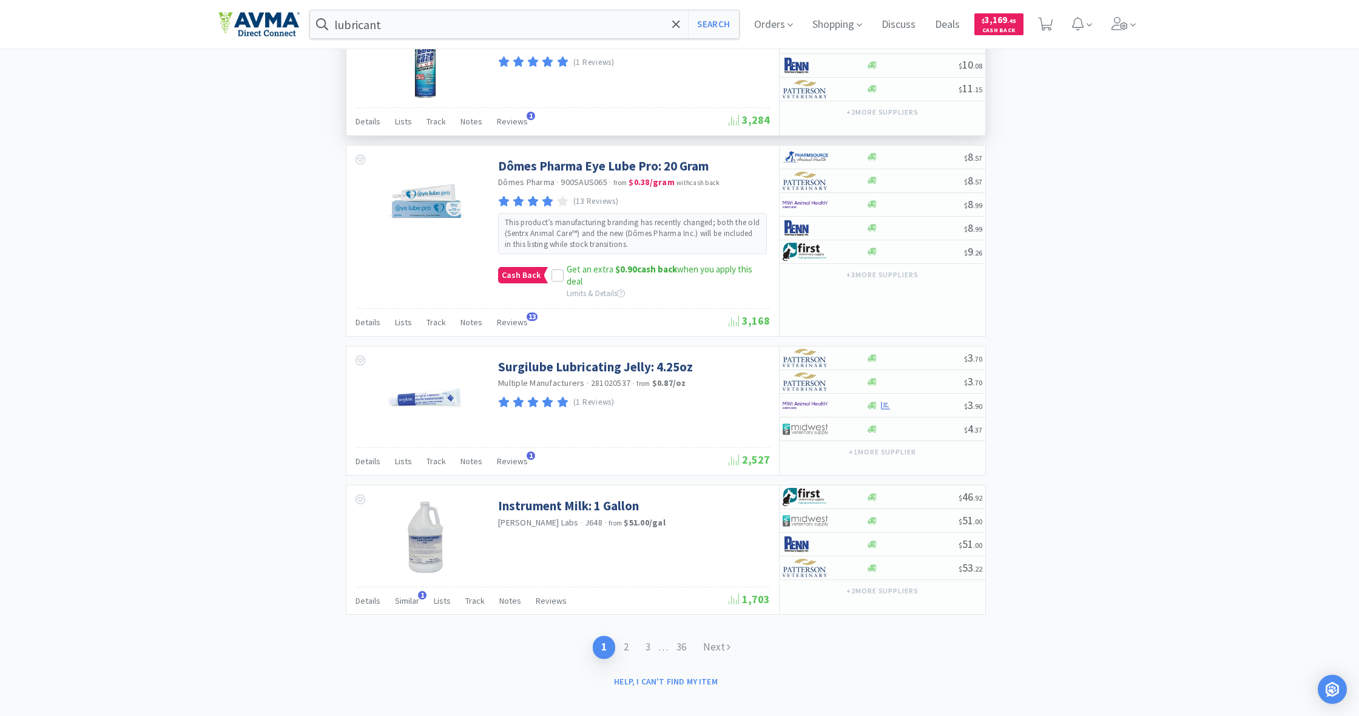
scroll to position [1902, 0]
click at [718, 521] on link "Next" at bounding box center [717, 648] width 44 height 22
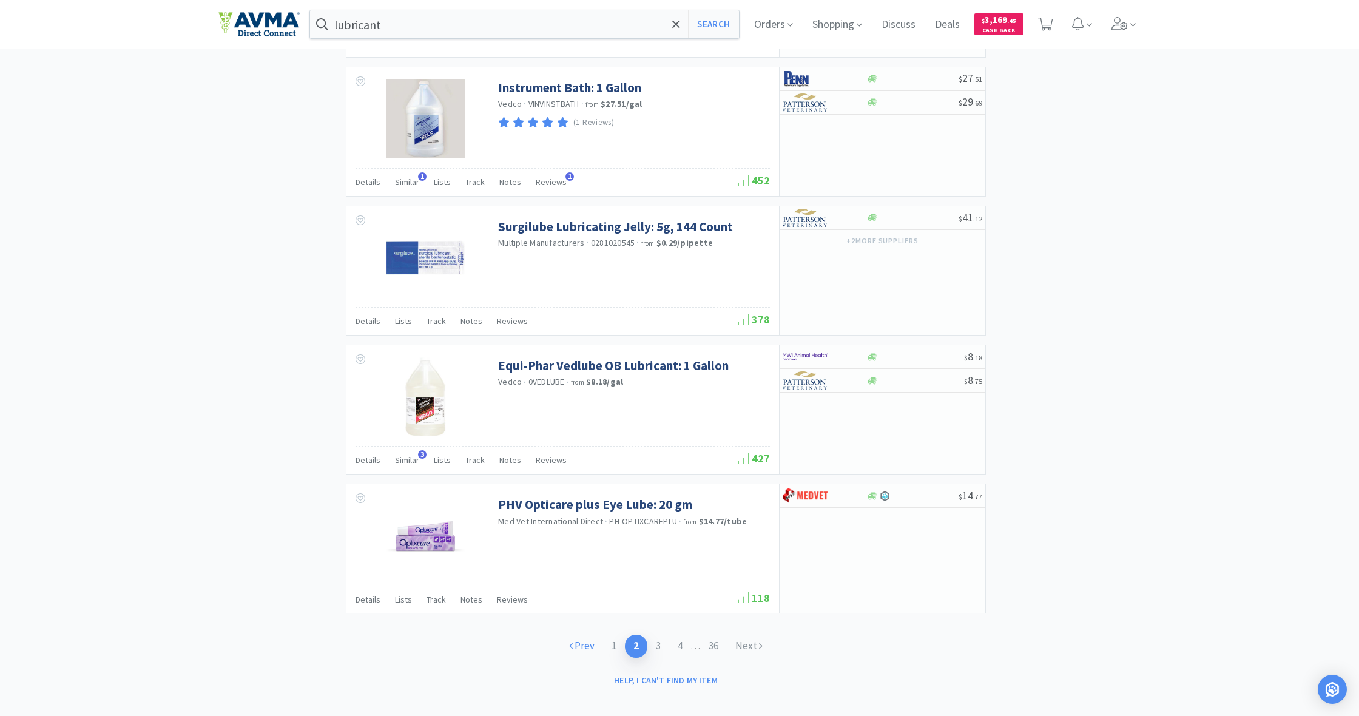
scroll to position [1664, 0]
click at [610, 521] on link "1" at bounding box center [614, 646] width 22 height 22
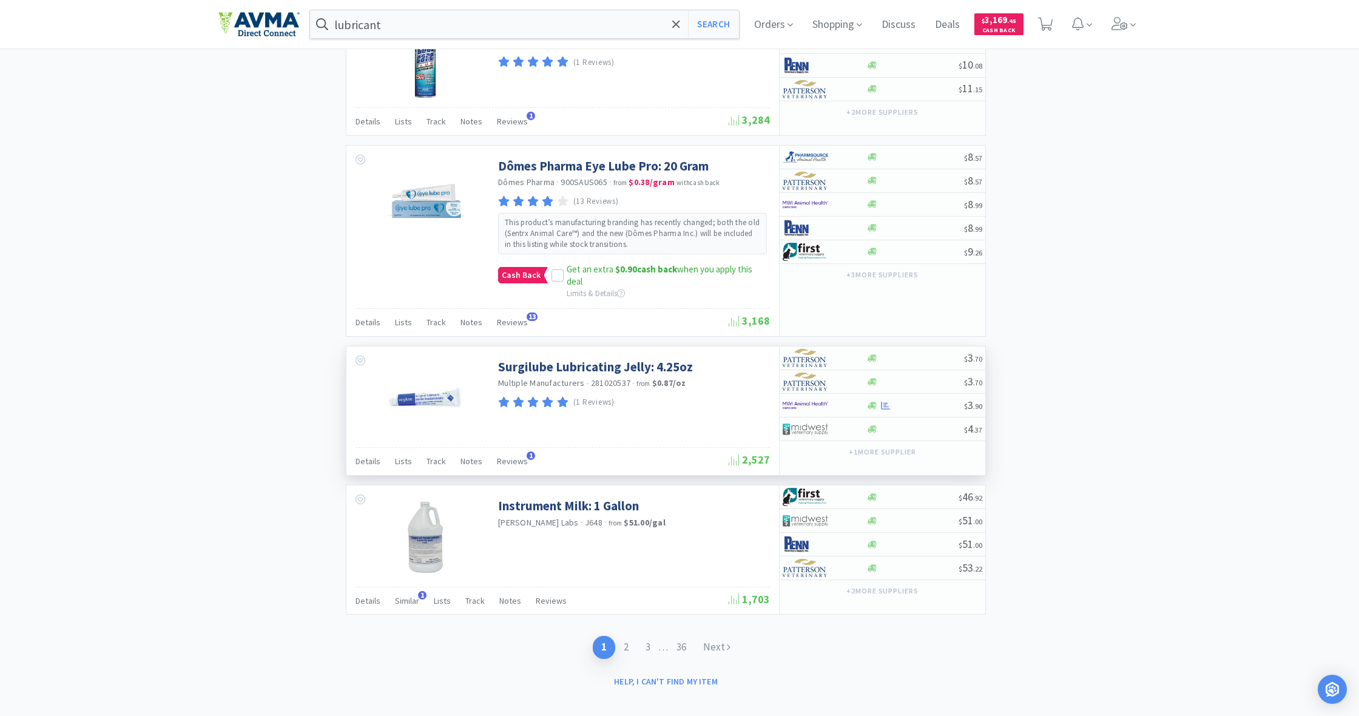
scroll to position [1902, 0]
click at [626, 521] on link "2" at bounding box center [626, 648] width 22 height 22
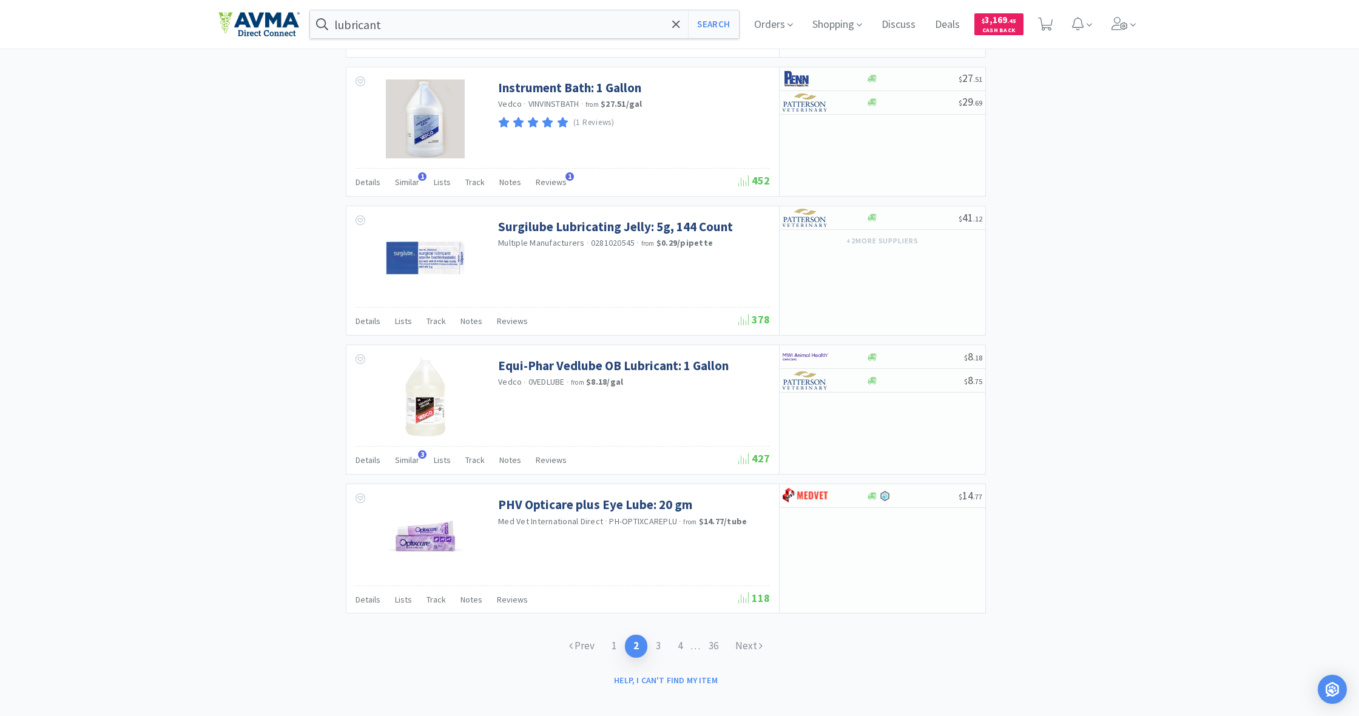
scroll to position [1664, 0]
click at [655, 521] on link "3" at bounding box center [659, 646] width 22 height 22
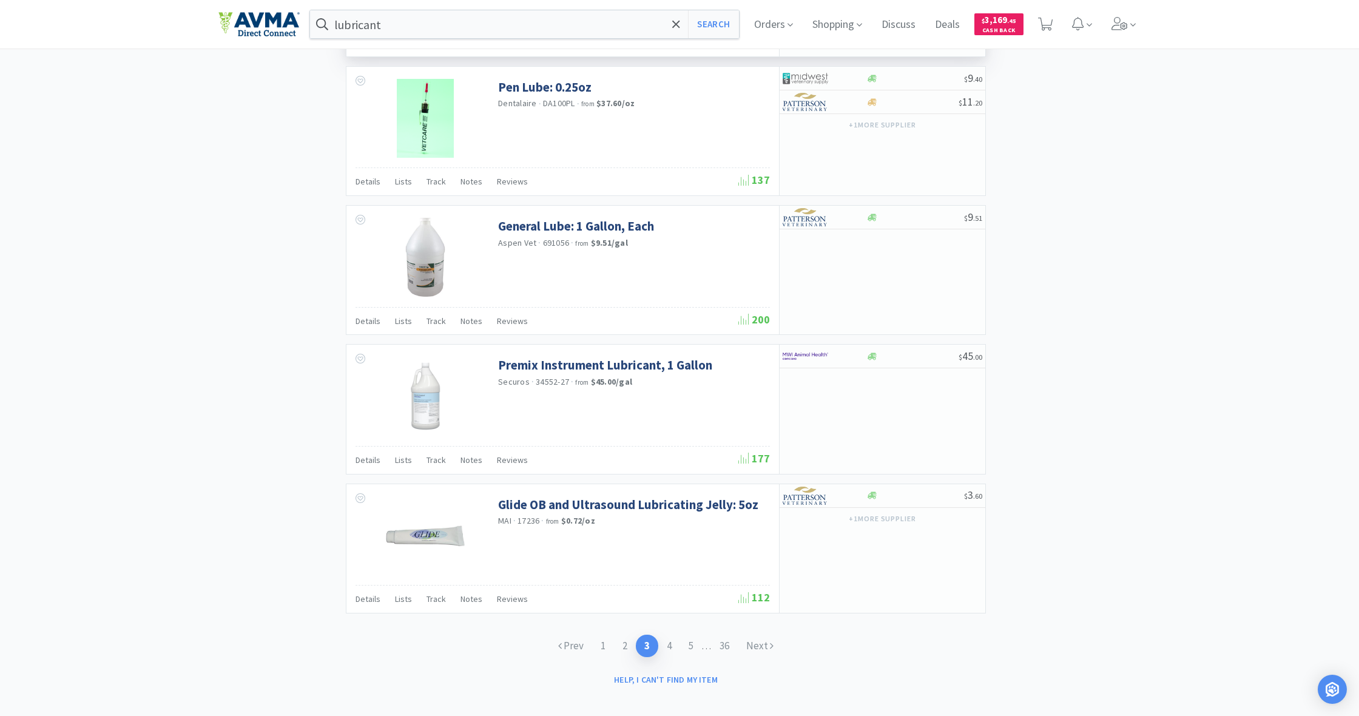
scroll to position [1594, 0]
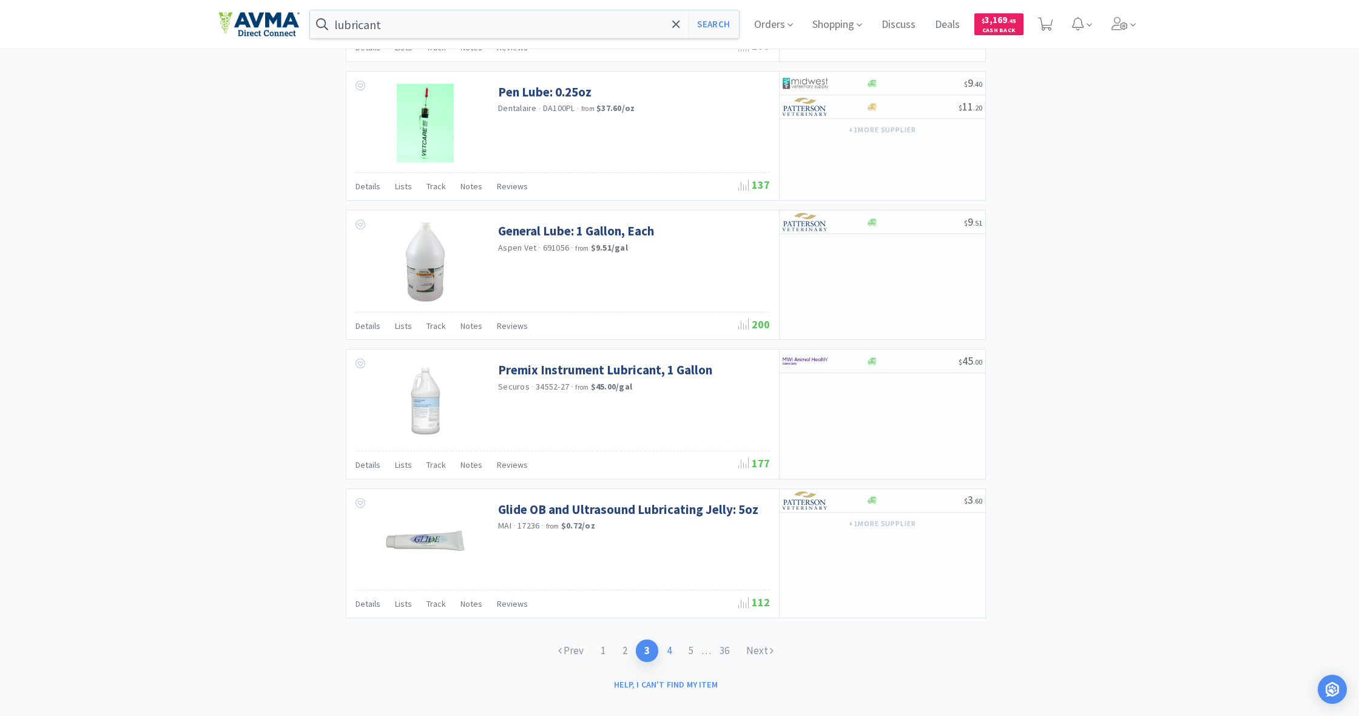
click at [672, 521] on link "4" at bounding box center [669, 651] width 22 height 22
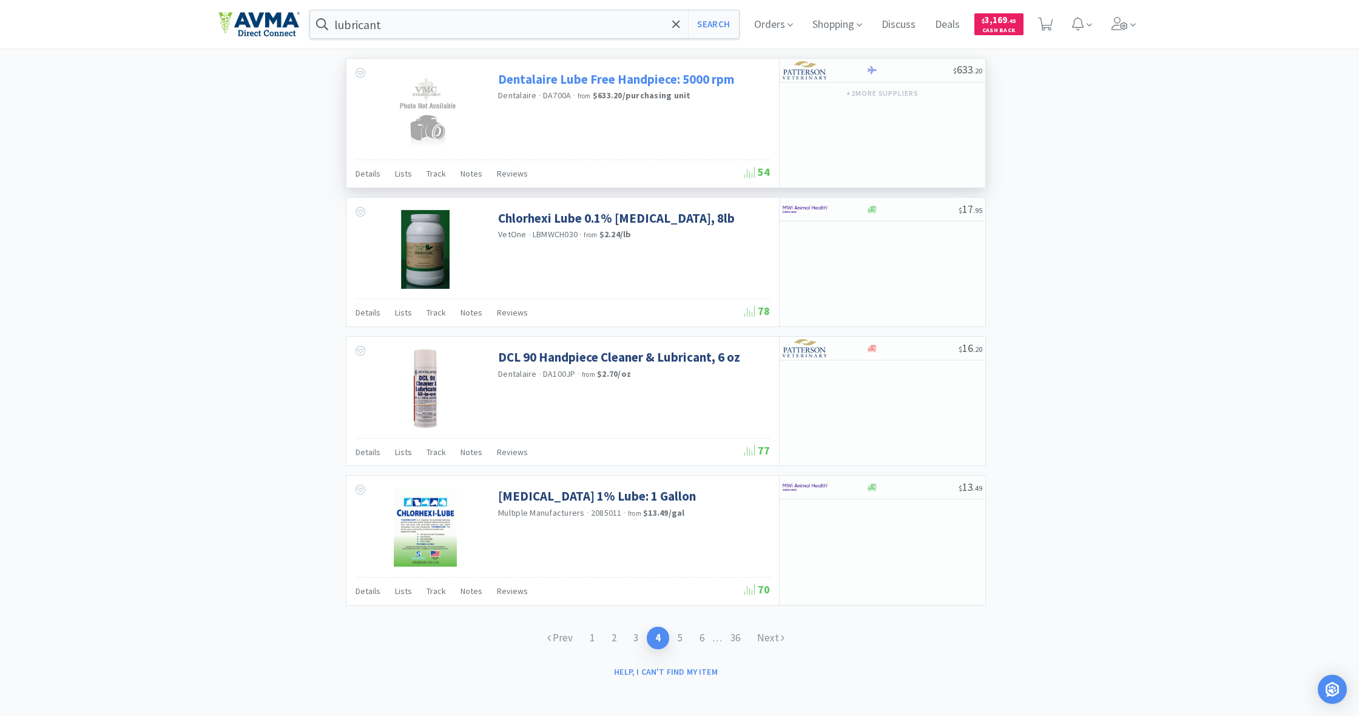
scroll to position [1576, 0]
click at [774, 521] on link "Next" at bounding box center [771, 638] width 44 height 22
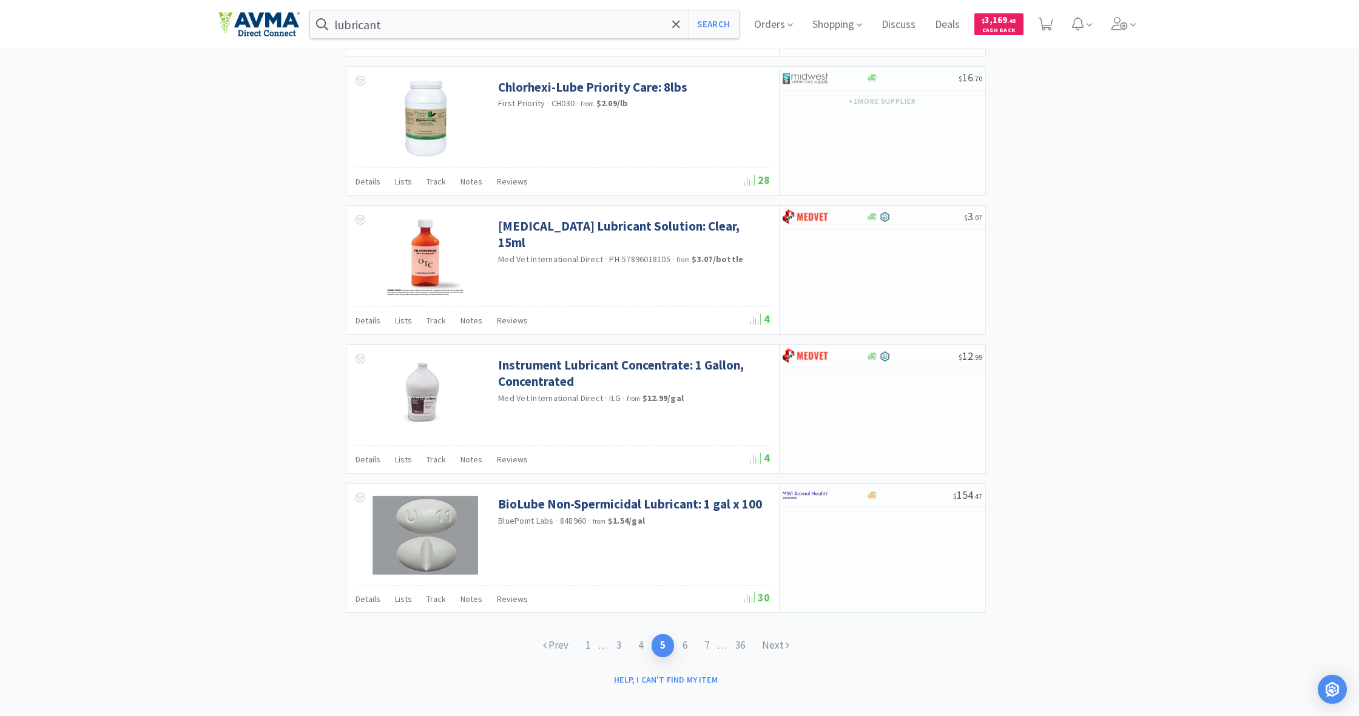
scroll to position [1576, 0]
click at [643, 521] on link "4" at bounding box center [641, 646] width 22 height 22
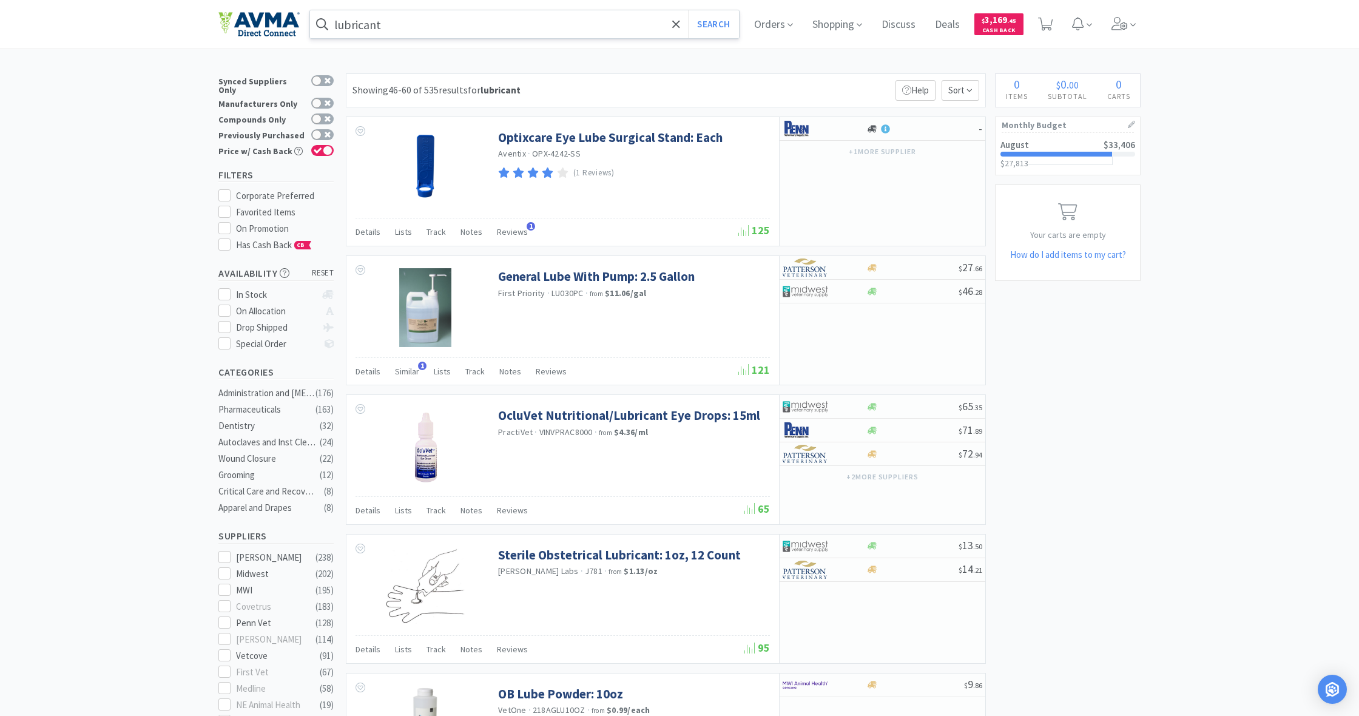
click at [405, 27] on input "lubricant" at bounding box center [524, 24] width 429 height 28
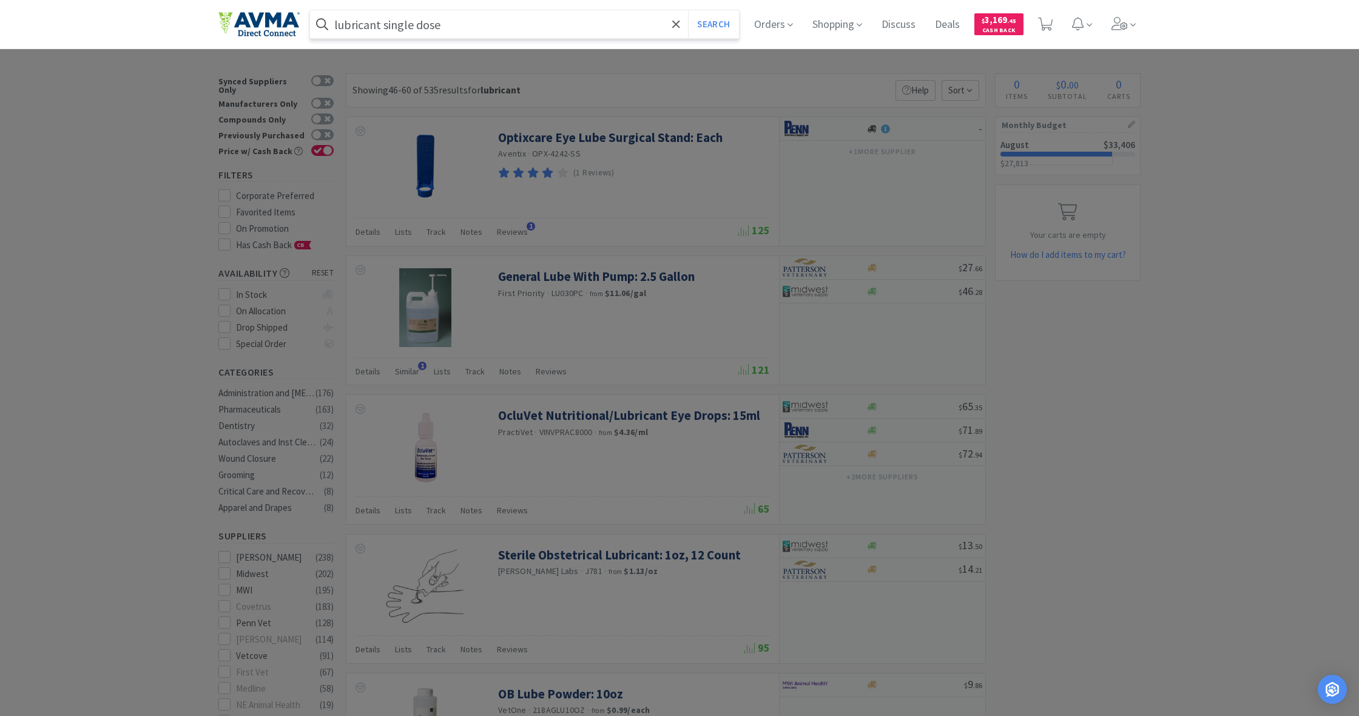
type input "lubricant single dose"
click at [712, 24] on button "Search" at bounding box center [713, 24] width 50 height 28
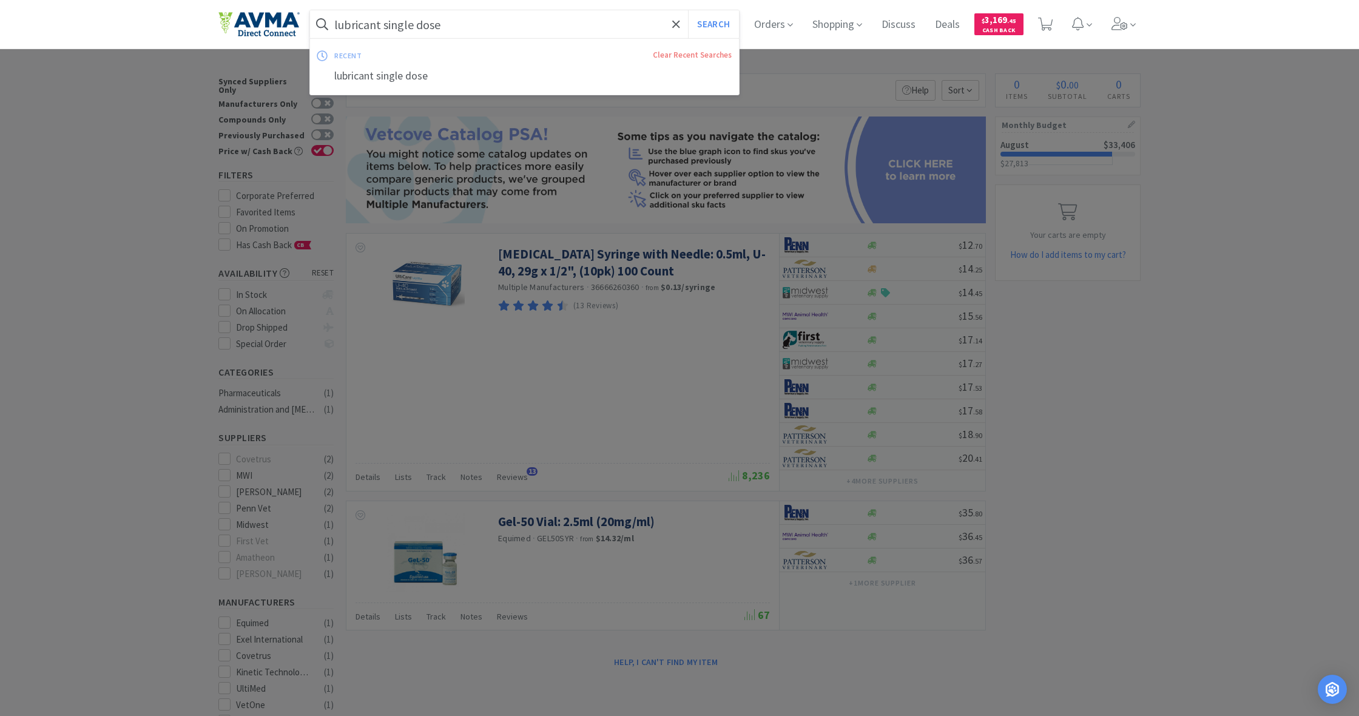
drag, startPoint x: 444, startPoint y: 24, endPoint x: 334, endPoint y: 22, distance: 109.9
click at [334, 22] on form "lubricant single dose Search" at bounding box center [524, 24] width 429 height 28
drag, startPoint x: 334, startPoint y: 22, endPoint x: 485, endPoint y: 57, distance: 155.6
click at [485, 38] on div "lubricant single dose Search recent Clear Recent Searches lubricant single dose" at bounding box center [524, 24] width 429 height 28
drag, startPoint x: 468, startPoint y: 21, endPoint x: 331, endPoint y: 12, distance: 136.8
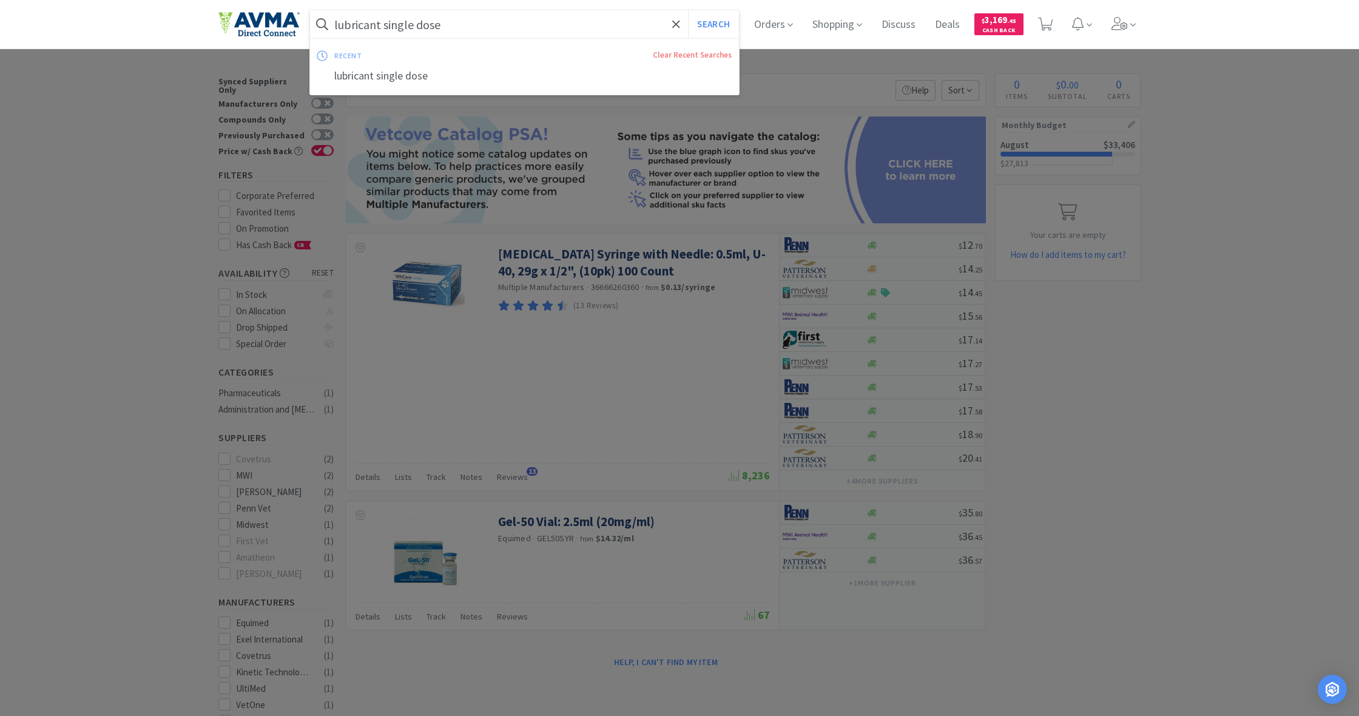
click at [331, 12] on input "lubricant single dose" at bounding box center [524, 24] width 429 height 28
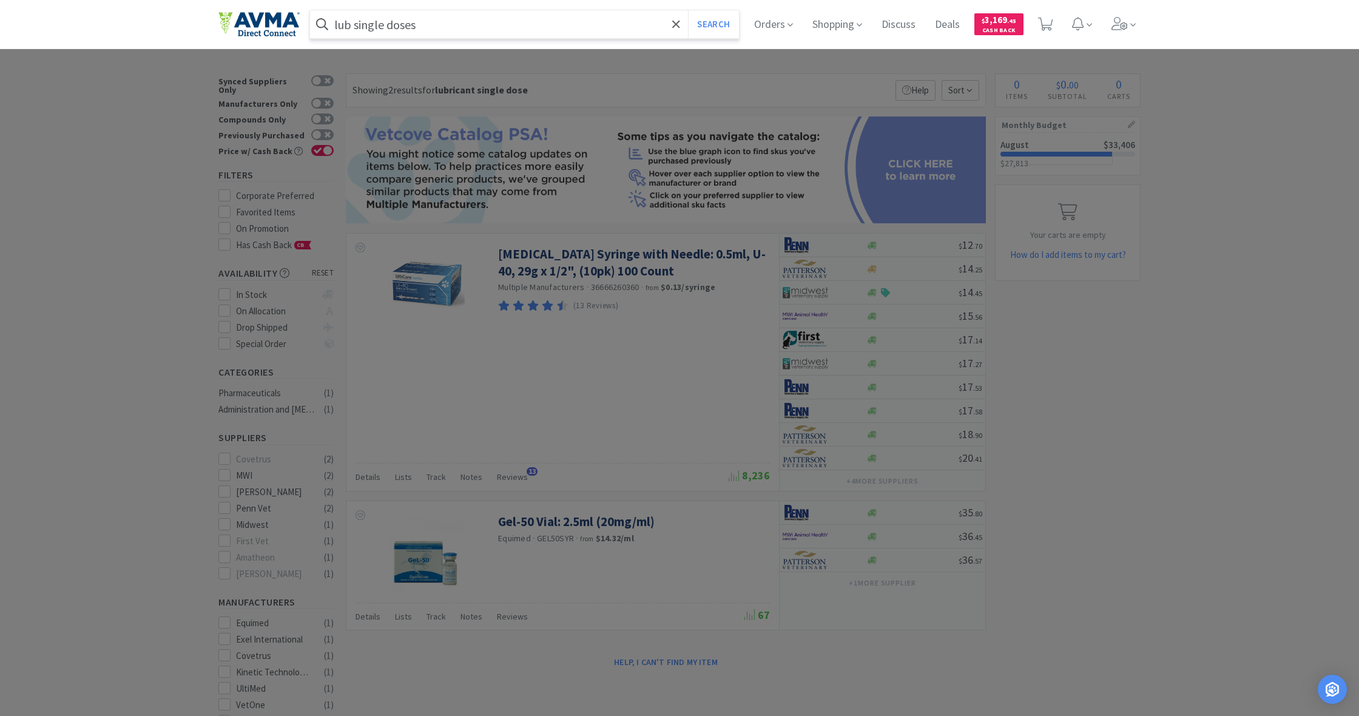
click at [712, 24] on button "Search" at bounding box center [713, 24] width 50 height 28
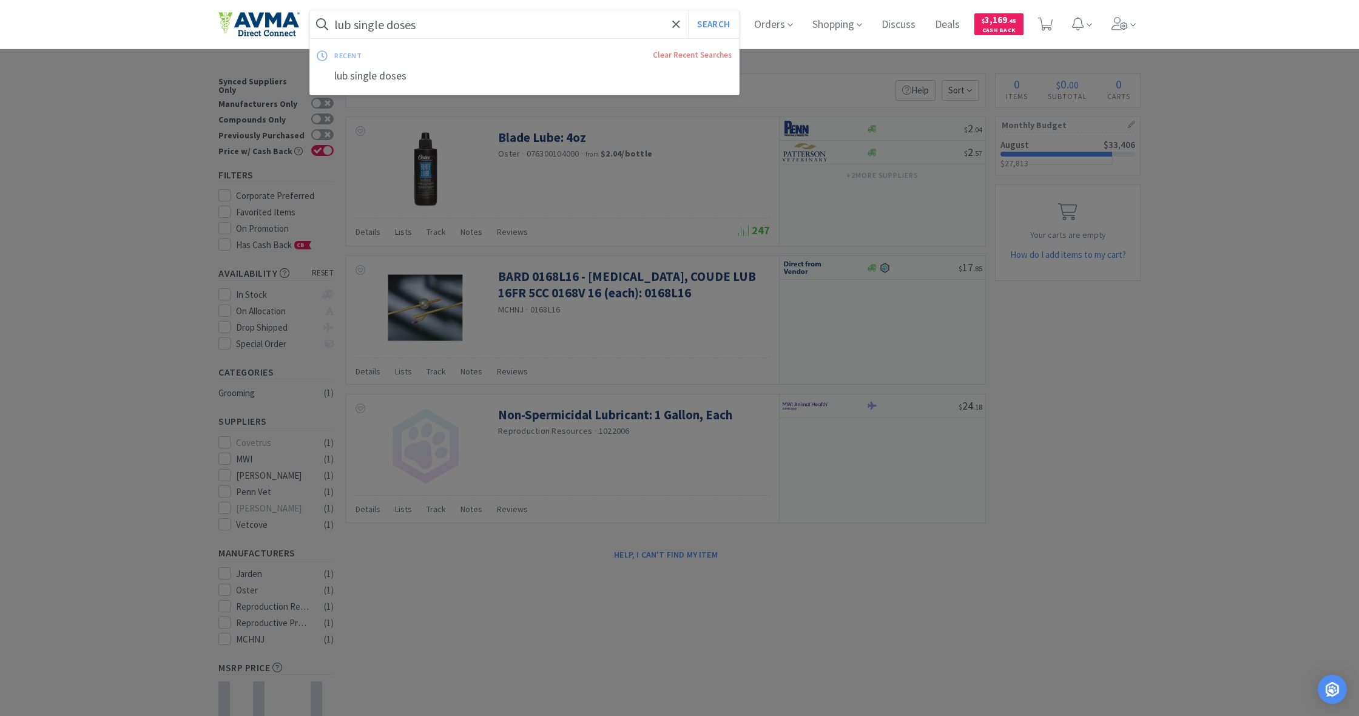
drag, startPoint x: 415, startPoint y: 22, endPoint x: 320, endPoint y: 19, distance: 95.3
click at [320, 19] on form "lub single doses Search" at bounding box center [524, 24] width 429 height 28
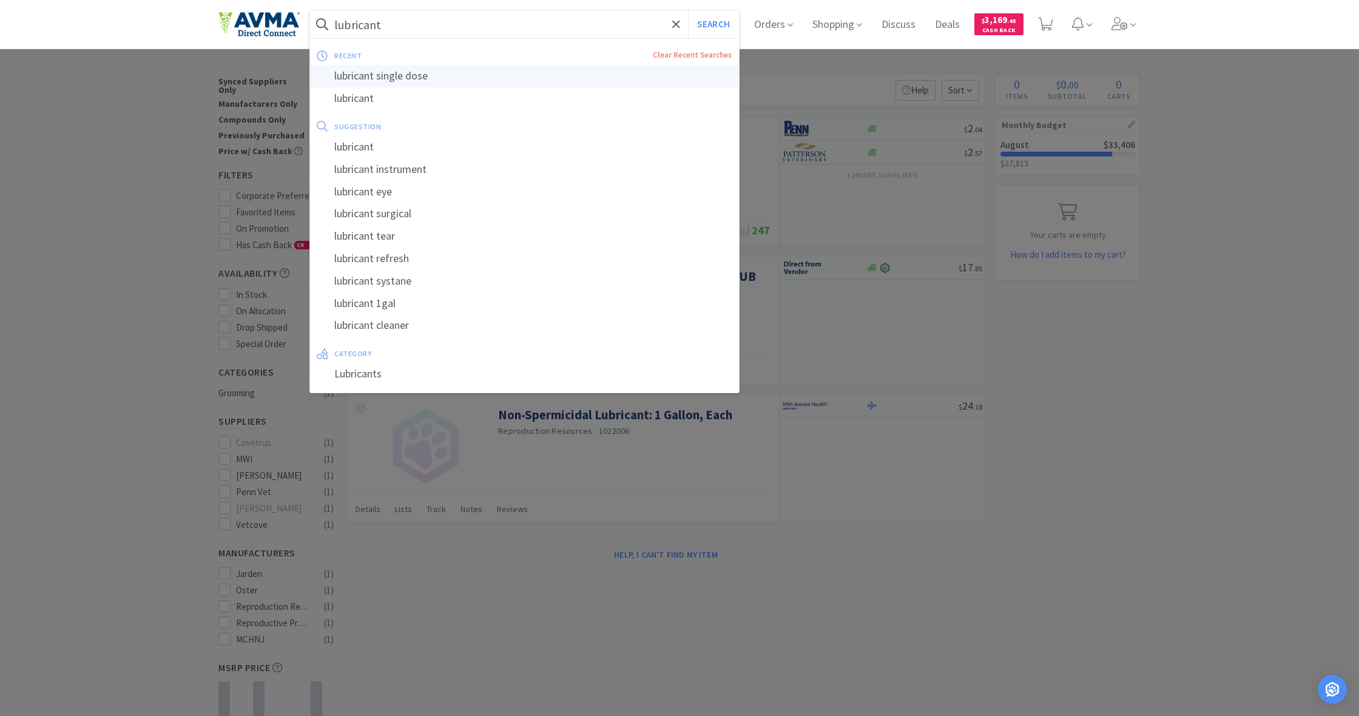
click at [343, 77] on div "lubricant single dose" at bounding box center [524, 76] width 429 height 22
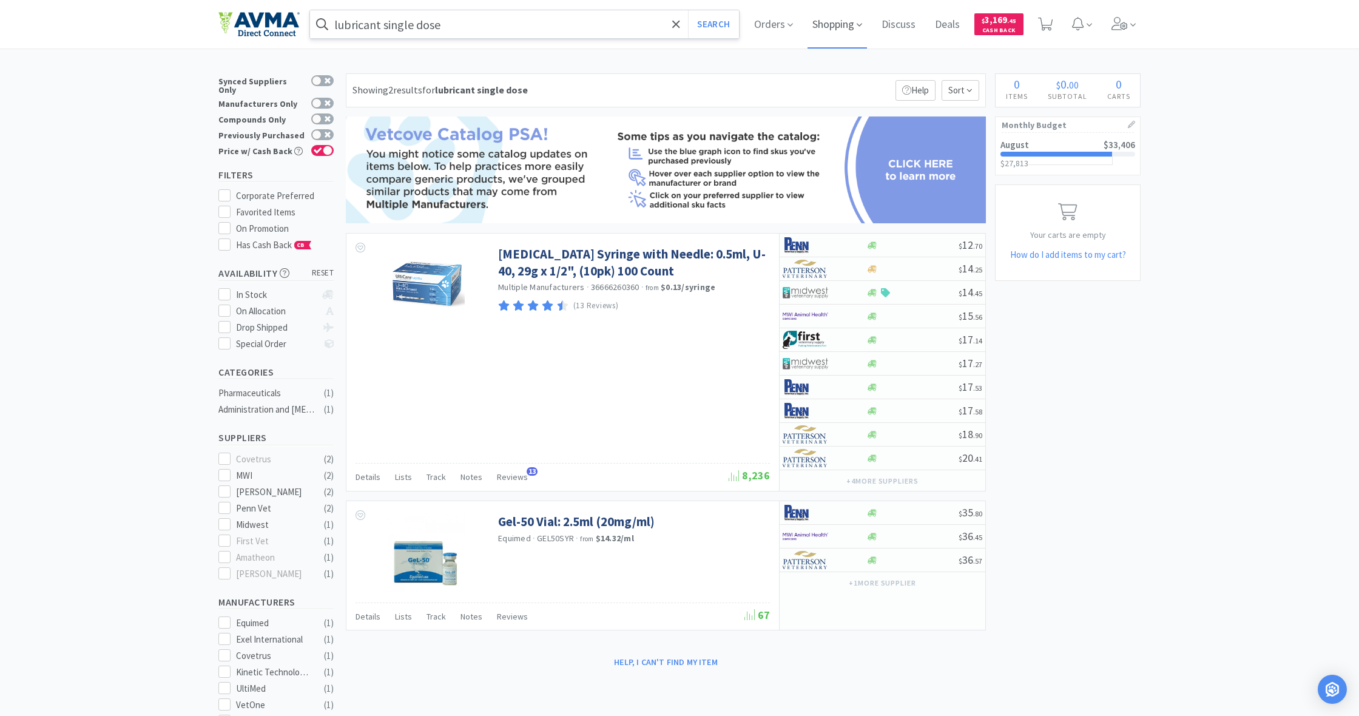
click at [803, 25] on span "Shopping" at bounding box center [837, 24] width 59 height 49
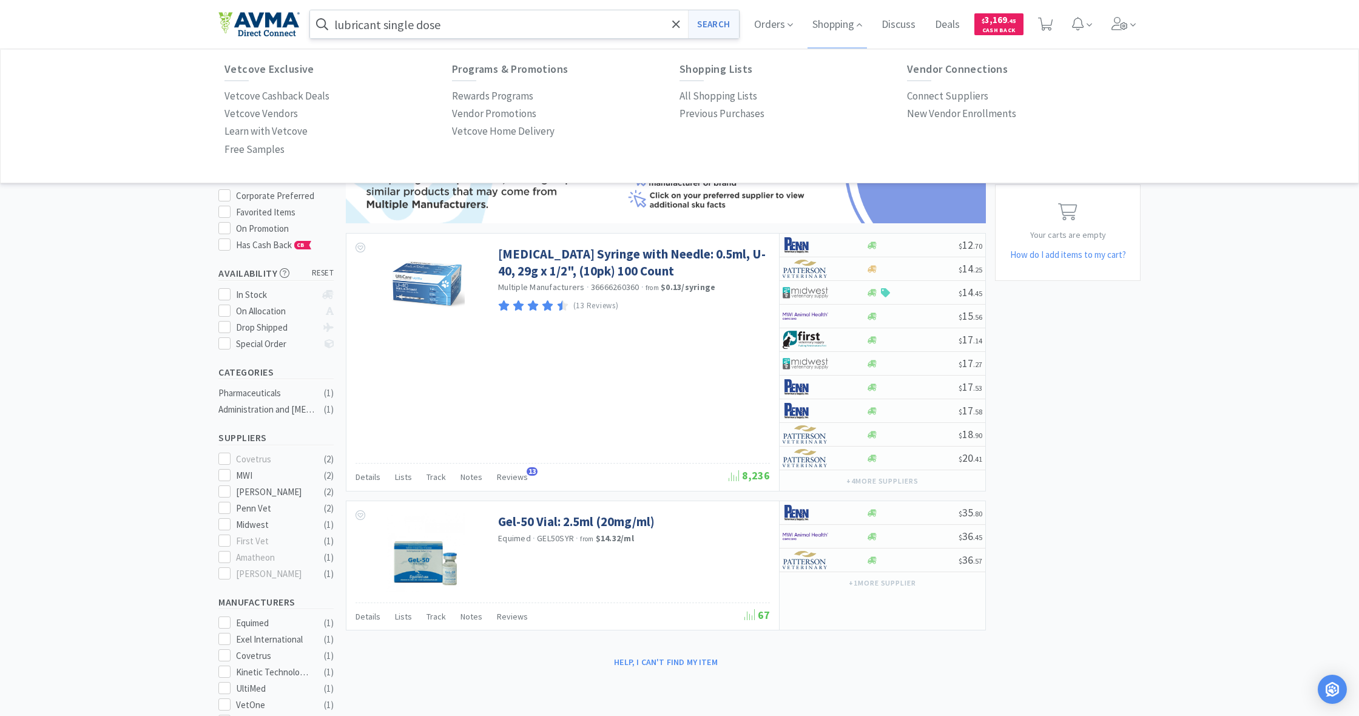
click at [711, 27] on button "Search" at bounding box center [713, 24] width 50 height 28
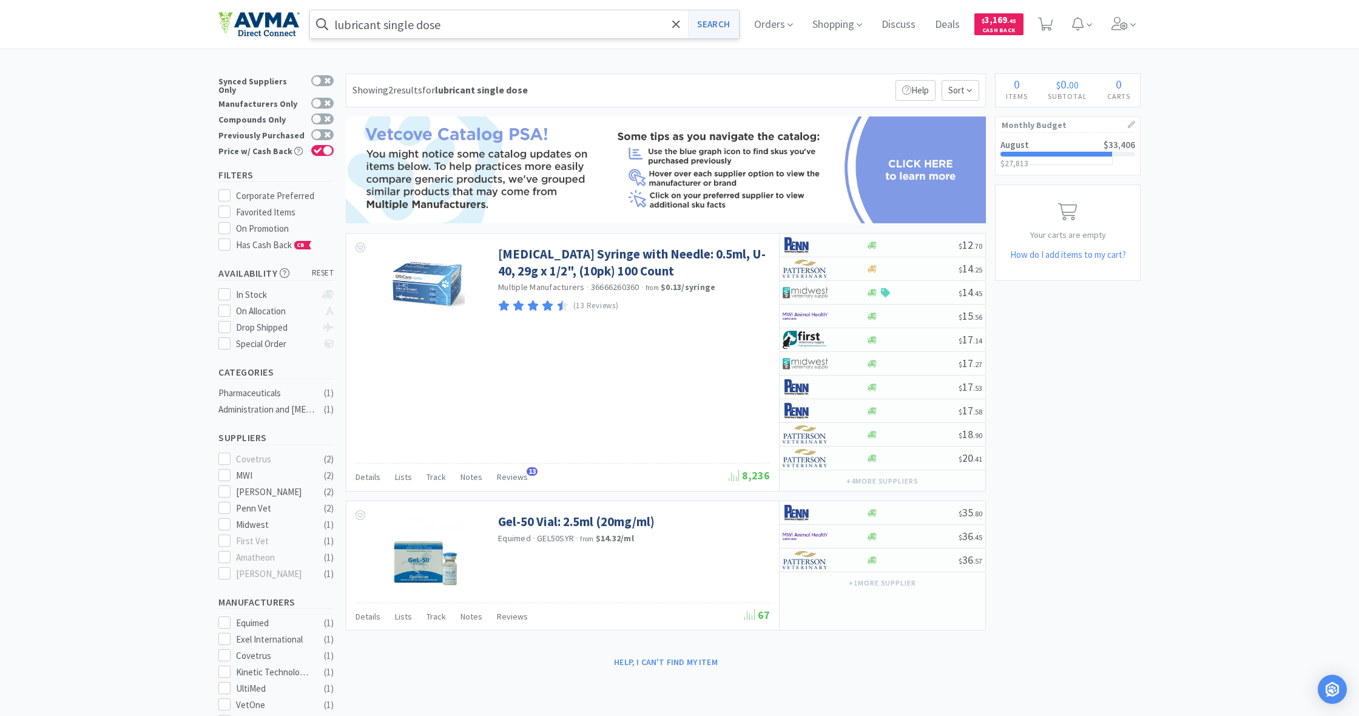
click at [709, 25] on button "Search" at bounding box center [713, 24] width 50 height 28
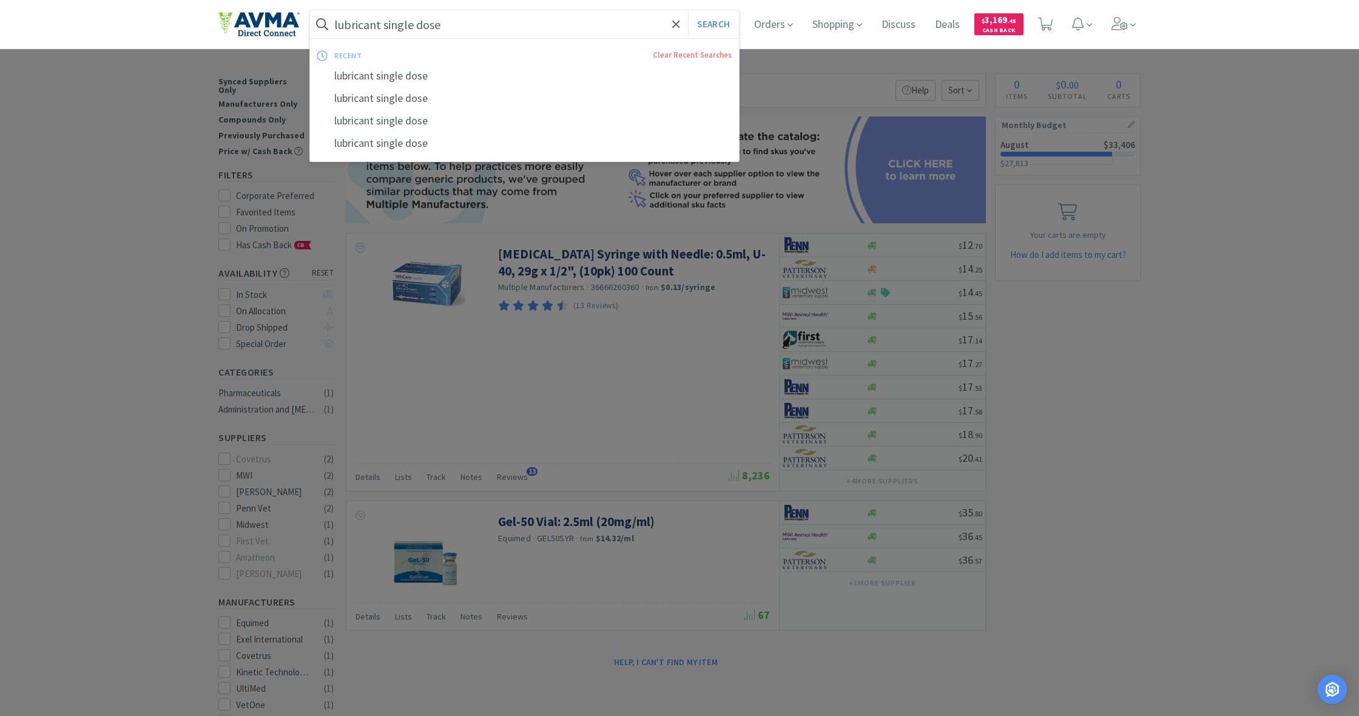
drag, startPoint x: 422, startPoint y: 22, endPoint x: 320, endPoint y: 16, distance: 102.1
click at [320, 16] on form "lubricant single dose Search" at bounding box center [524, 24] width 429 height 28
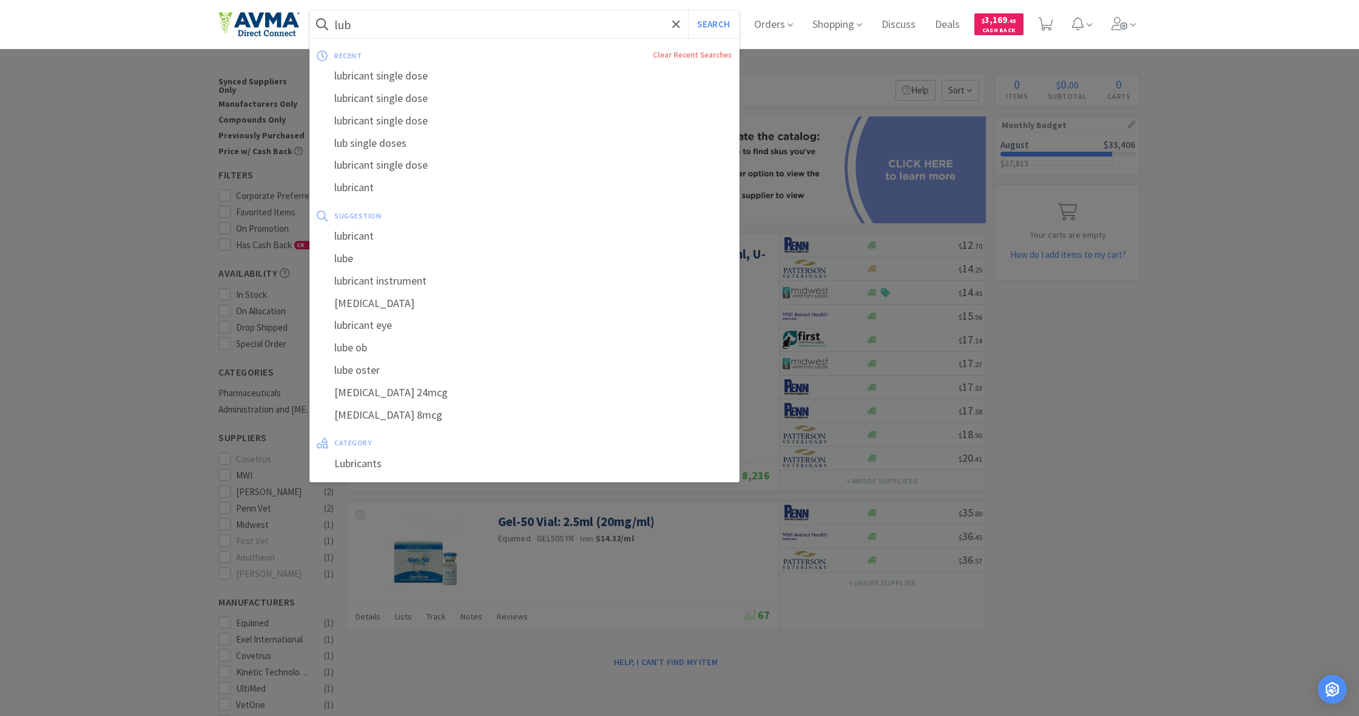
type input "lub"
click at [712, 24] on button "Search" at bounding box center [713, 24] width 50 height 28
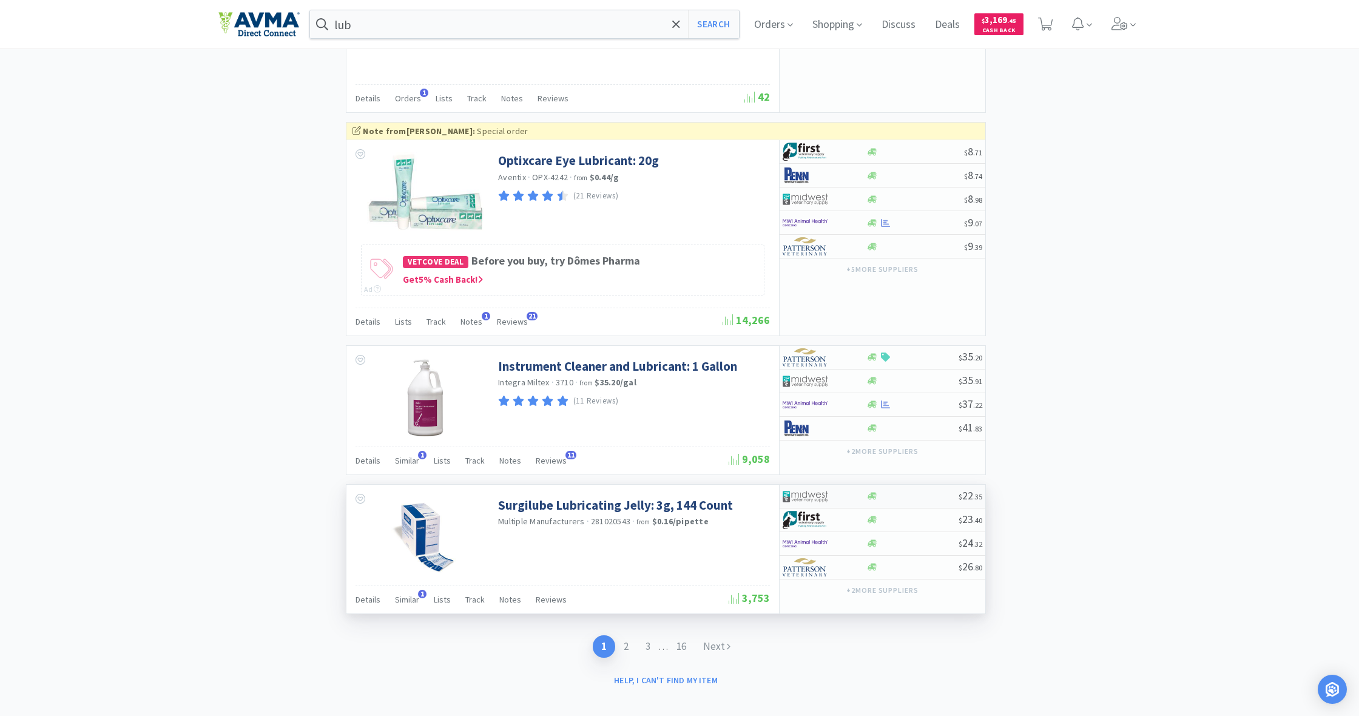
scroll to position [1748, 0]
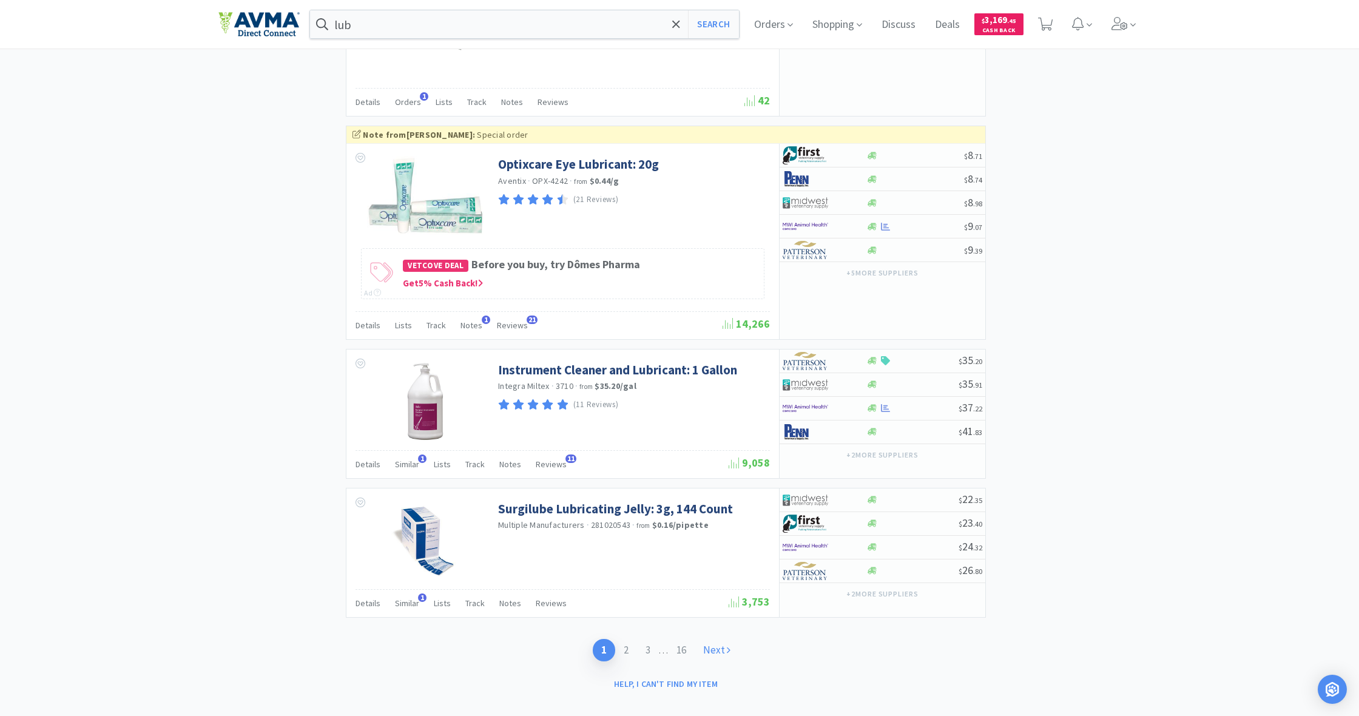
click at [724, 521] on link "Next" at bounding box center [717, 650] width 44 height 22
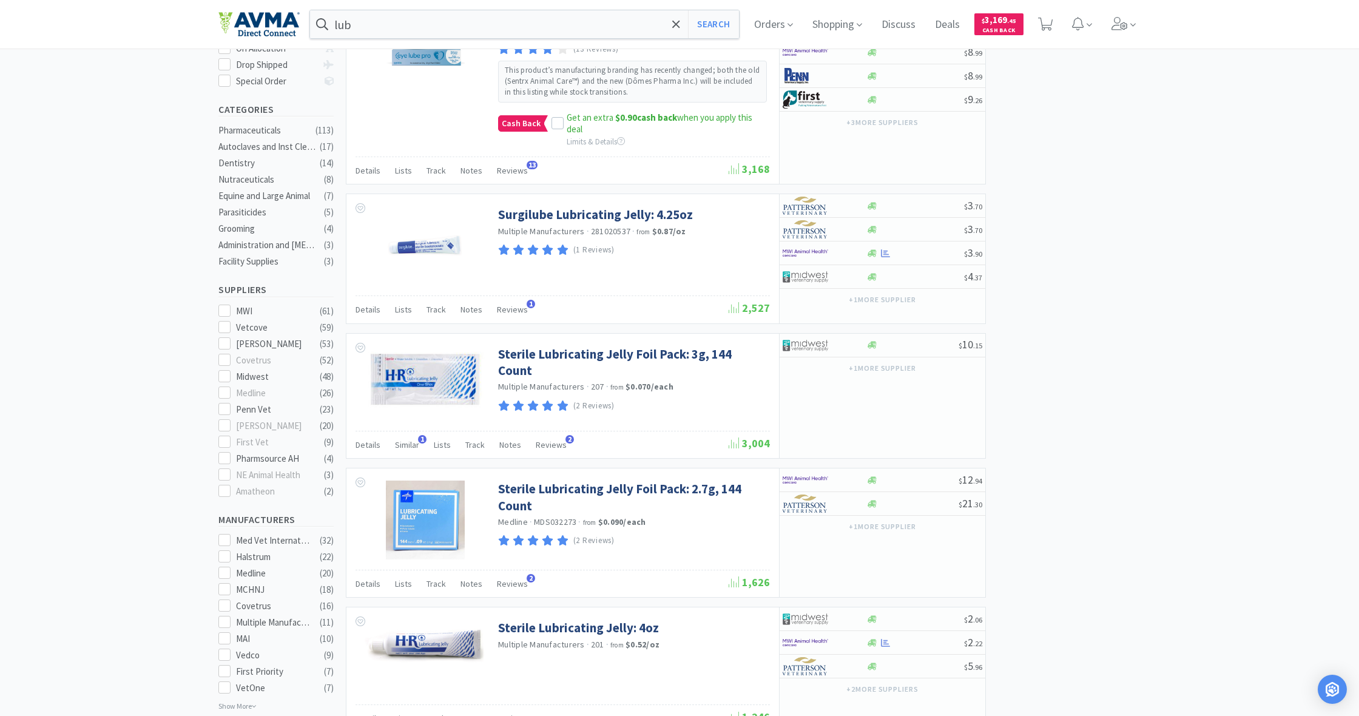
scroll to position [265, 0]
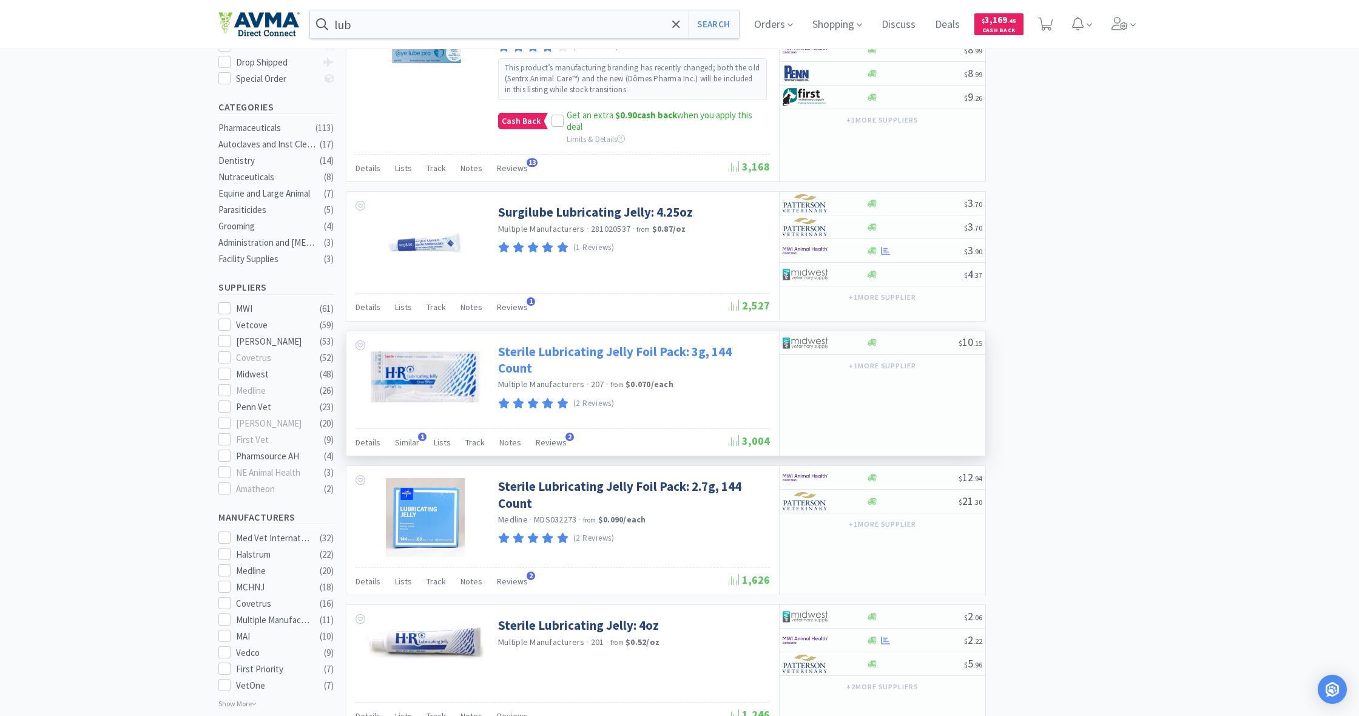
click at [594, 345] on link "Sterile Lubricating Jelly Foil Pack: 3g, 144 Count" at bounding box center [632, 359] width 269 height 33
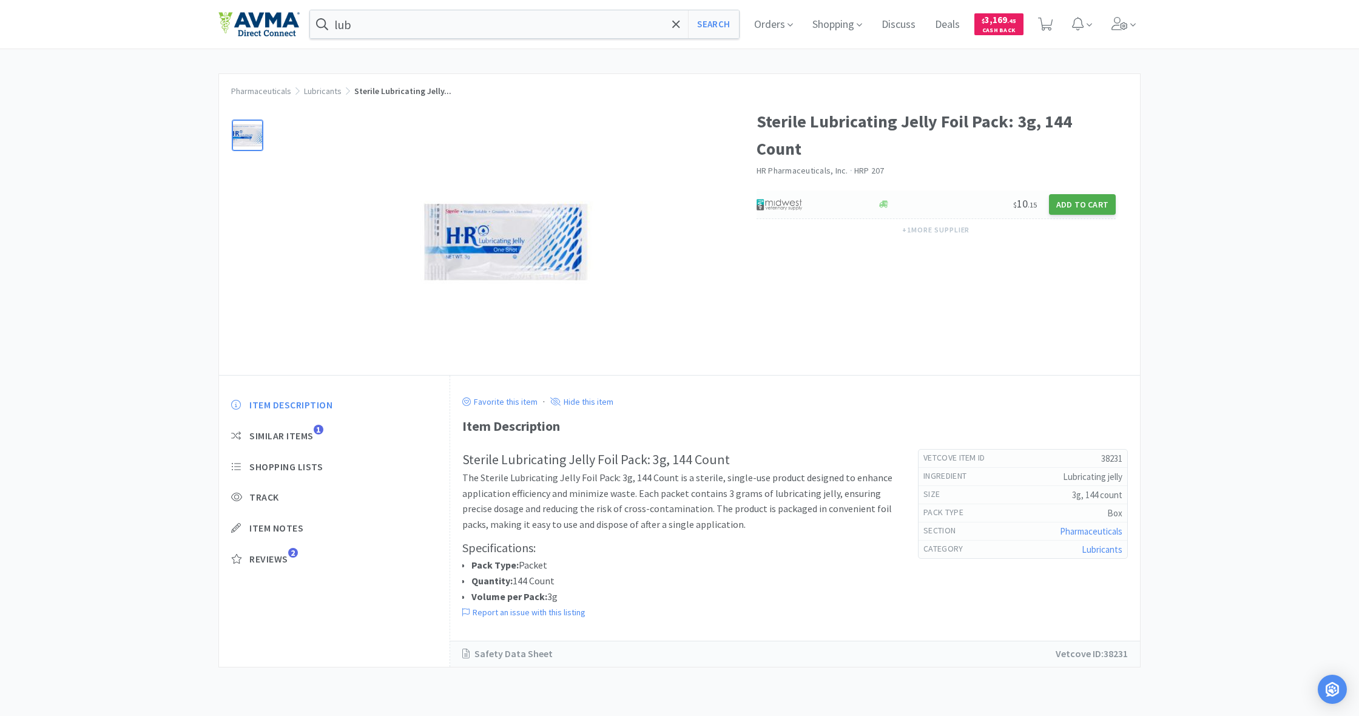
scroll to position [1, 0]
click at [803, 194] on button "Add to Cart" at bounding box center [1082, 204] width 67 height 21
select select "1"
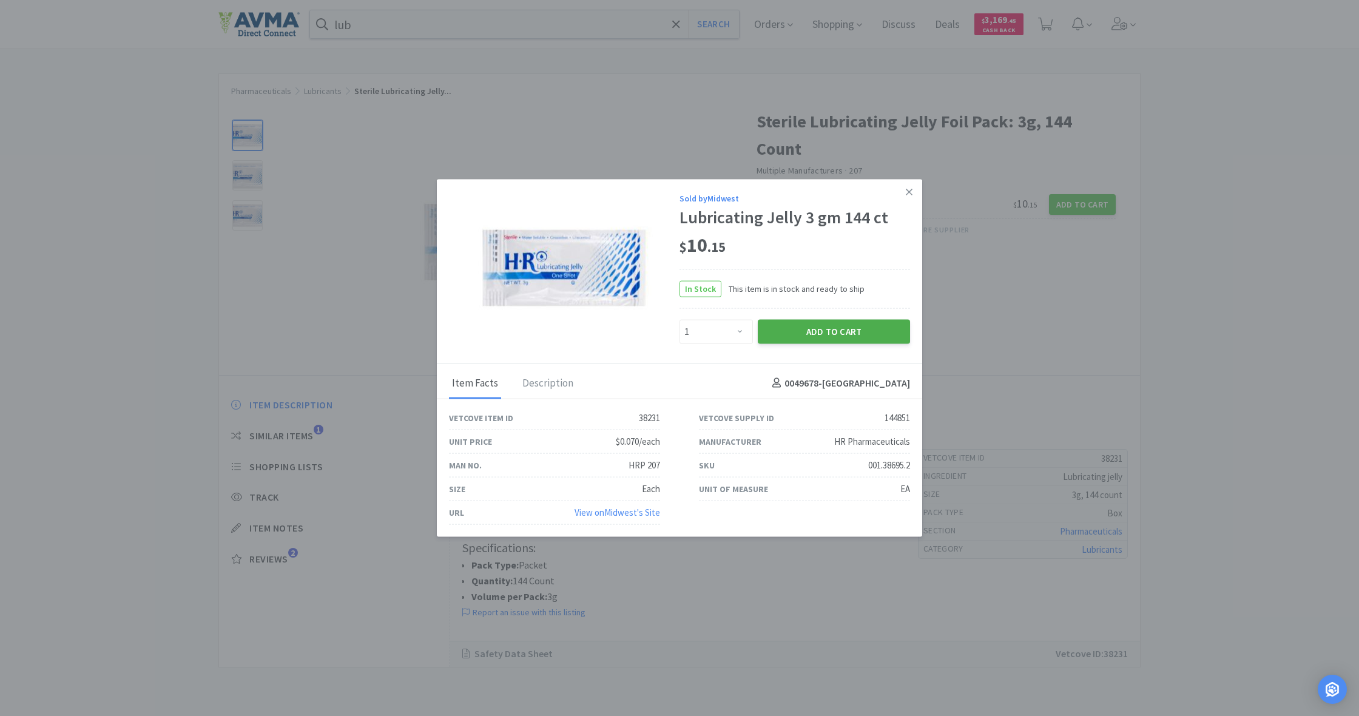
click at [803, 330] on button "Add to Cart" at bounding box center [834, 331] width 152 height 24
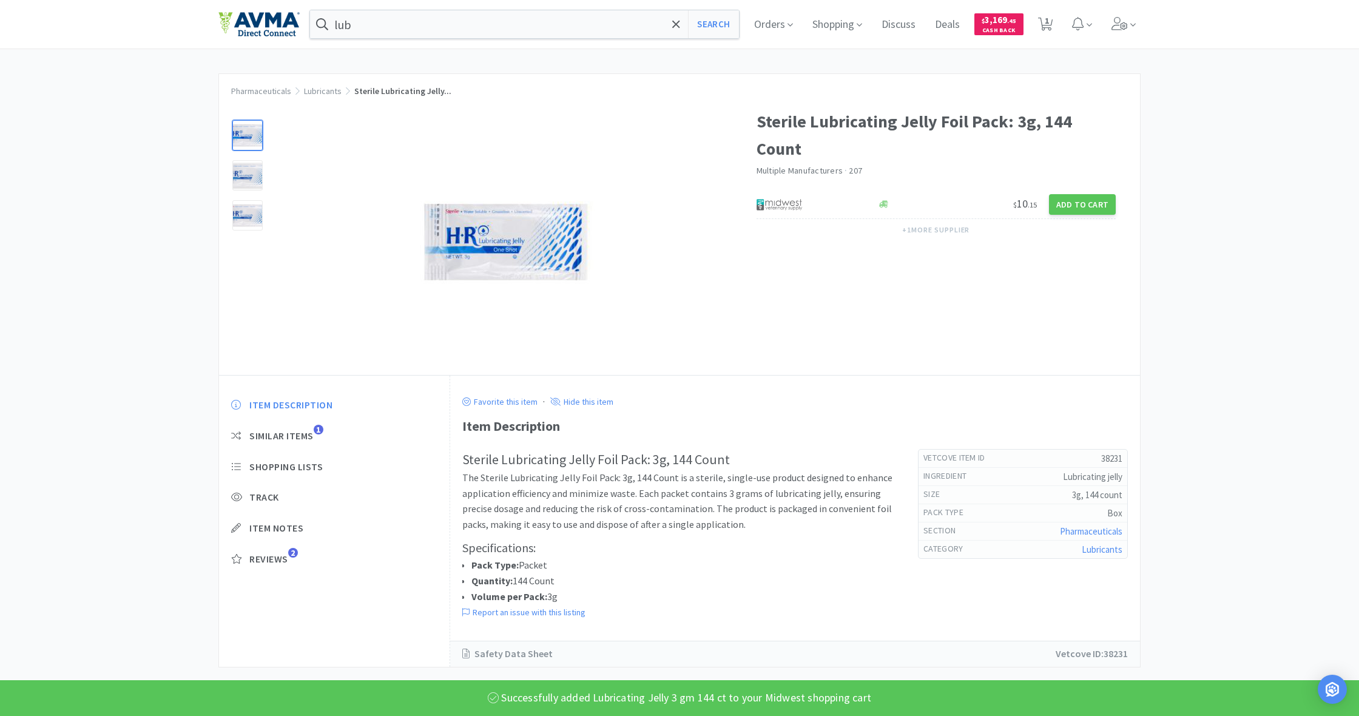
scroll to position [0, 0]
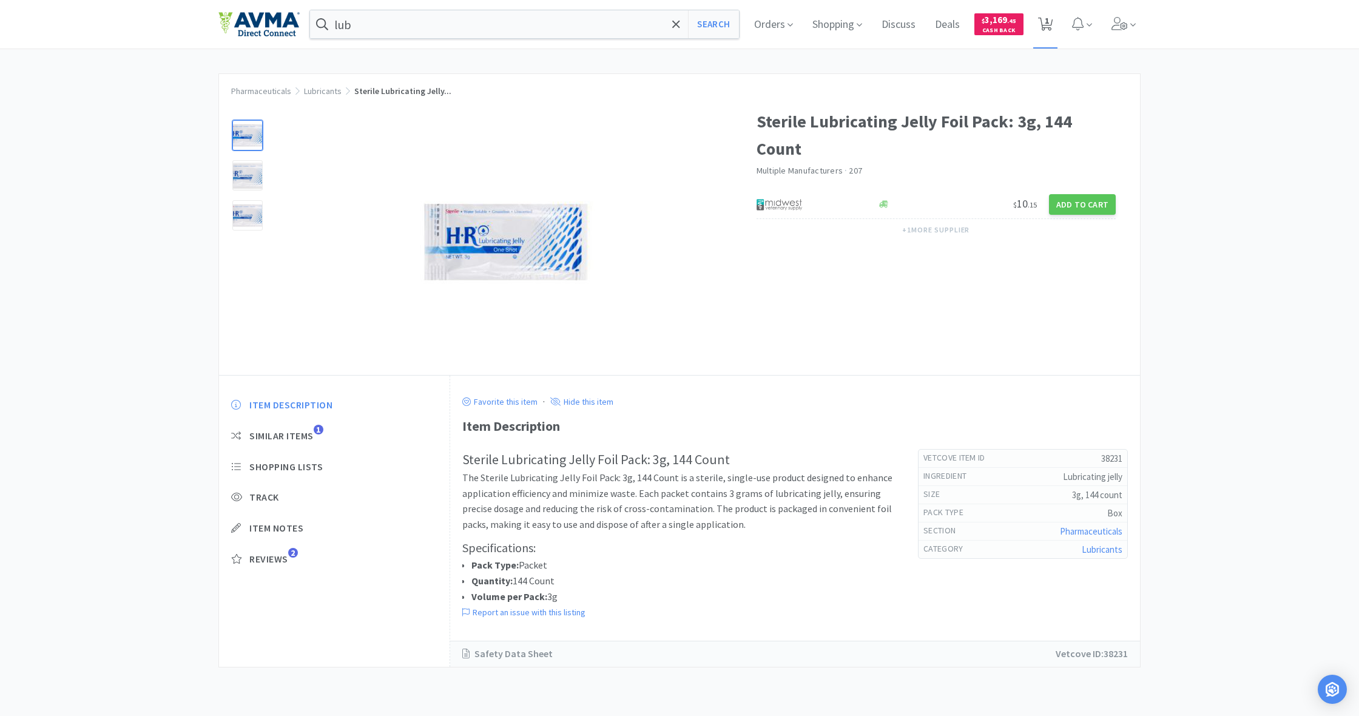
click at [803, 21] on icon at bounding box center [1045, 24] width 15 height 13
select select "1"
